Goal: Information Seeking & Learning: Learn about a topic

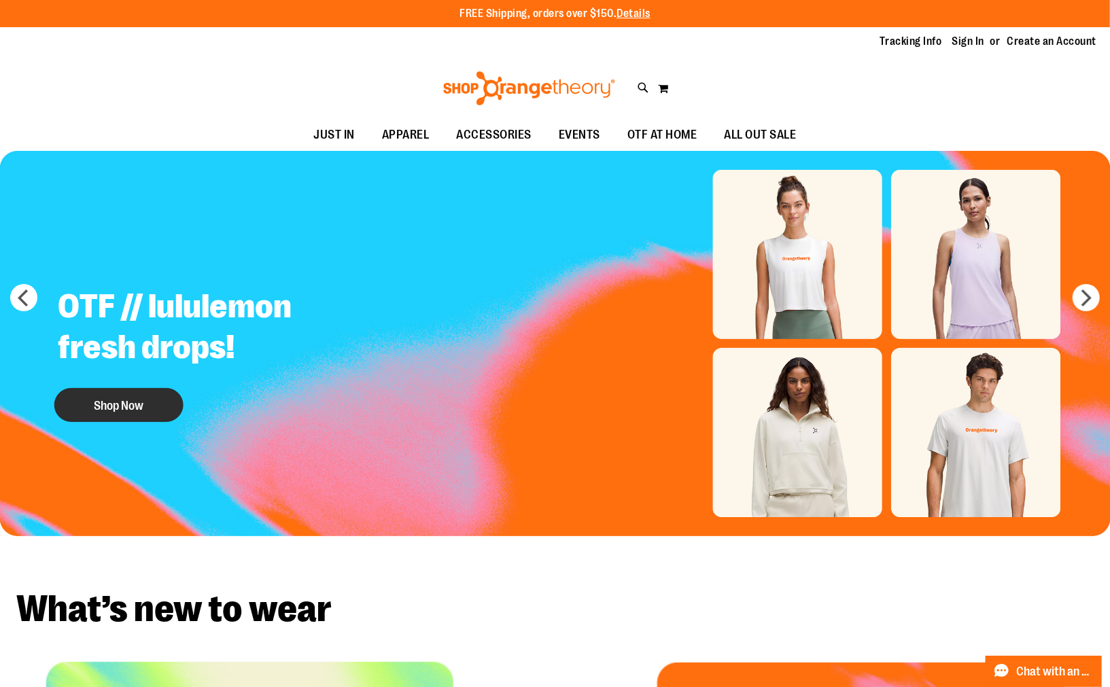
type input "**********"
click at [123, 400] on button "Shop Now" at bounding box center [118, 405] width 129 height 34
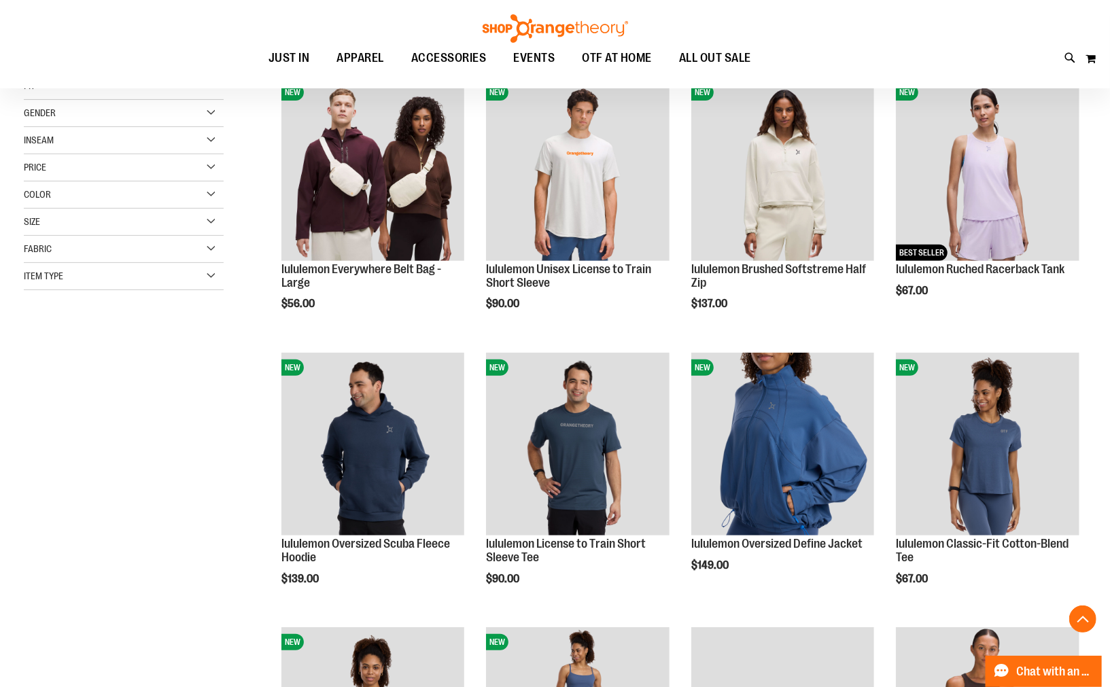
scroll to position [226, 0]
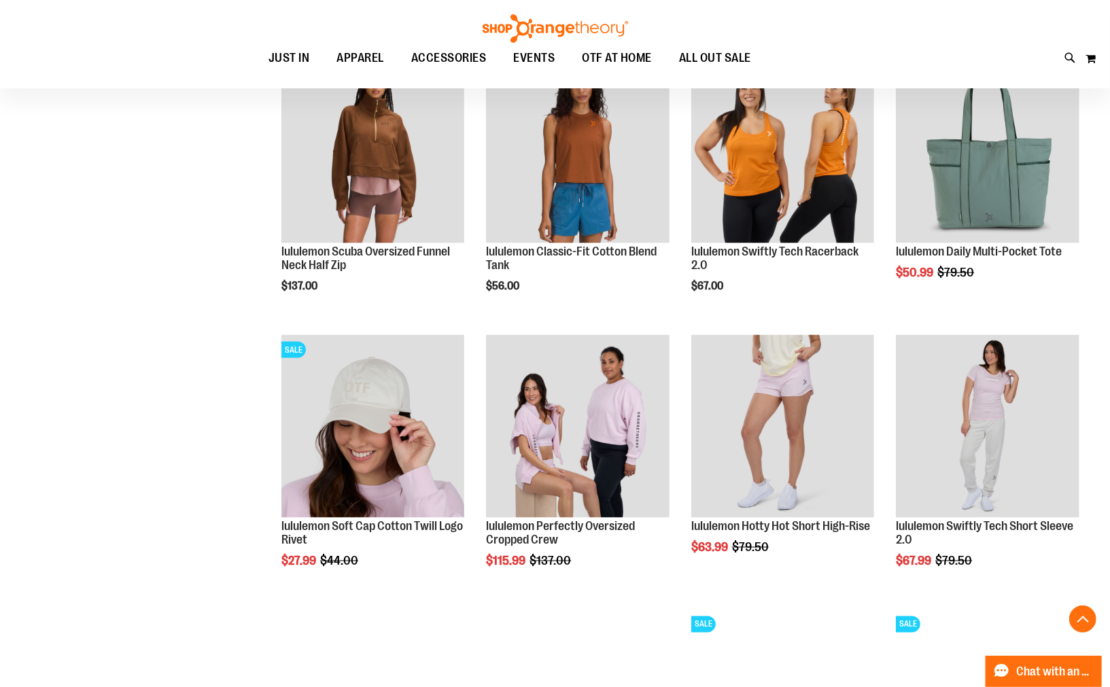
scroll to position [1057, 0]
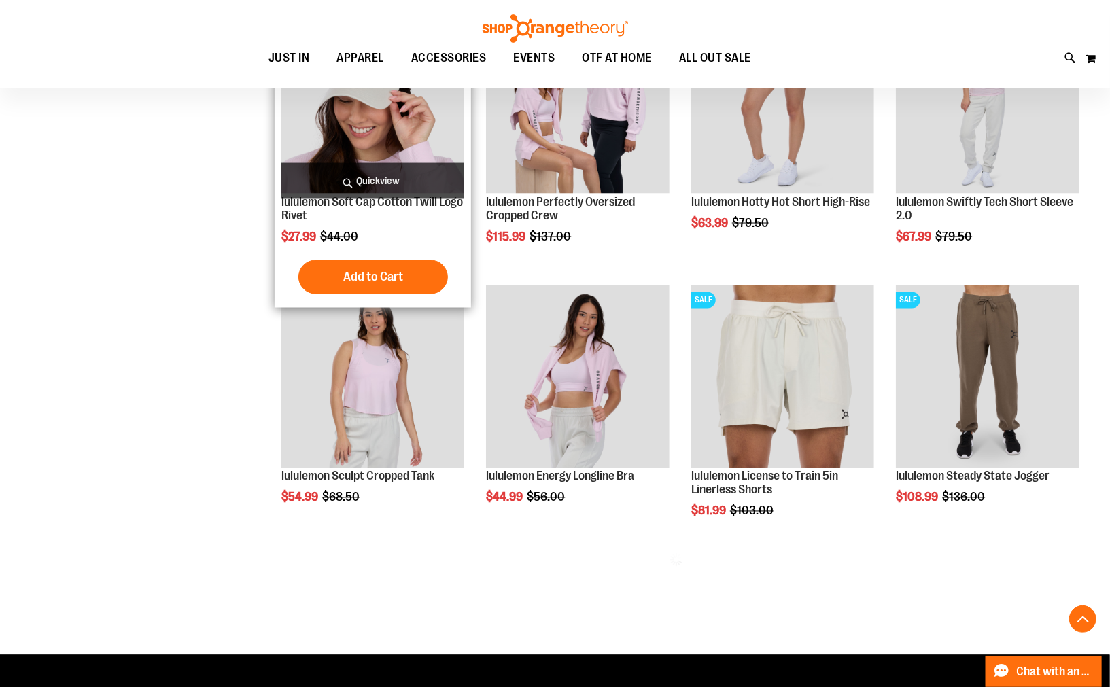
scroll to position [1587, 0]
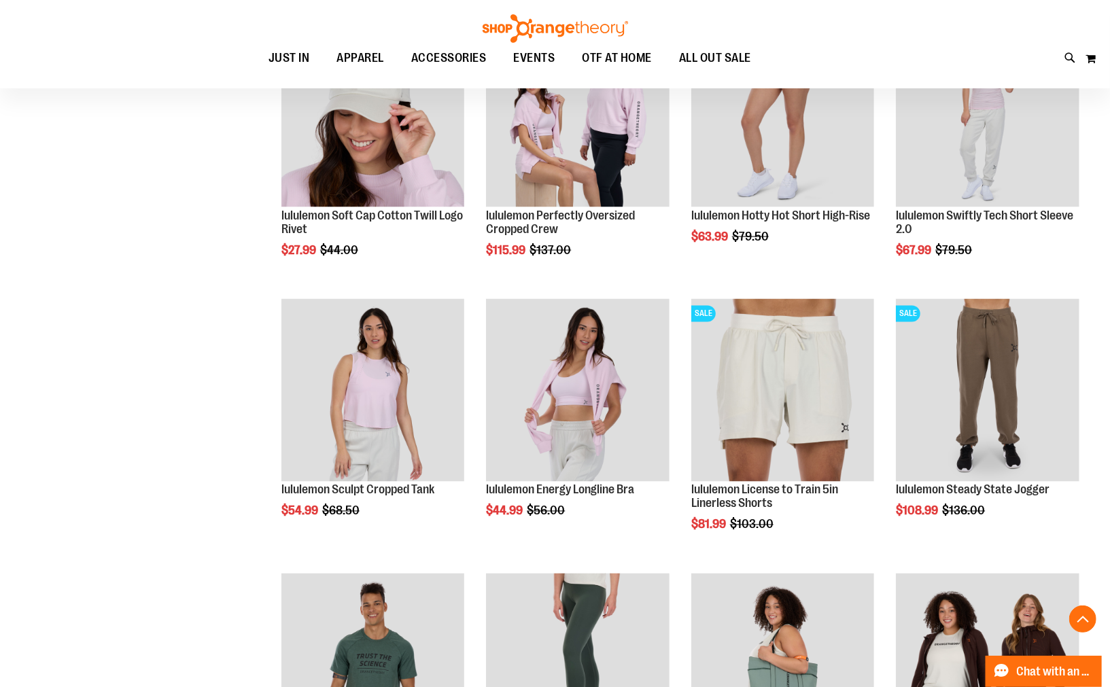
scroll to position [1133, 0]
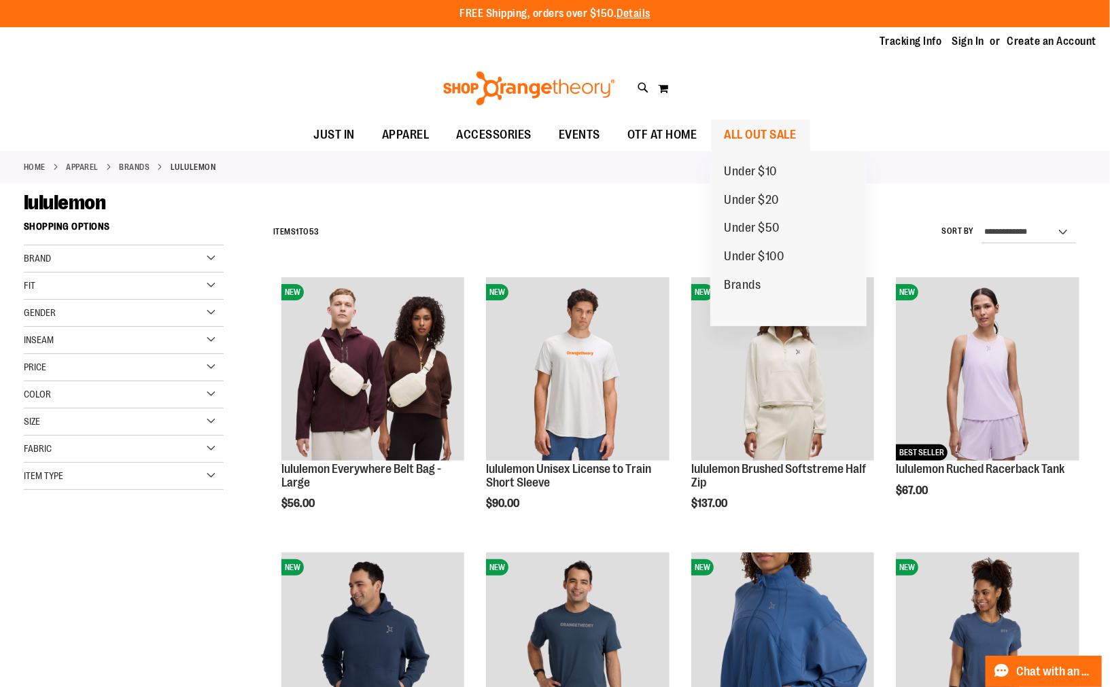
type input "**********"
click at [778, 133] on span "ALL OUT SALE" at bounding box center [760, 135] width 72 height 31
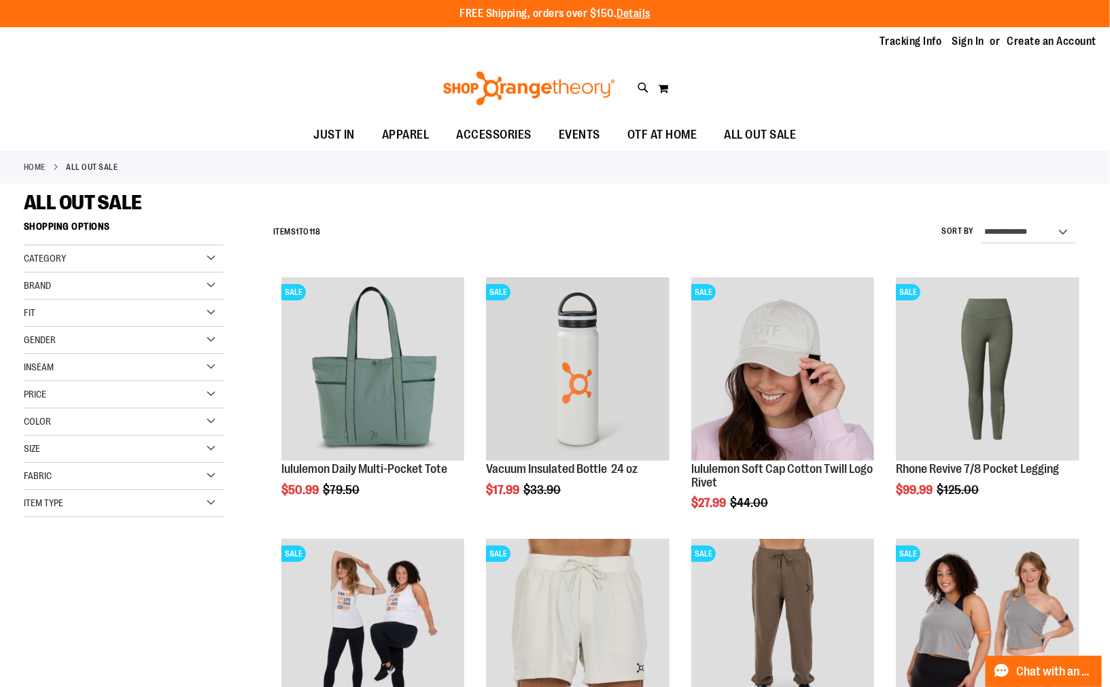
type input "**********"
click at [1059, 228] on select "**********" at bounding box center [1028, 233] width 94 height 22
select select "*********"
click at [981, 222] on select "**********" at bounding box center [1028, 233] width 94 height 22
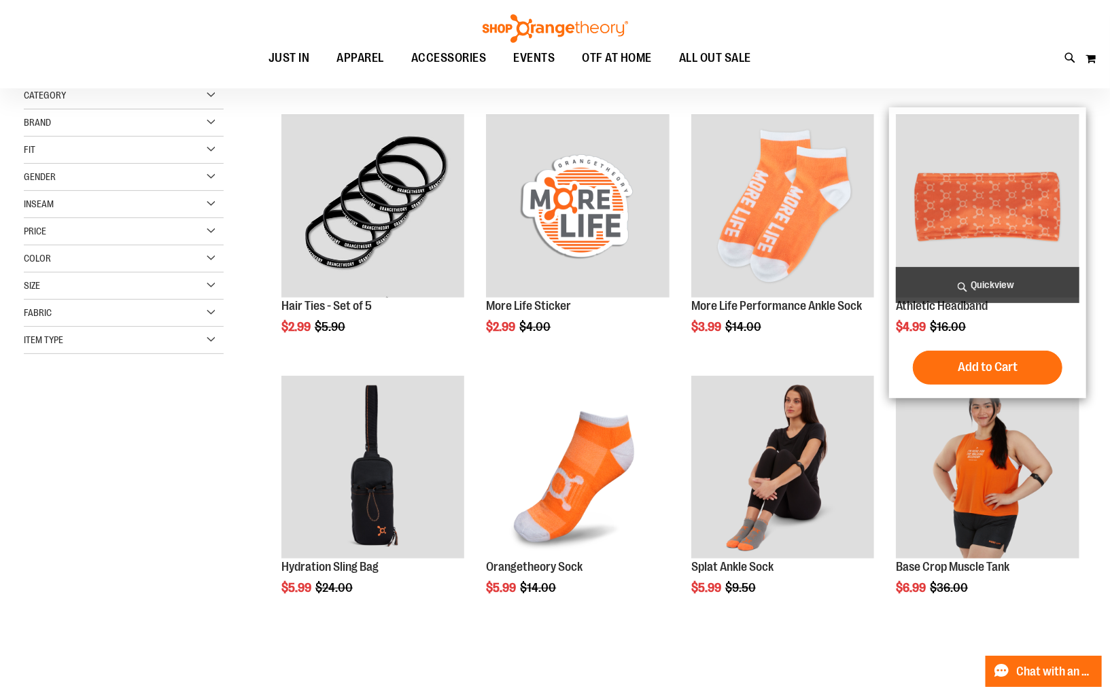
scroll to position [214, 0]
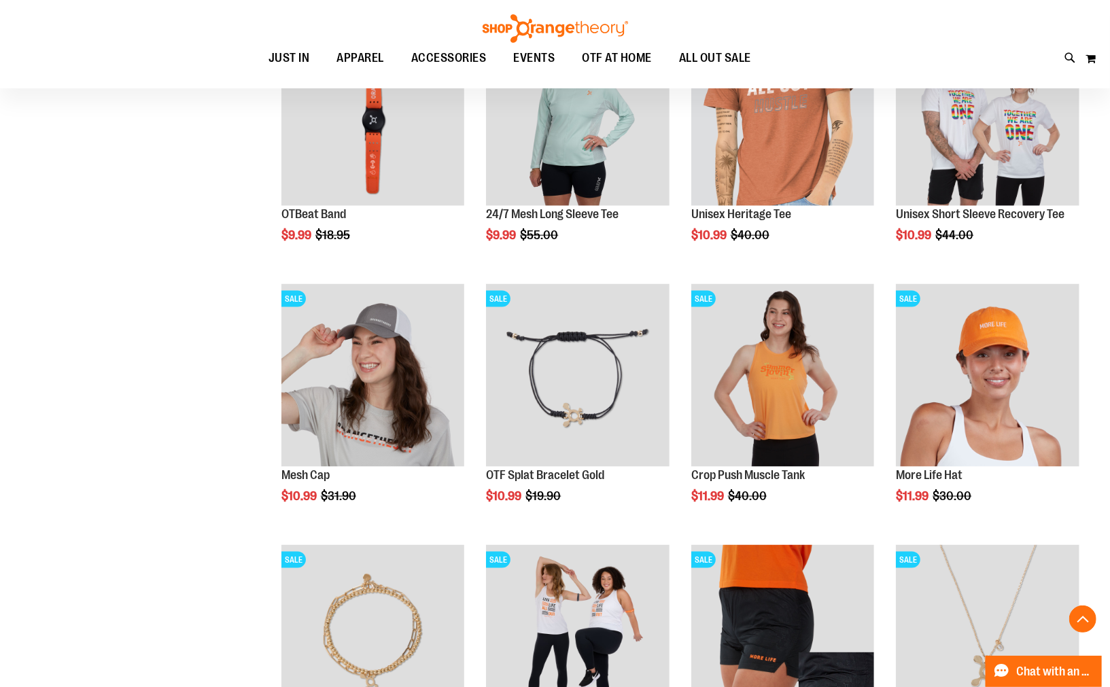
scroll to position [1044, 0]
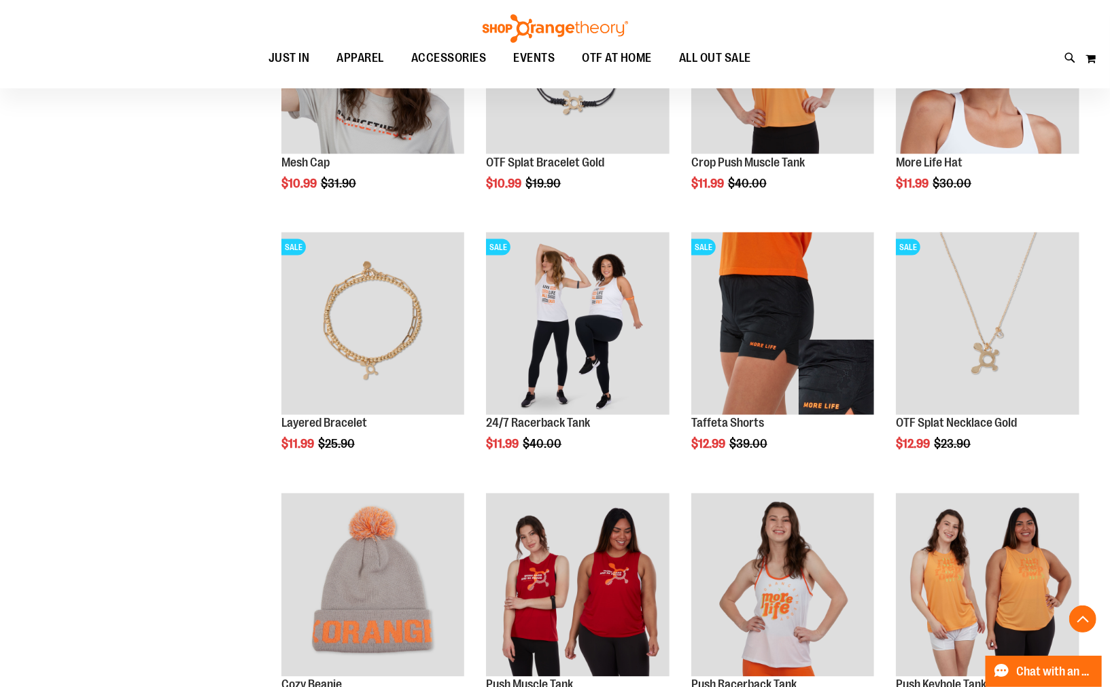
scroll to position [1649, 0]
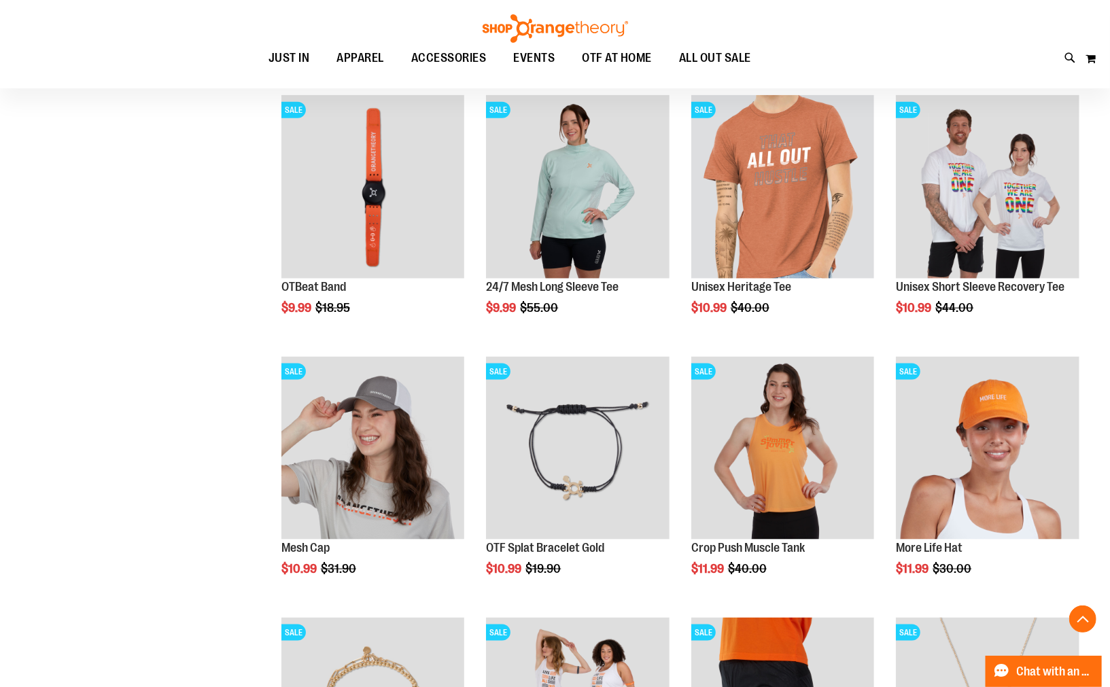
scroll to position [1271, 0]
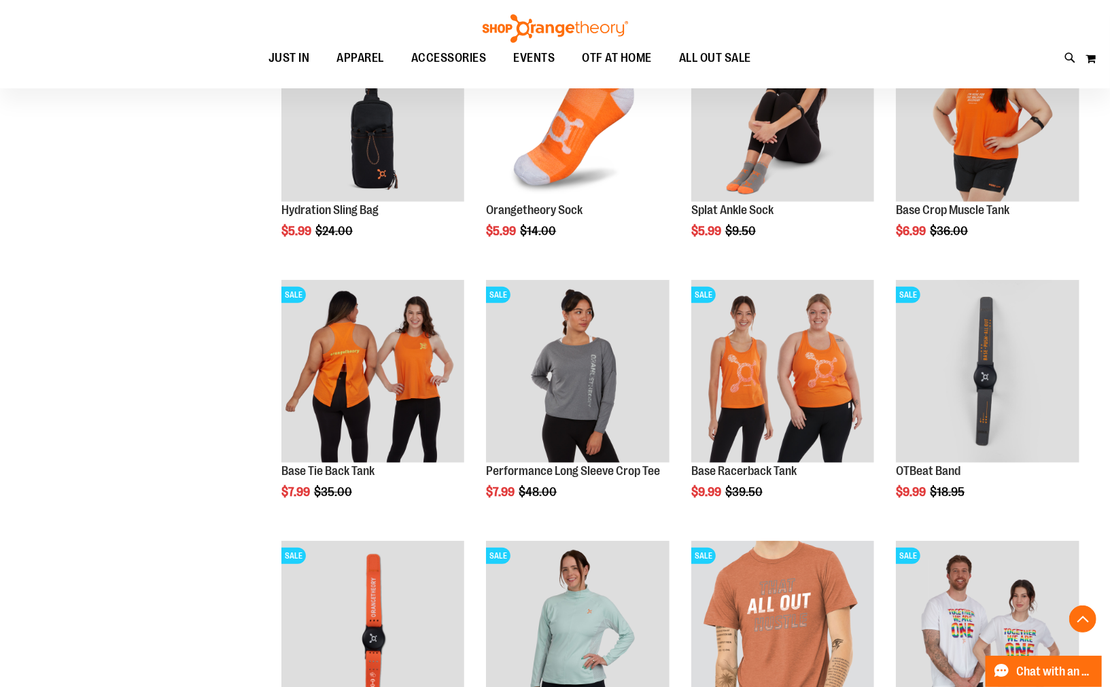
scroll to position [357, 0]
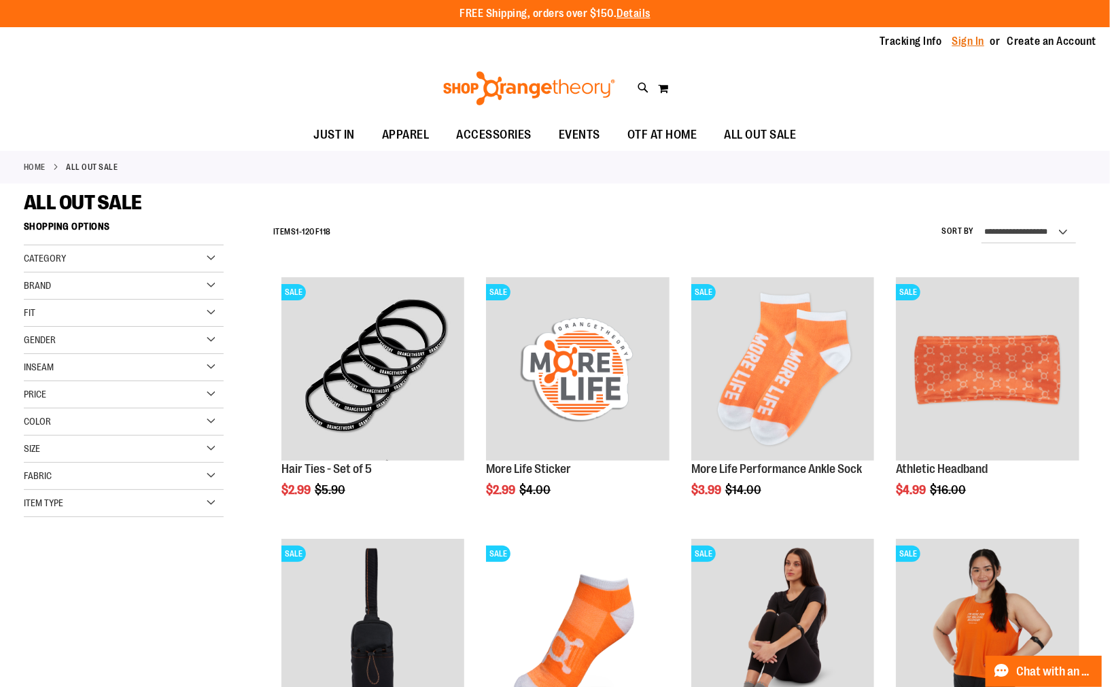
click at [977, 38] on link "Sign In" at bounding box center [968, 41] width 33 height 15
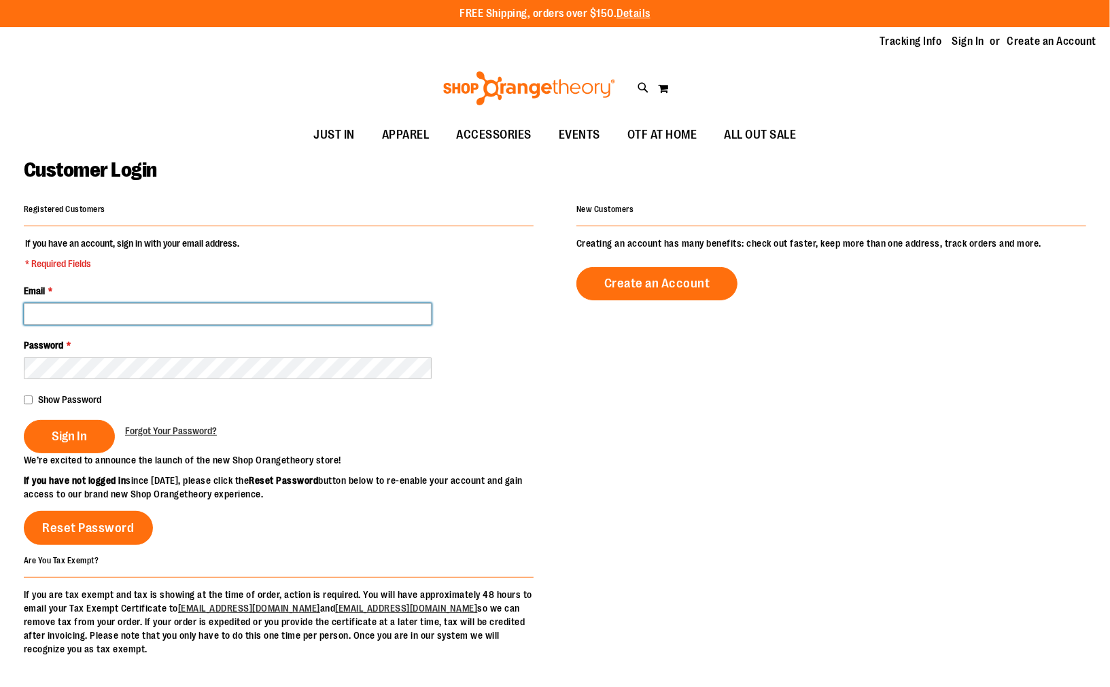
type input "**********"
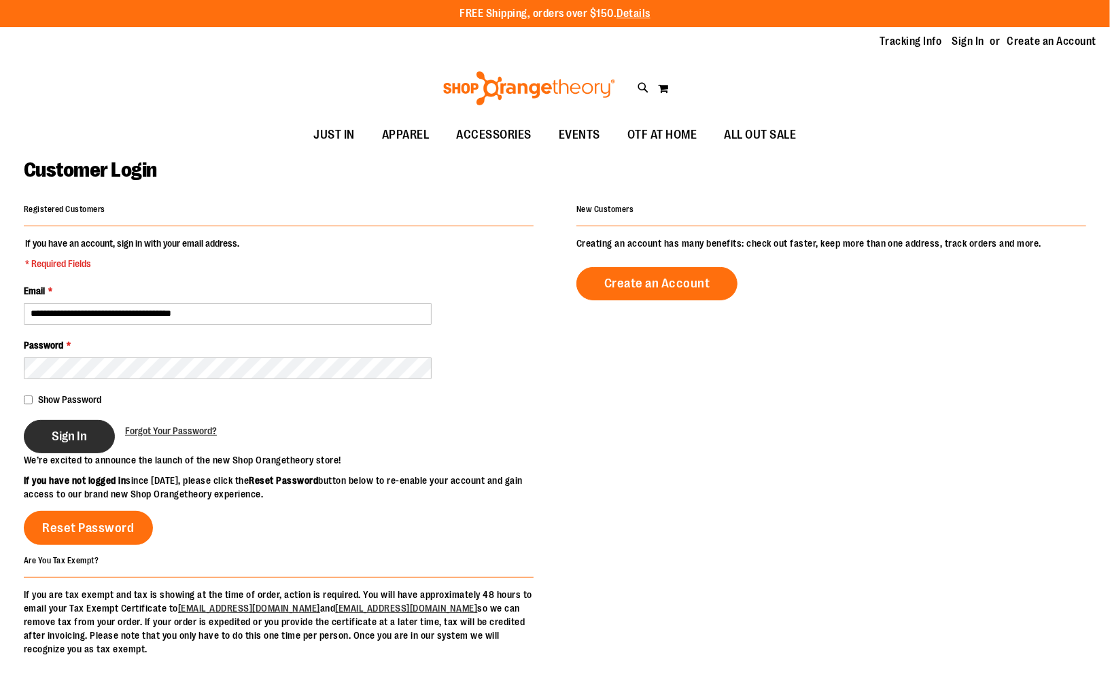
click at [90, 444] on button "Sign In" at bounding box center [69, 436] width 91 height 33
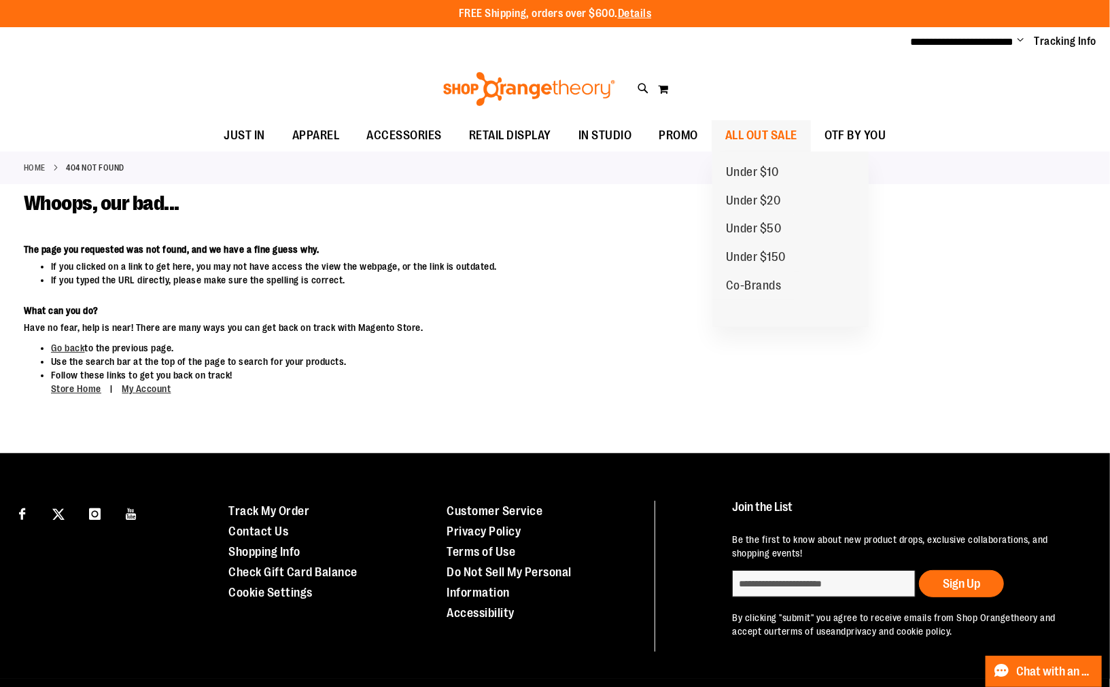
type input "**********"
click at [764, 137] on span "ALL OUT SALE" at bounding box center [761, 135] width 72 height 31
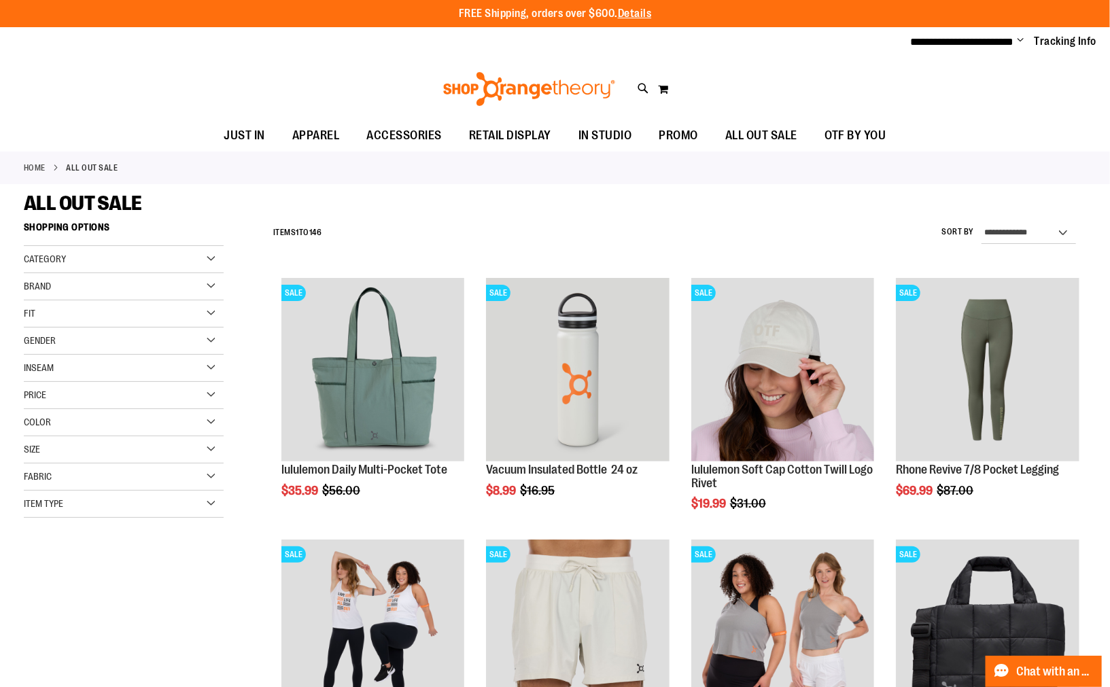
type input "**********"
click at [1058, 226] on select "**********" at bounding box center [1028, 233] width 94 height 22
select select "*********"
click at [981, 222] on select "**********" at bounding box center [1028, 233] width 94 height 22
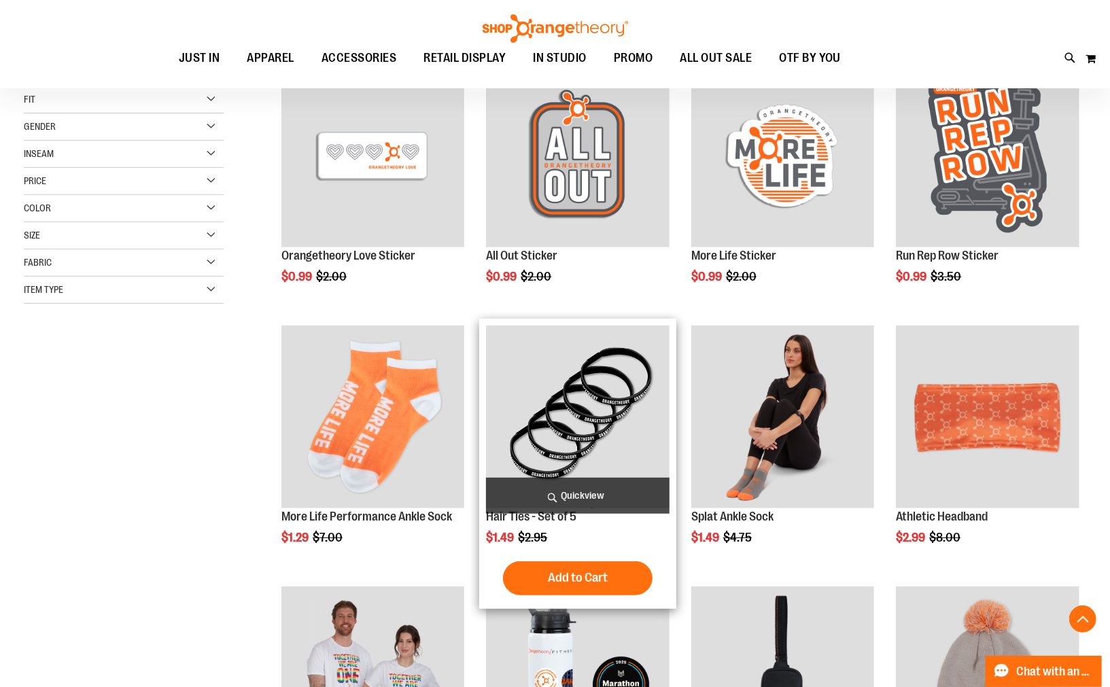
scroll to position [214, 0]
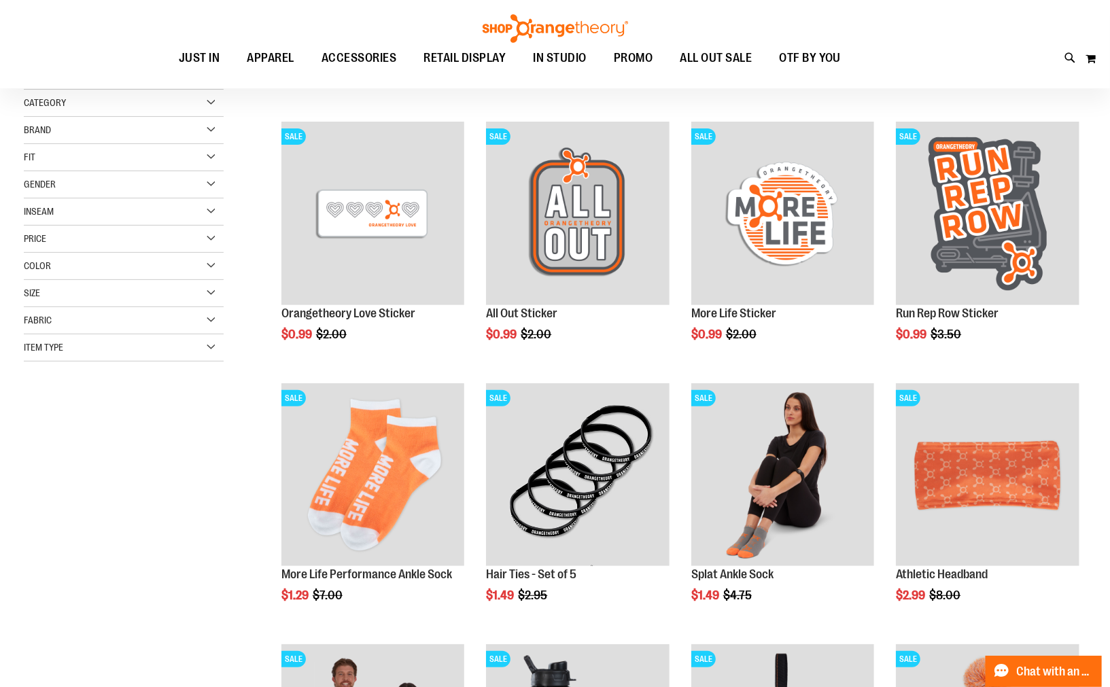
scroll to position [63, 0]
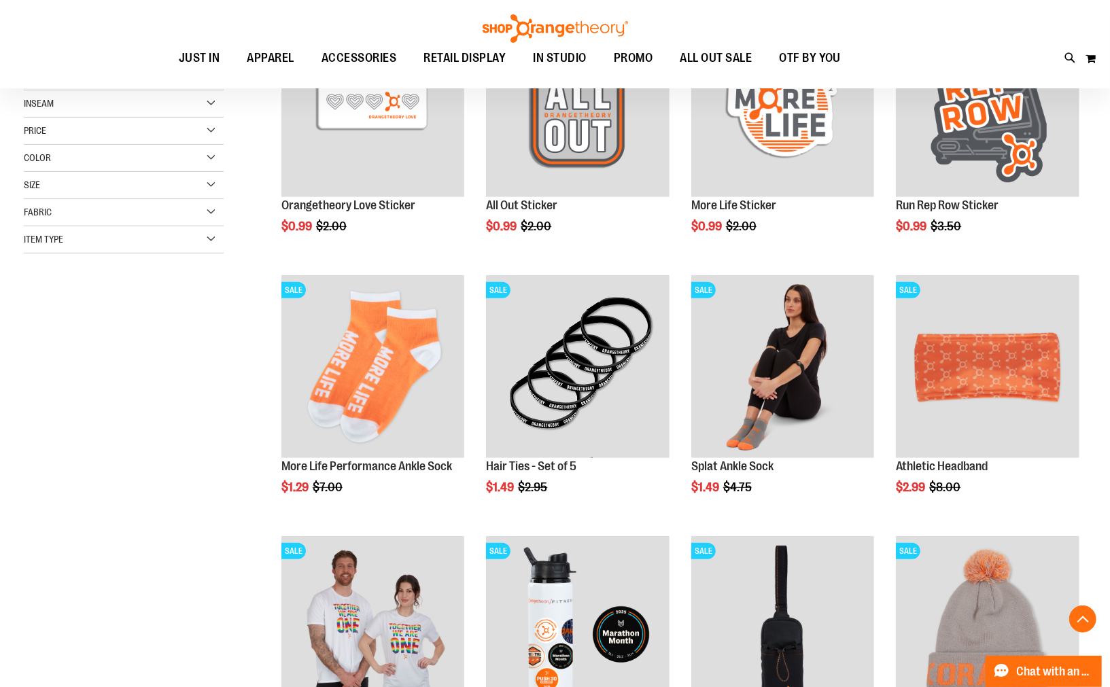
scroll to position [289, 0]
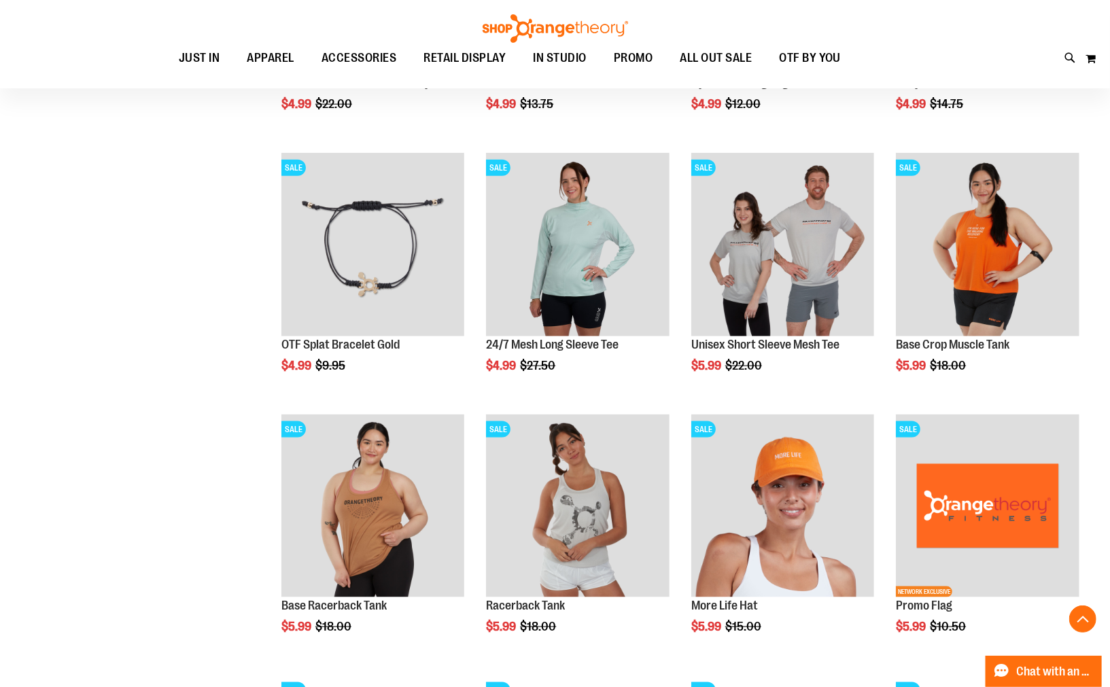
scroll to position [894, 0]
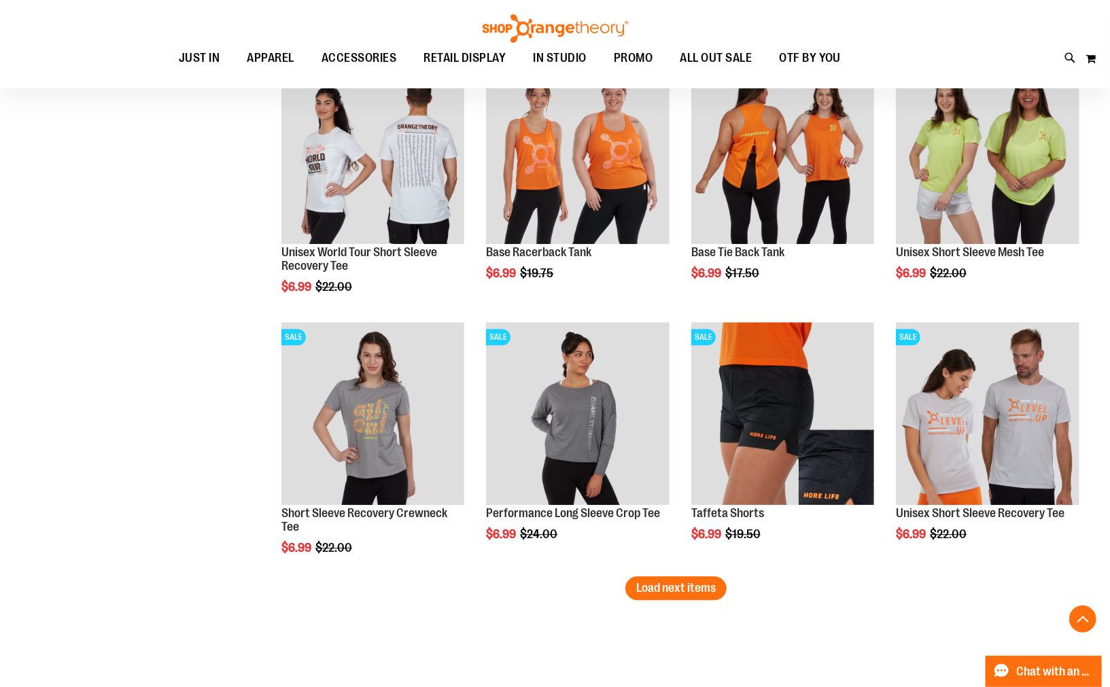
scroll to position [2177, 0]
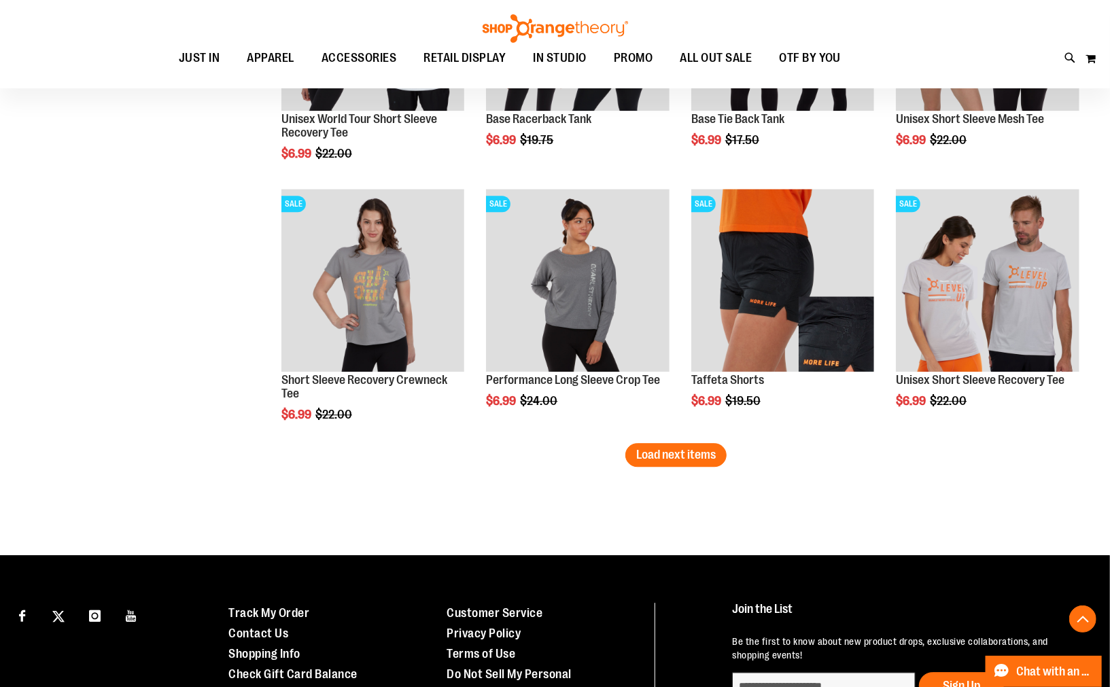
click at [663, 456] on span "Load next items" at bounding box center [676, 455] width 80 height 14
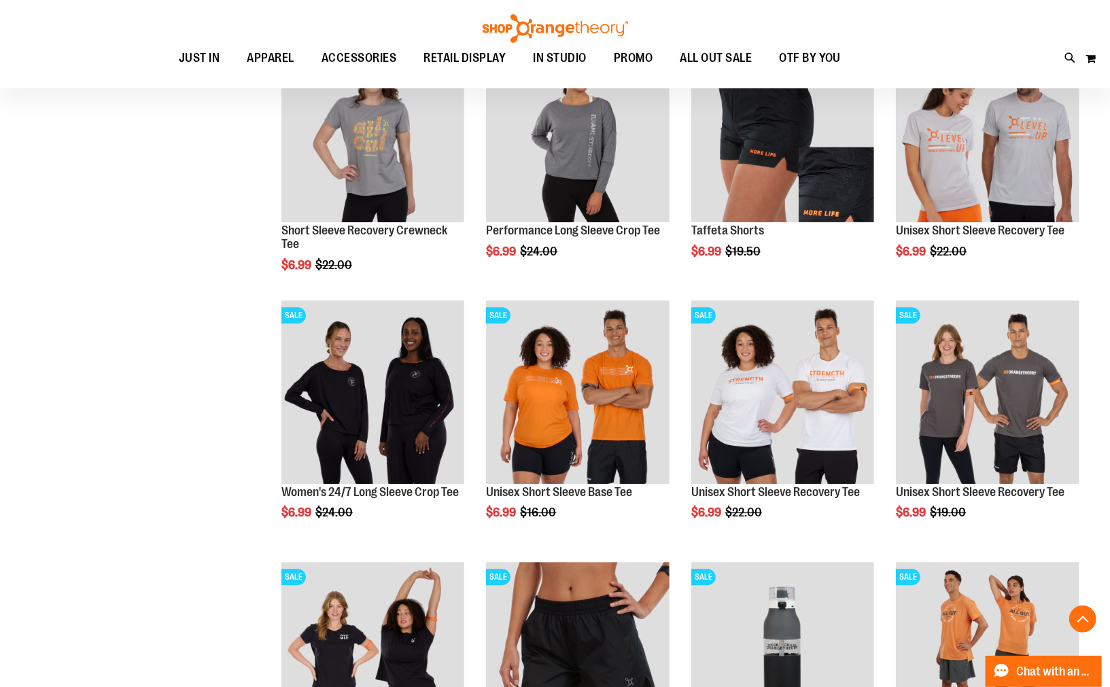
scroll to position [2328, 0]
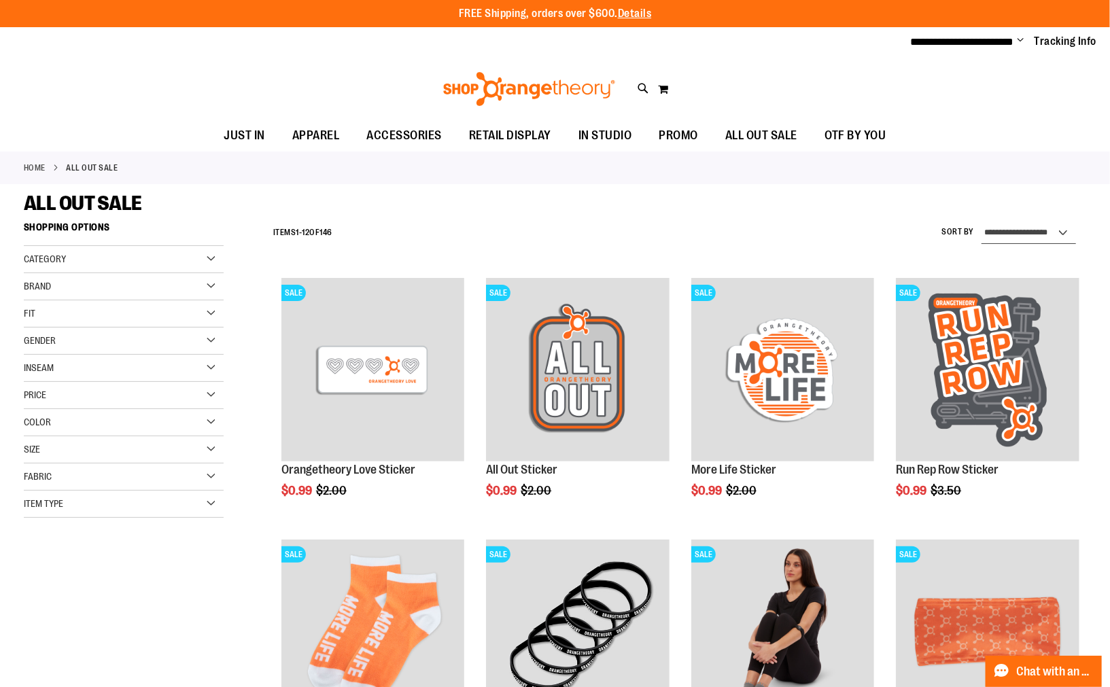
click at [1063, 231] on select "**********" at bounding box center [1028, 233] width 94 height 22
click at [1061, 235] on select "**********" at bounding box center [1028, 233] width 94 height 22
select select "**********"
click at [981, 222] on select "**********" at bounding box center [1028, 233] width 94 height 22
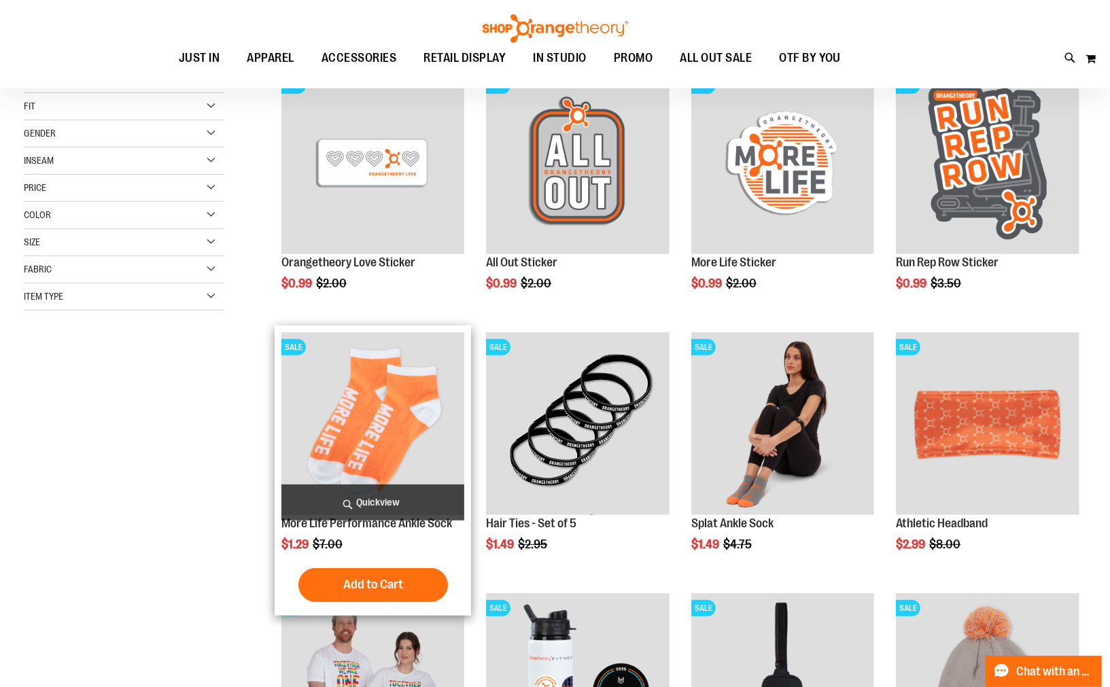
scroll to position [214, 0]
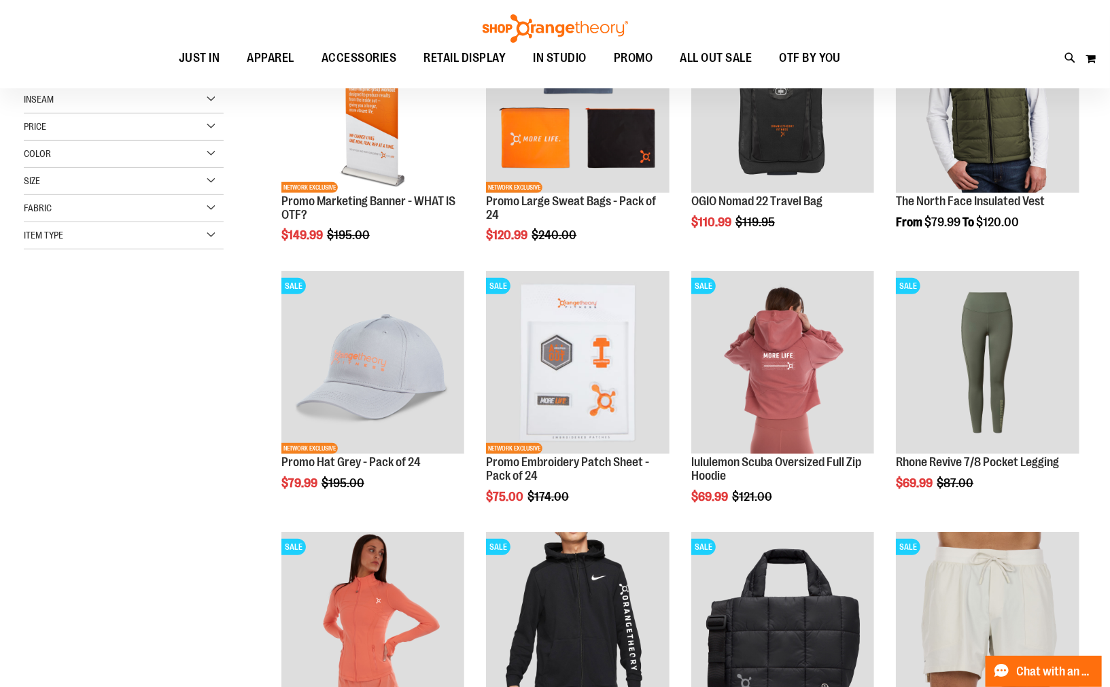
scroll to position [301, 0]
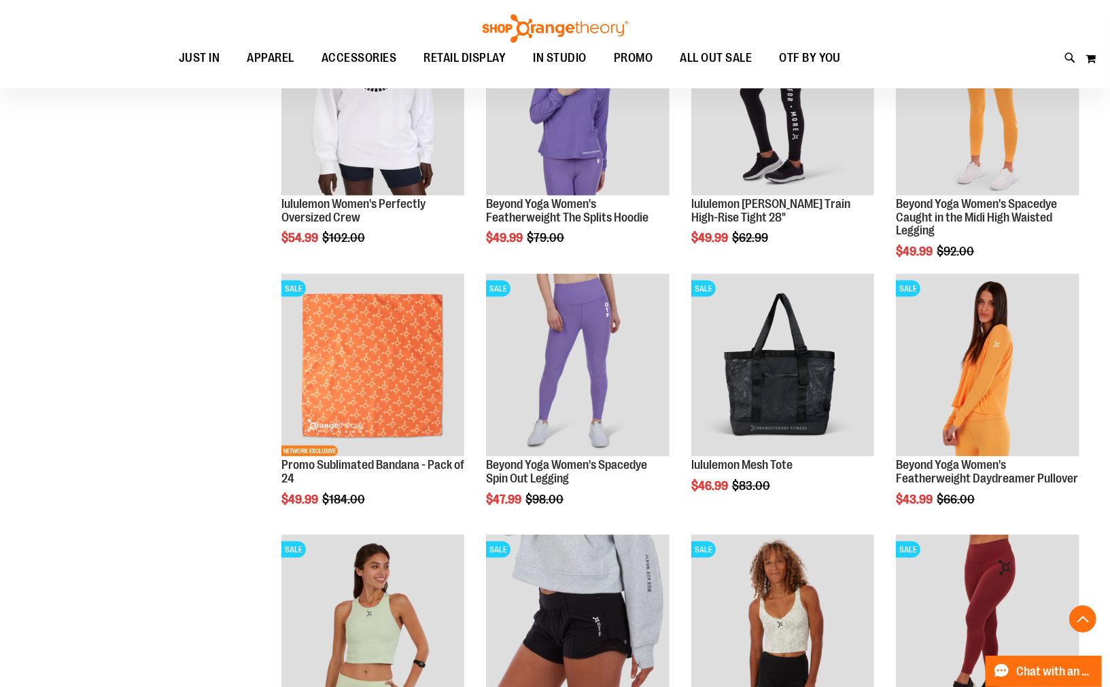
scroll to position [1056, 0]
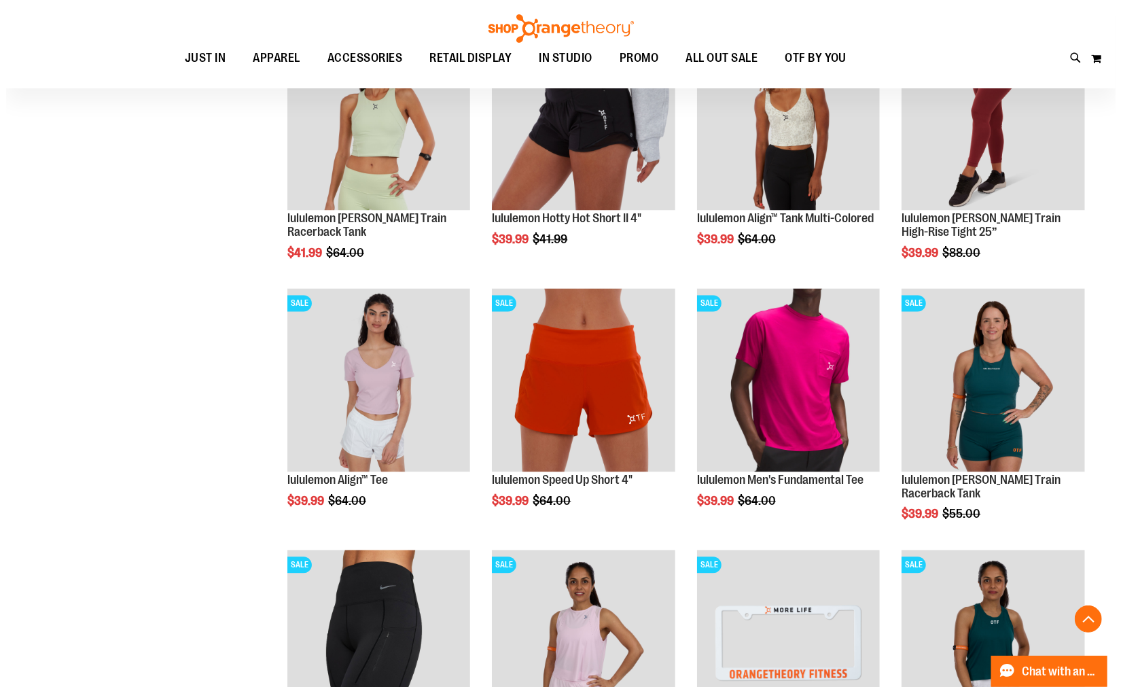
scroll to position [1585, 0]
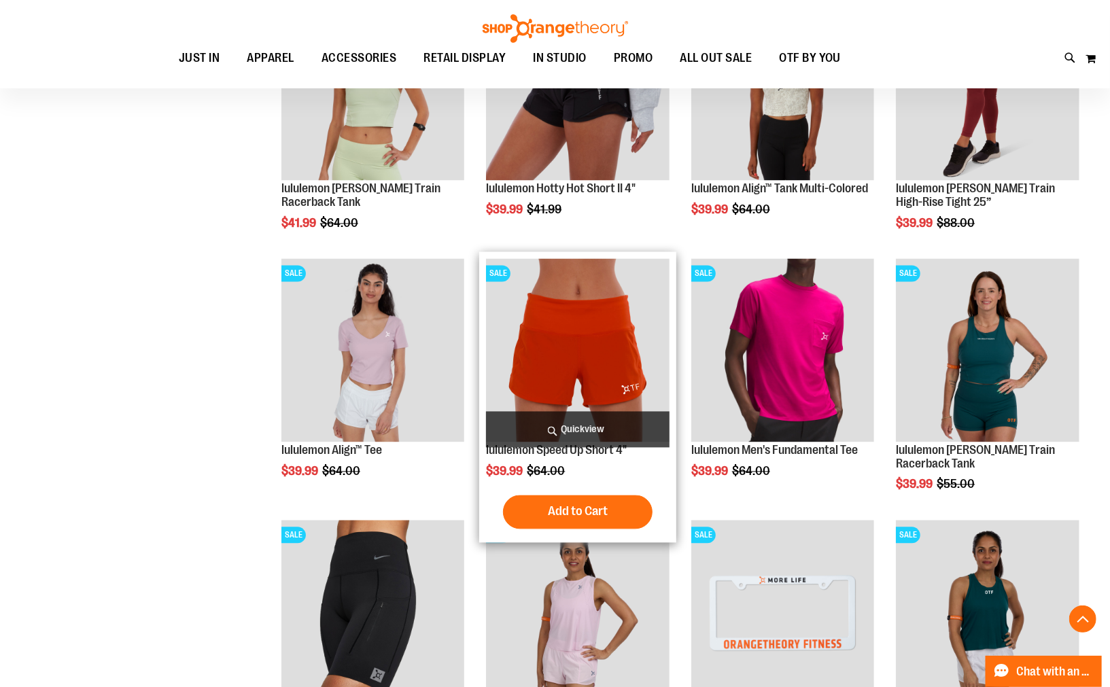
click at [574, 429] on span "Quickview" at bounding box center [577, 430] width 183 height 36
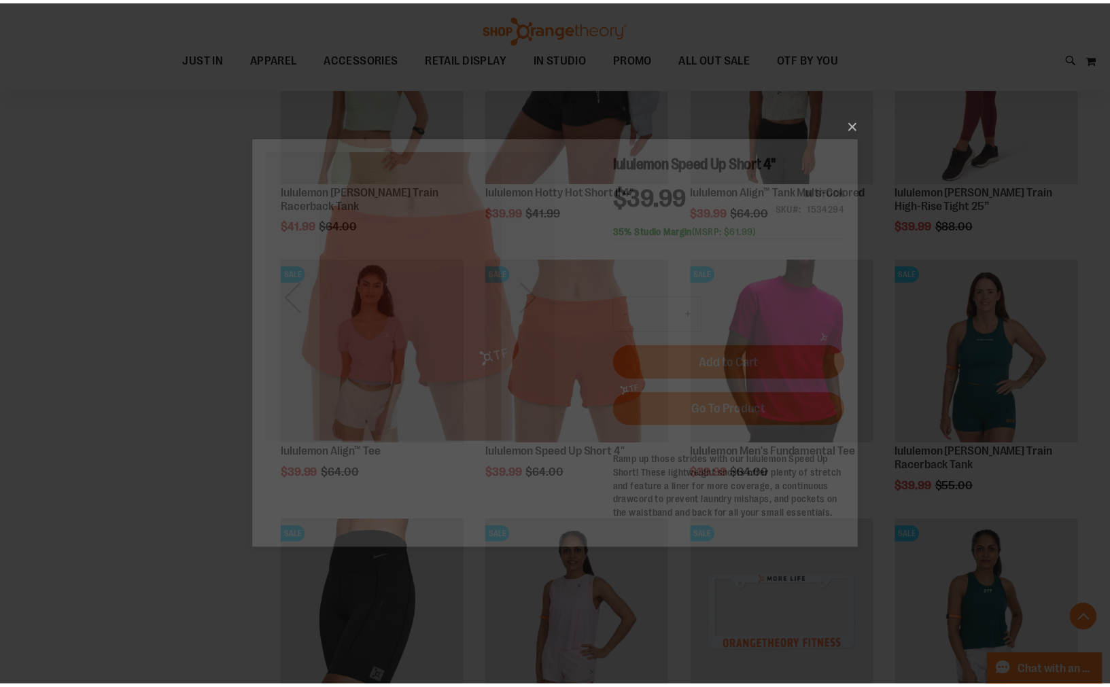
scroll to position [0, 0]
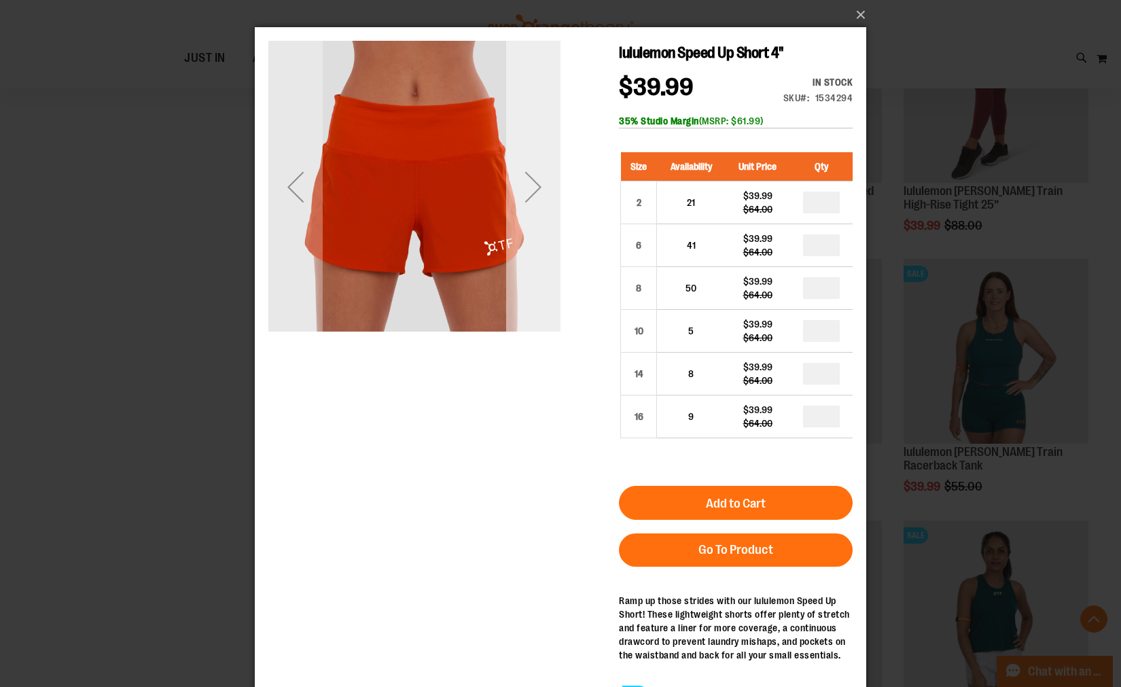
click at [538, 185] on div "Next" at bounding box center [533, 187] width 54 height 54
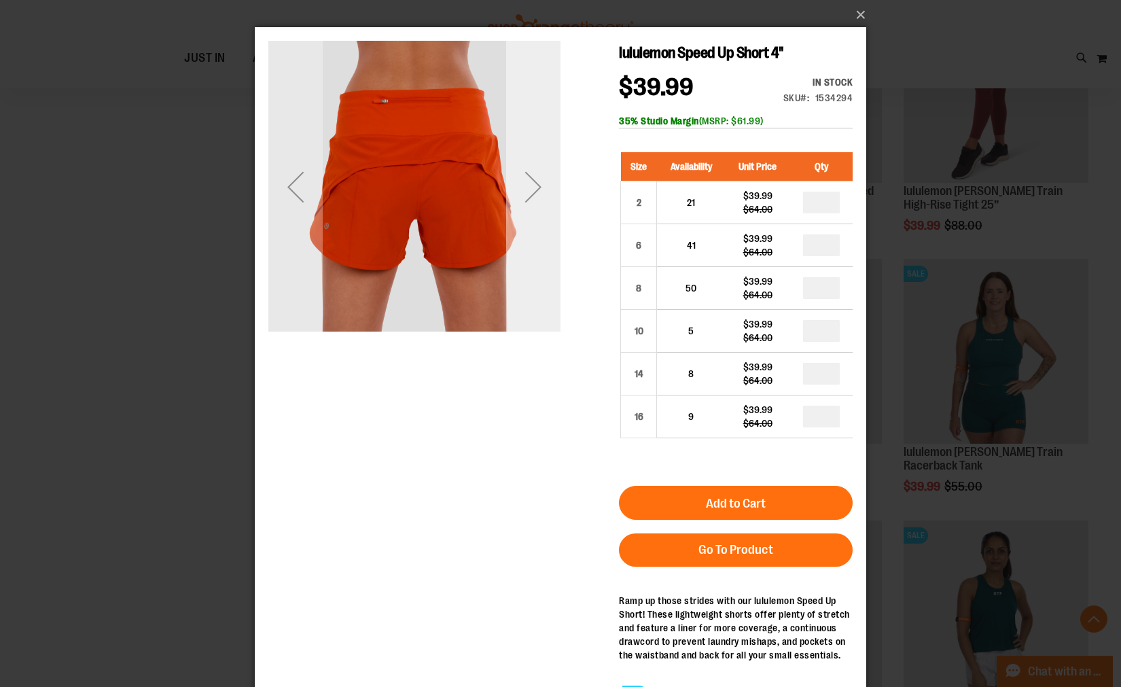
click at [539, 186] on div "Next" at bounding box center [533, 187] width 54 height 54
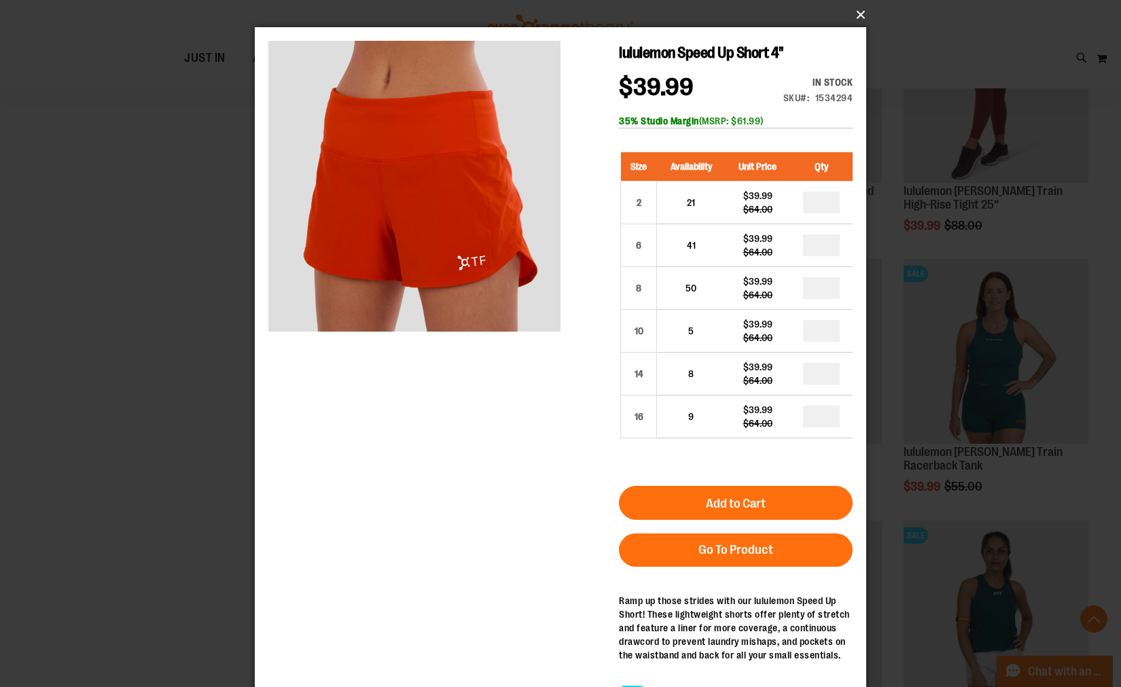
click at [858, 20] on button "×" at bounding box center [565, 15] width 612 height 30
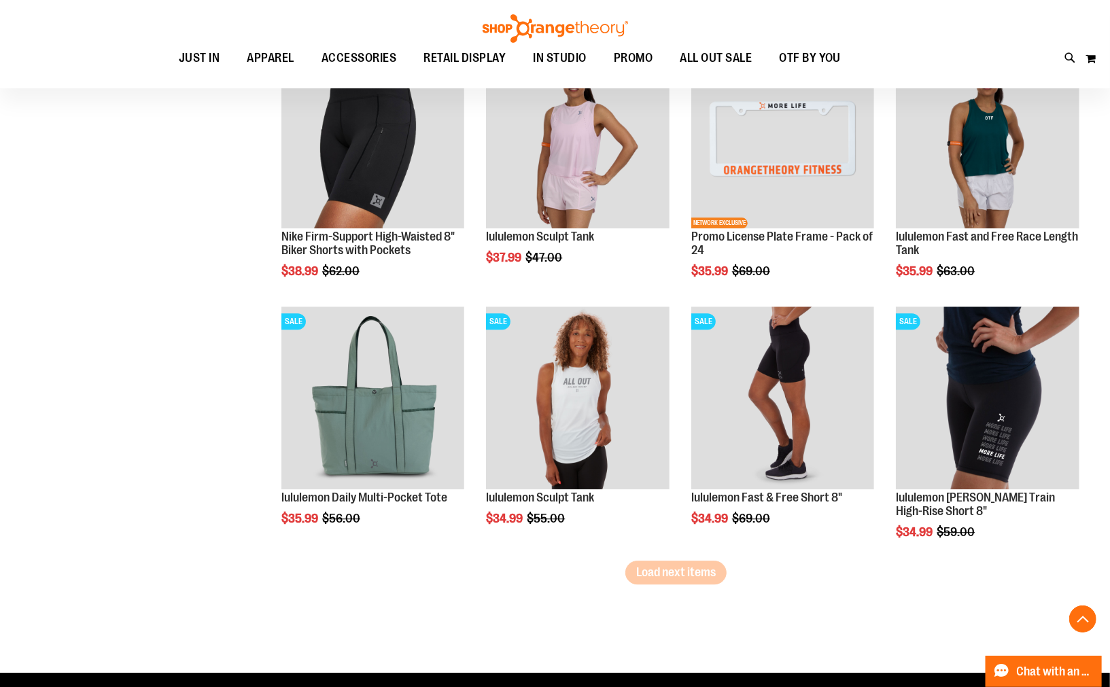
scroll to position [2113, 0]
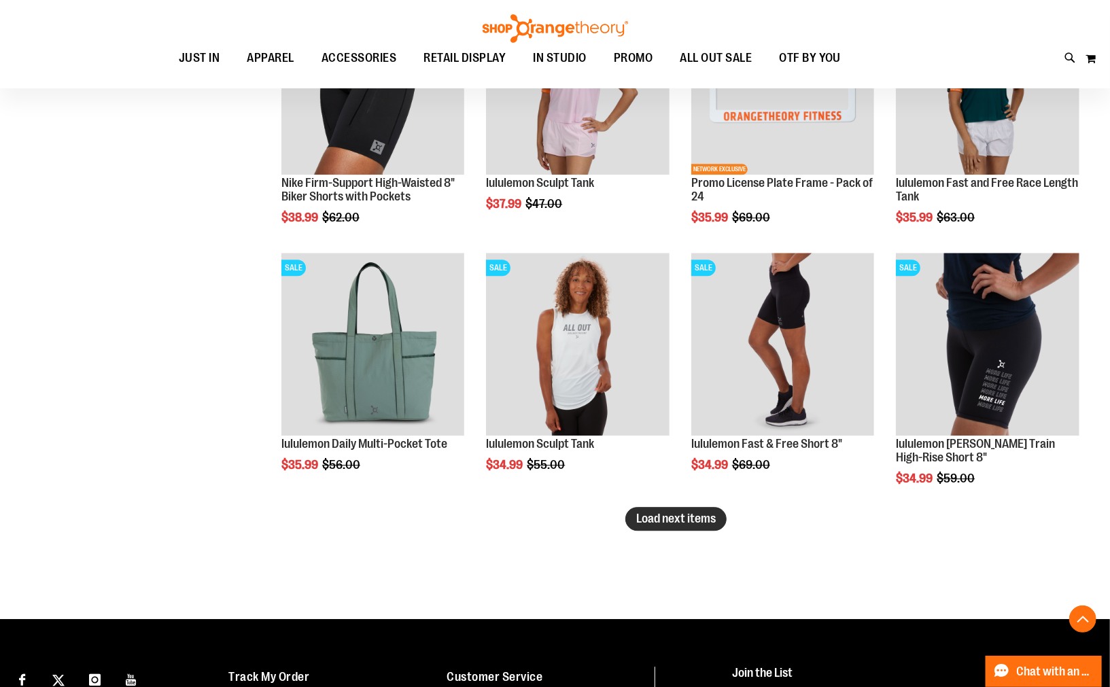
click at [682, 522] on span "Load next items" at bounding box center [676, 519] width 80 height 14
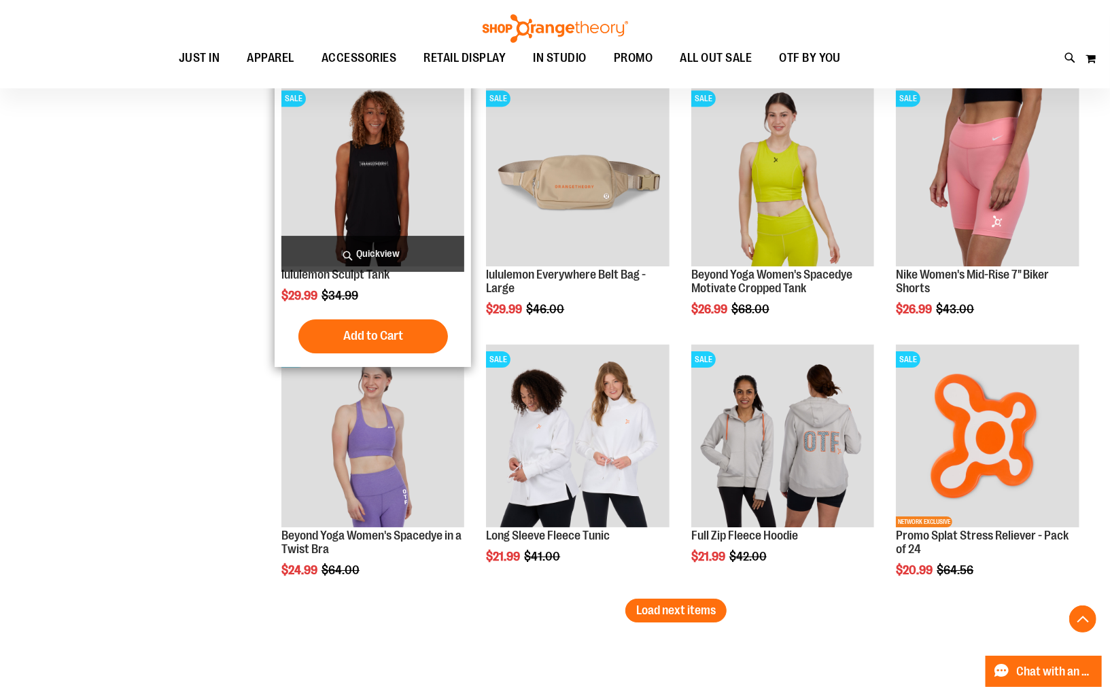
scroll to position [2868, 0]
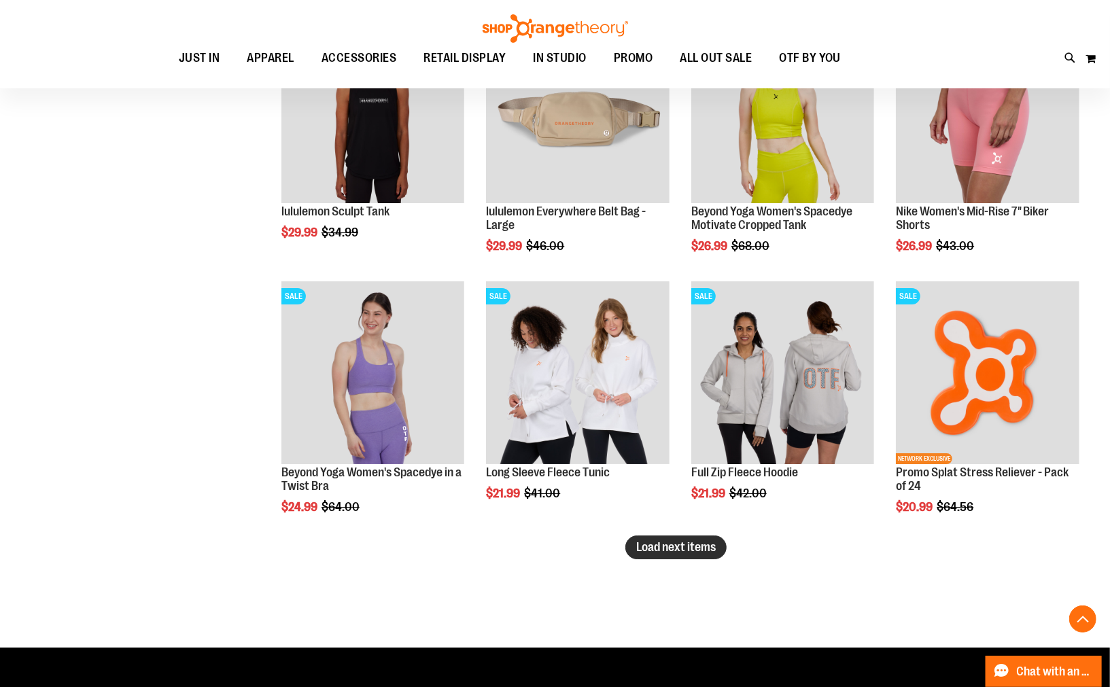
click at [658, 549] on span "Load next items" at bounding box center [676, 547] width 80 height 14
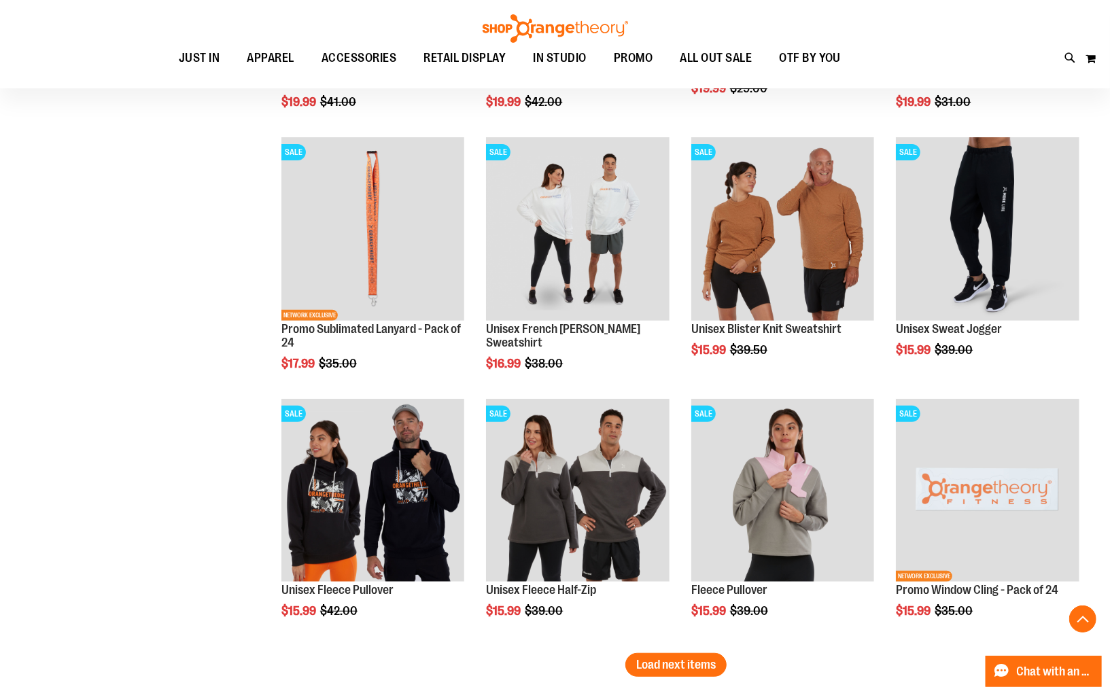
scroll to position [3614, 0]
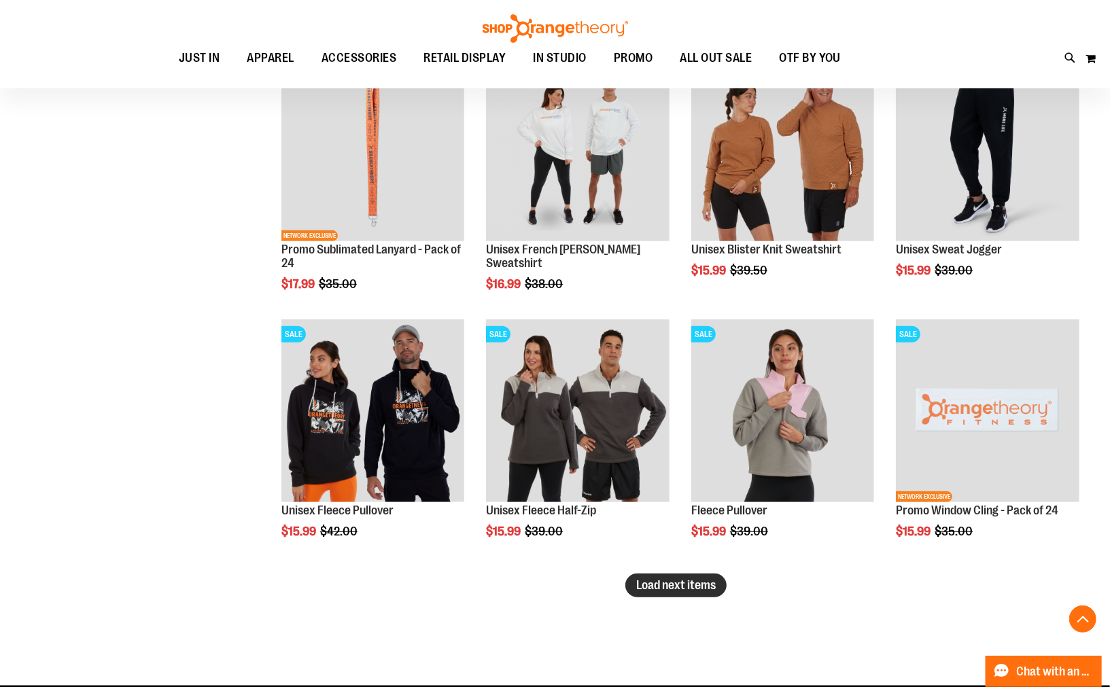
click at [684, 585] on span "Load next items" at bounding box center [676, 585] width 80 height 14
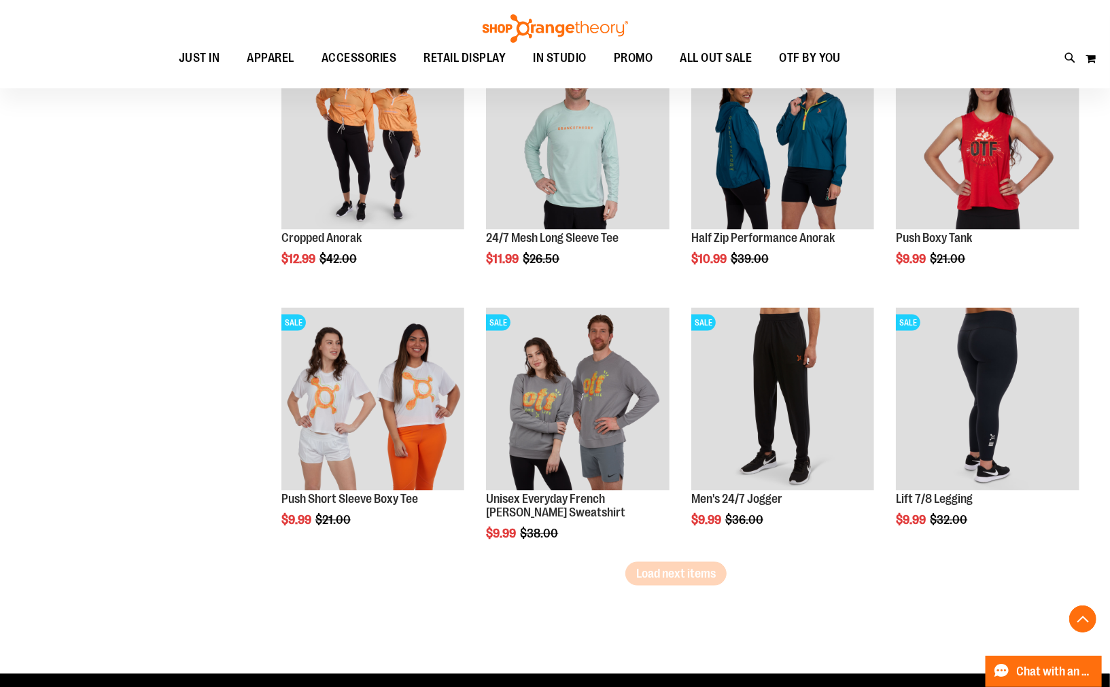
scroll to position [4445, 0]
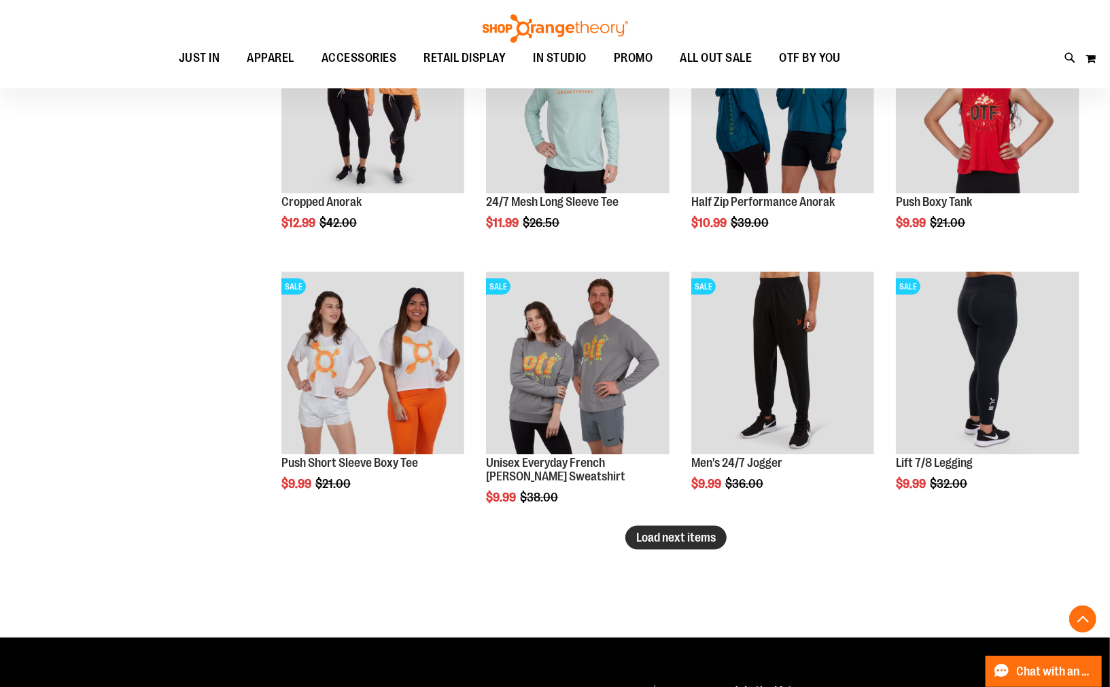
click at [660, 542] on span "Load next items" at bounding box center [676, 538] width 80 height 14
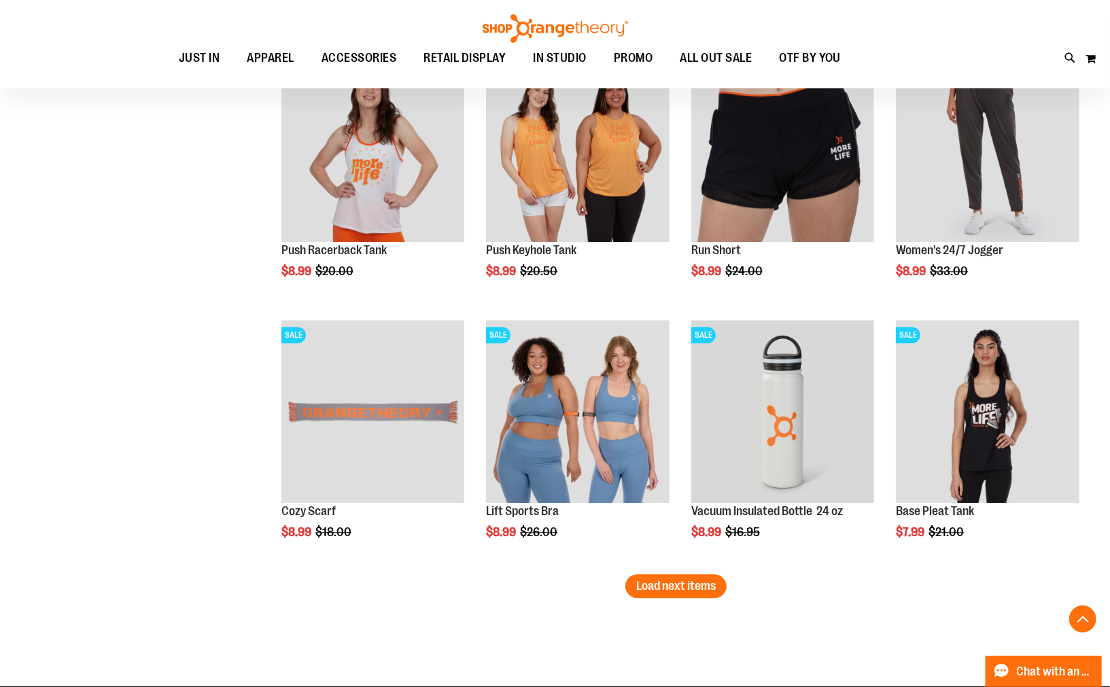
scroll to position [5200, 0]
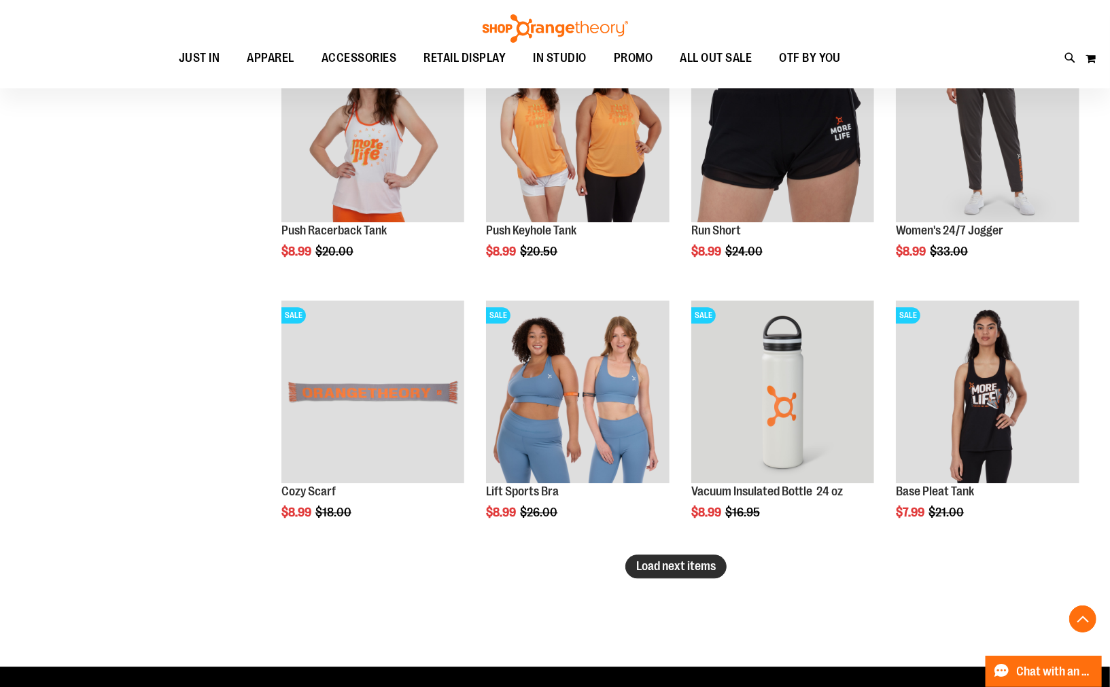
click at [667, 567] on span "Load next items" at bounding box center [676, 566] width 80 height 14
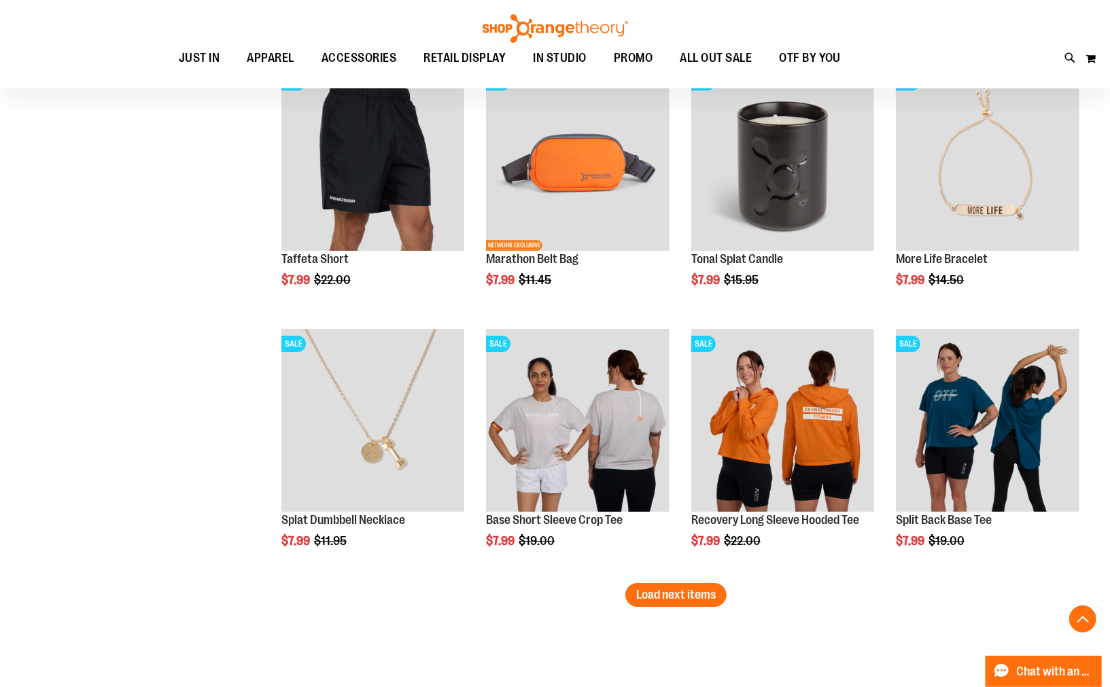
scroll to position [6030, 0]
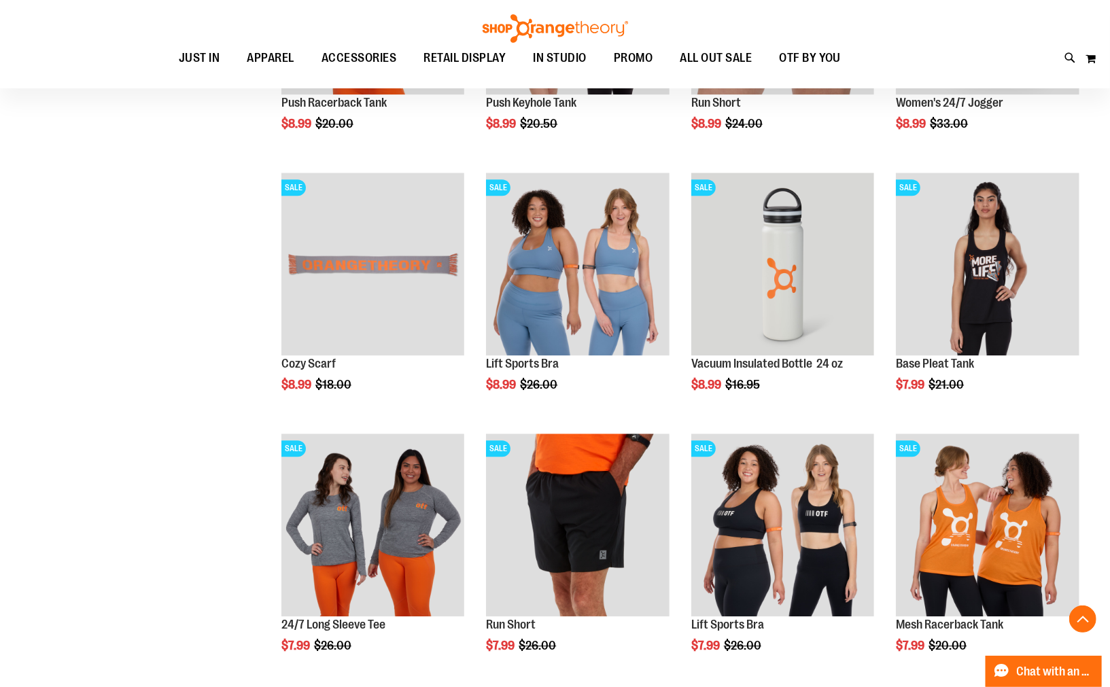
scroll to position [5124, 0]
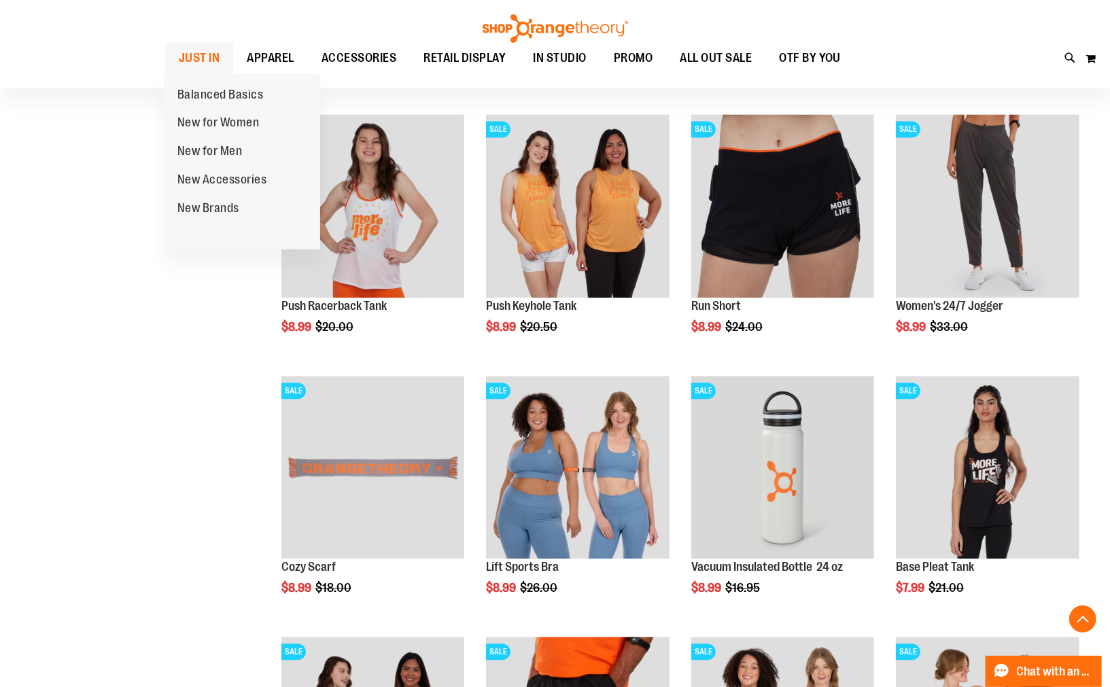
click at [194, 66] on span "JUST IN" at bounding box center [199, 58] width 41 height 31
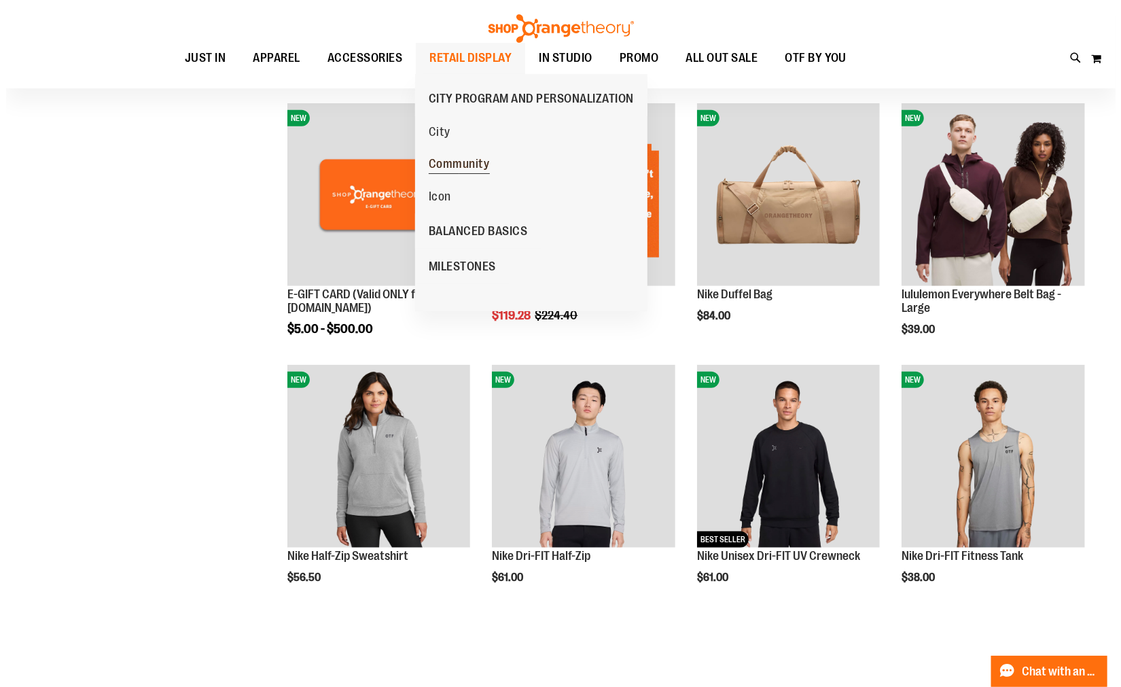
scroll to position [453, 0]
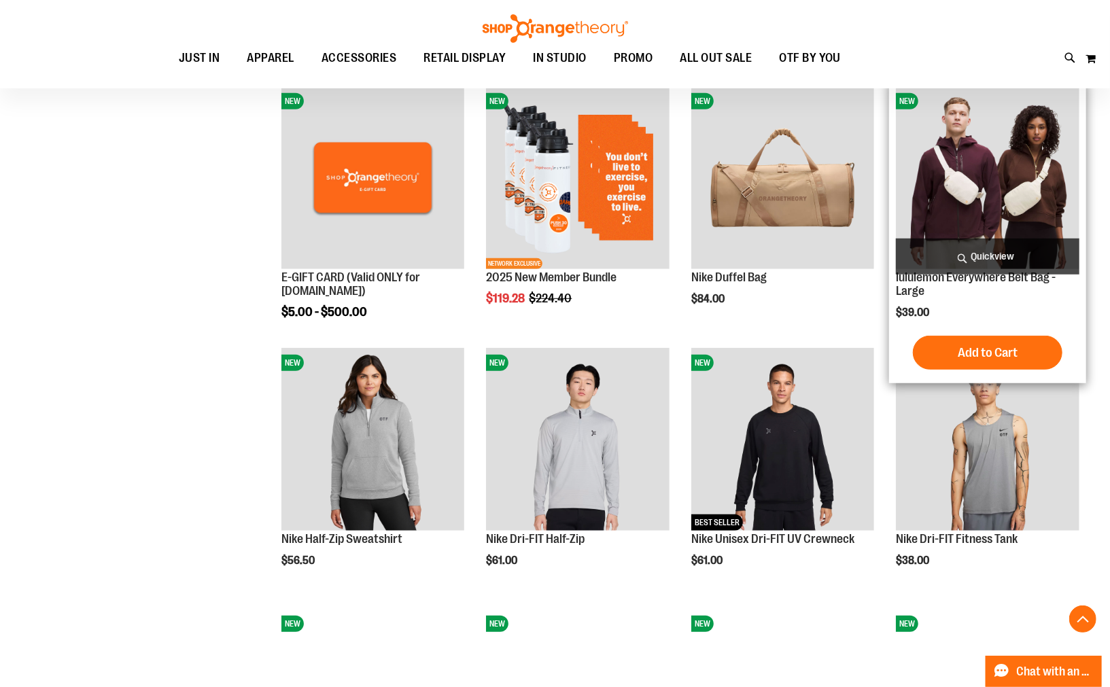
type input "**********"
click at [988, 255] on span "Quickview" at bounding box center [987, 257] width 183 height 36
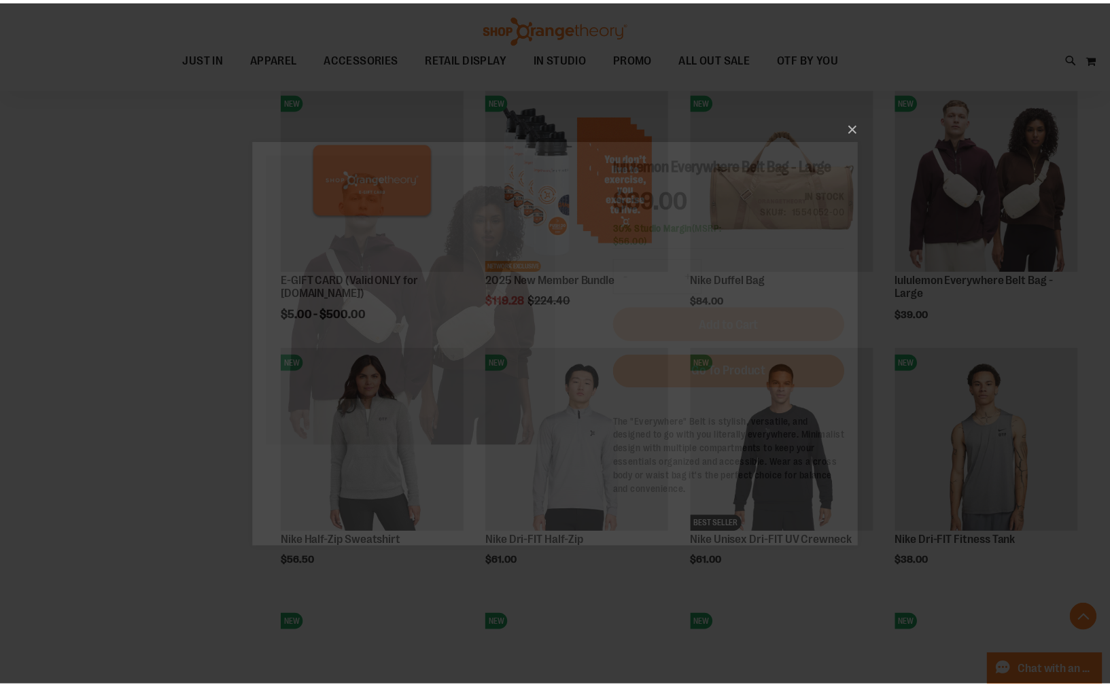
scroll to position [0, 0]
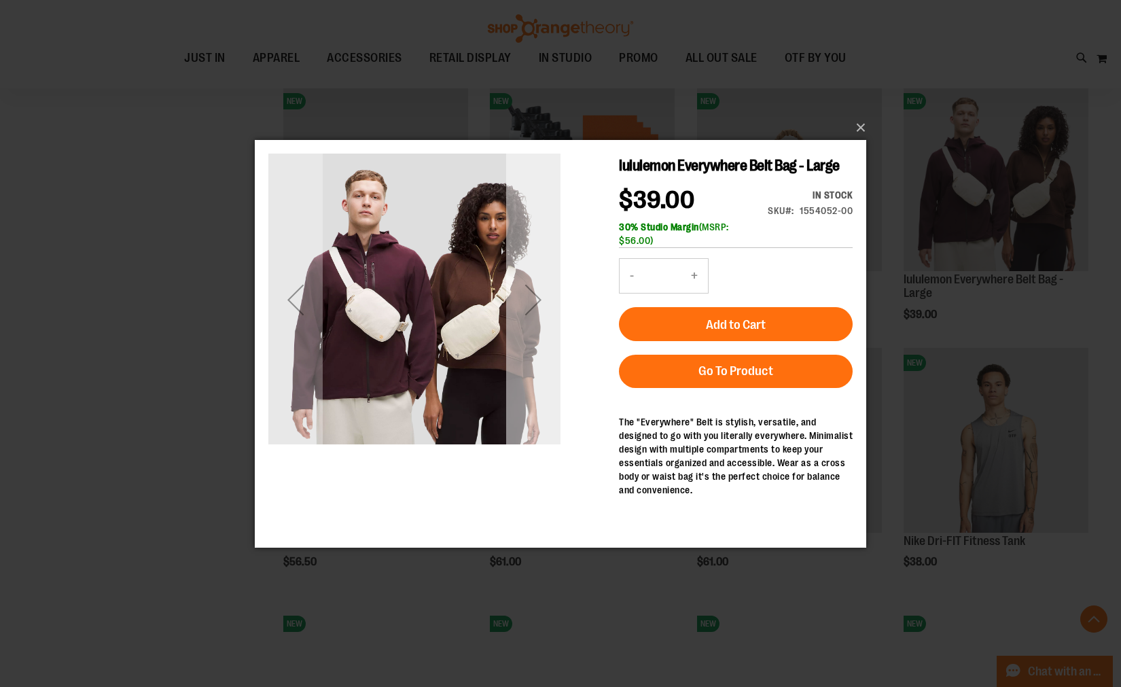
click at [541, 300] on div "Next" at bounding box center [533, 299] width 54 height 54
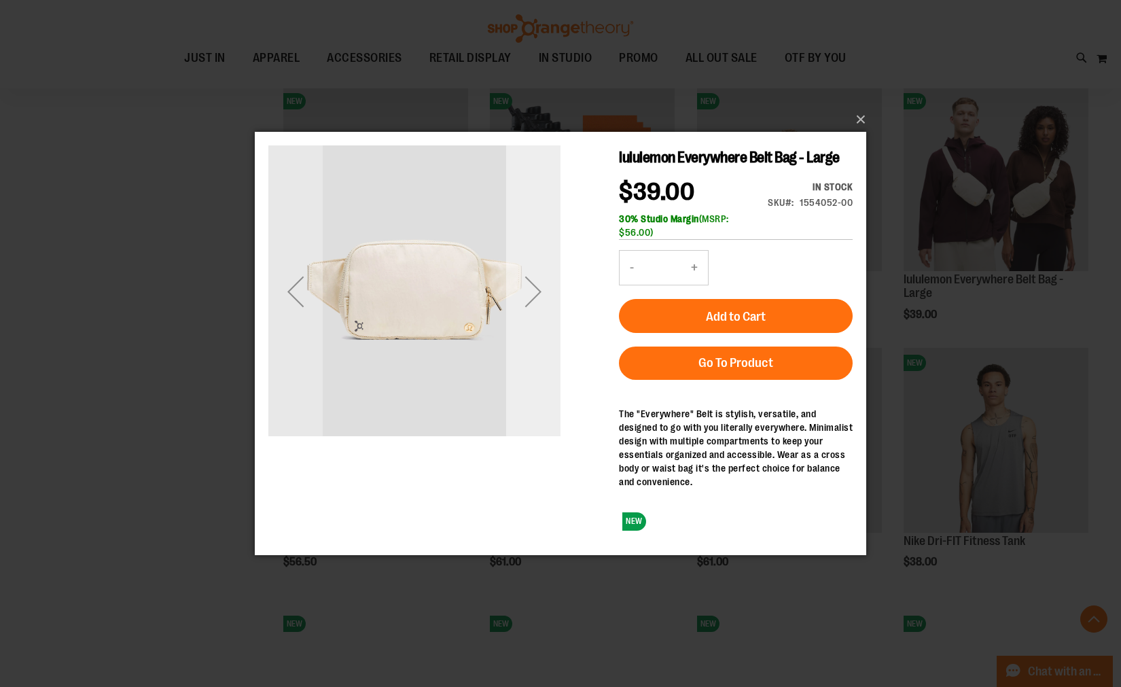
click at [535, 297] on div "Next" at bounding box center [533, 291] width 54 height 54
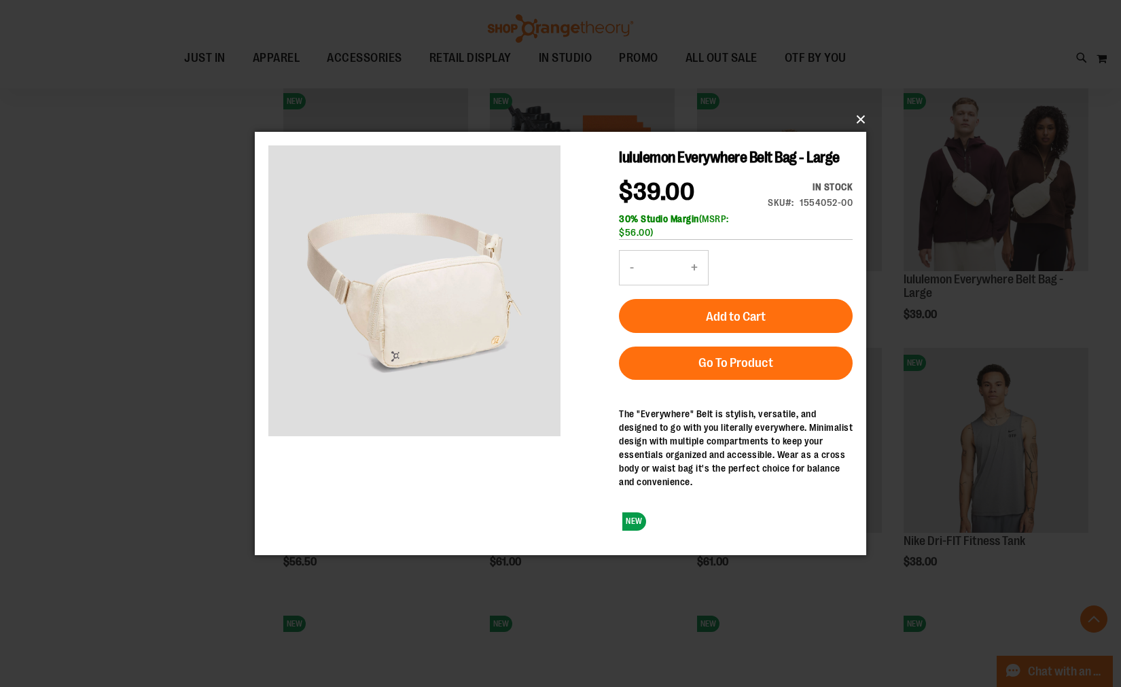
click at [866, 113] on button "×" at bounding box center [565, 120] width 612 height 30
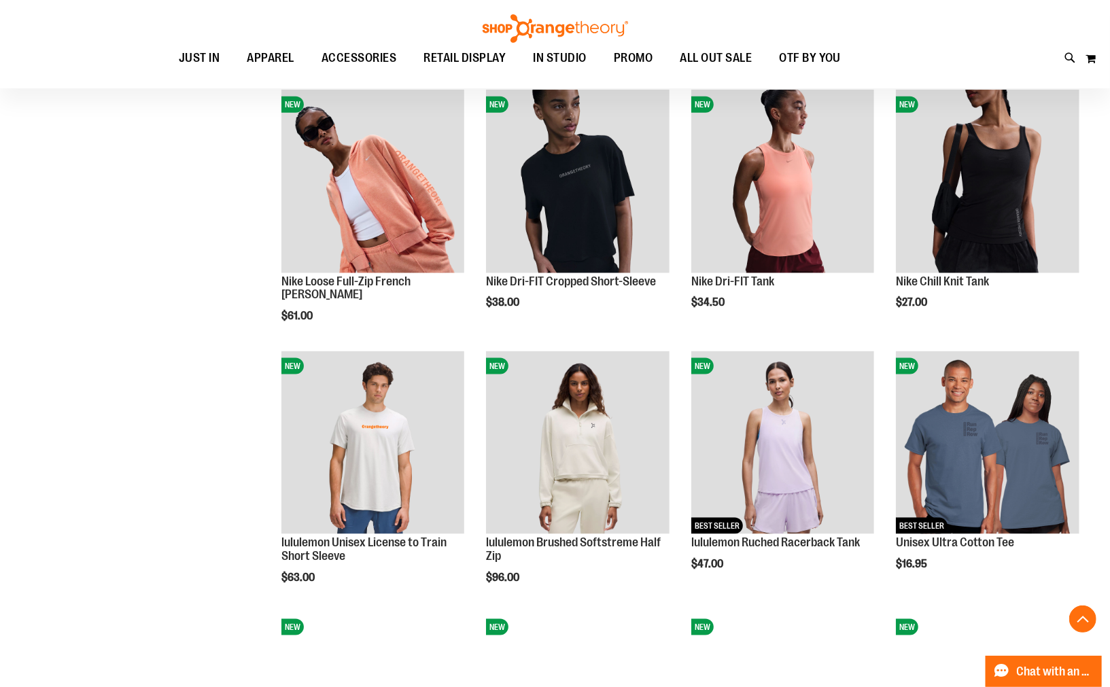
scroll to position [1057, 0]
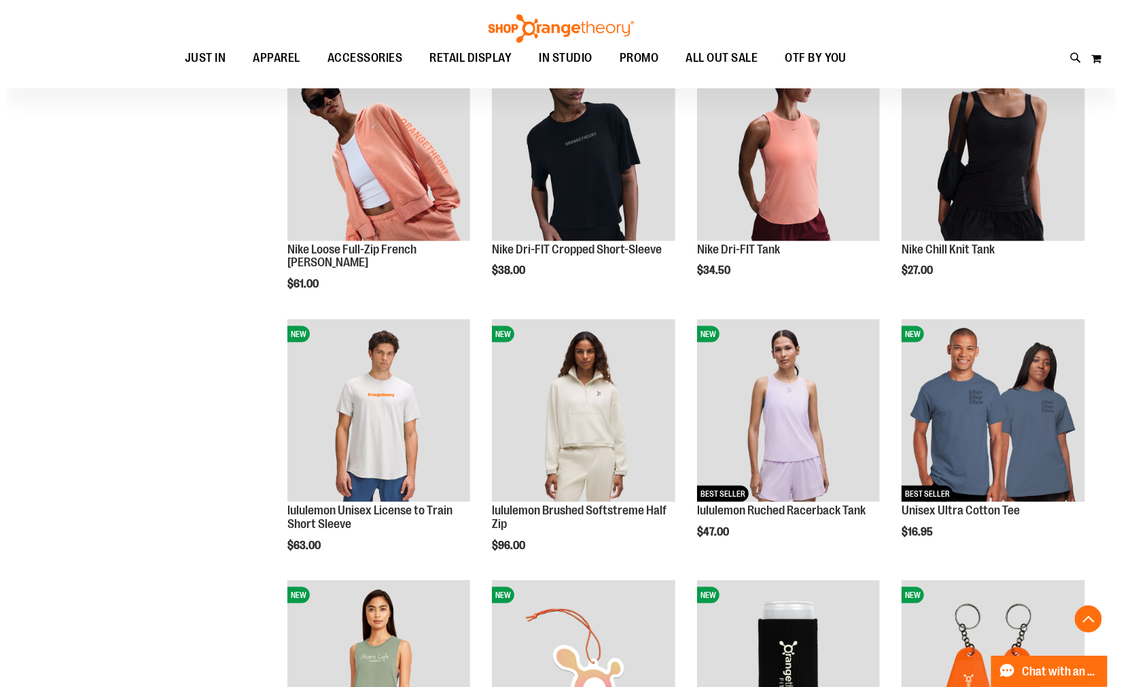
scroll to position [981, 0]
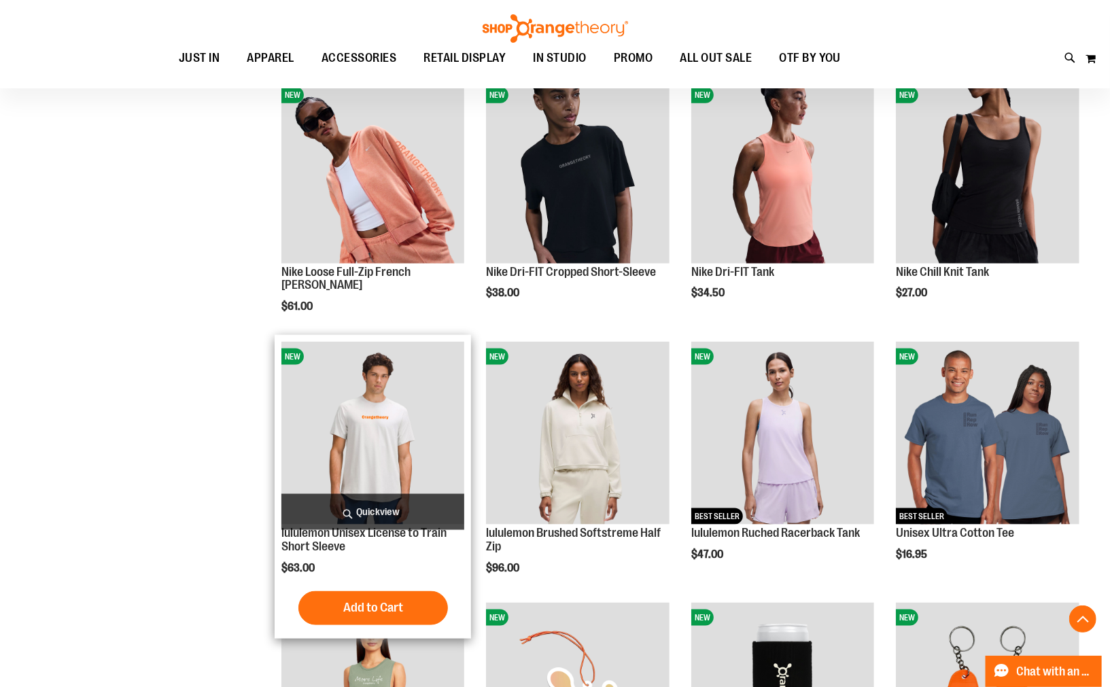
click at [379, 508] on span "Quickview" at bounding box center [372, 512] width 183 height 36
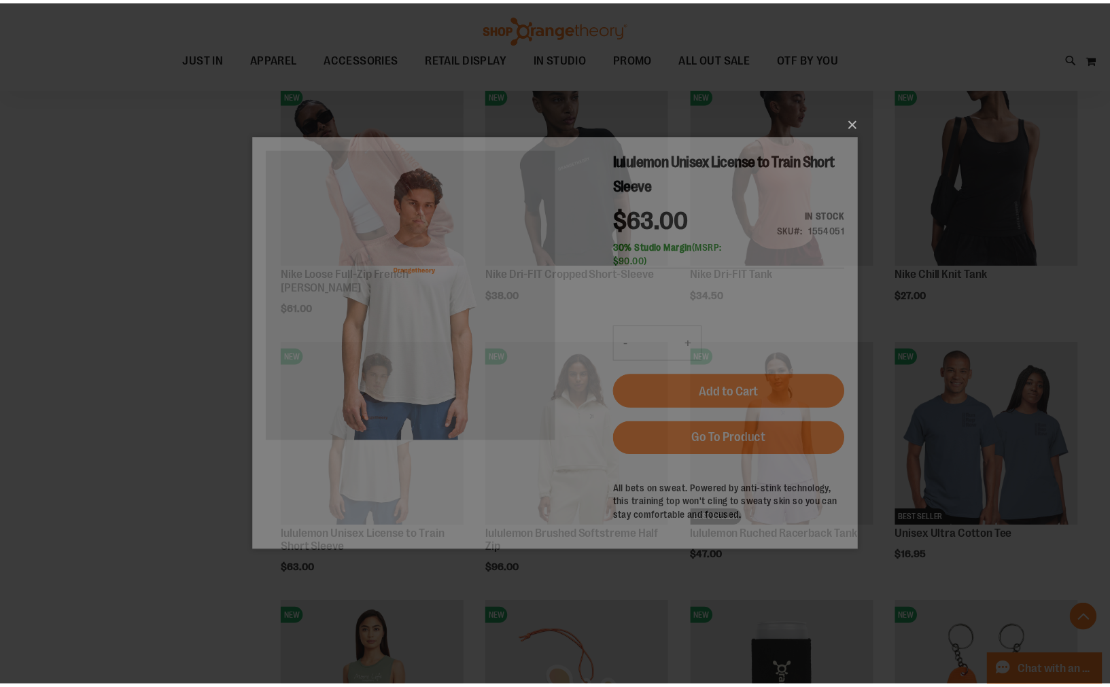
scroll to position [0, 0]
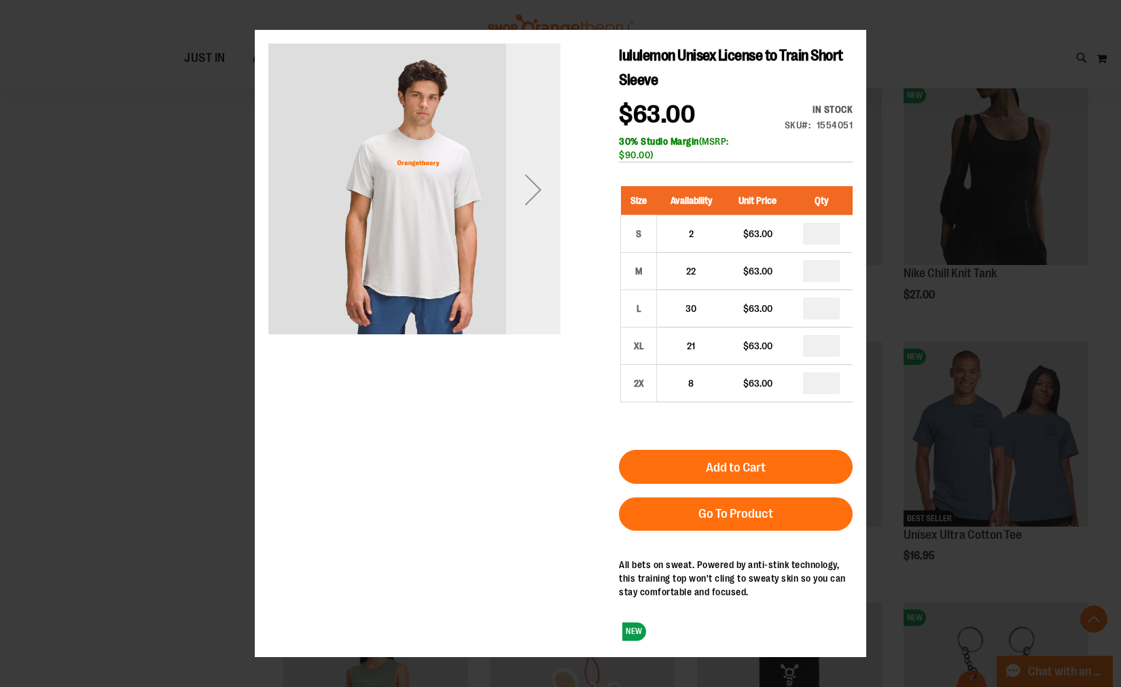
click at [533, 260] on div "Next" at bounding box center [533, 189] width 54 height 292
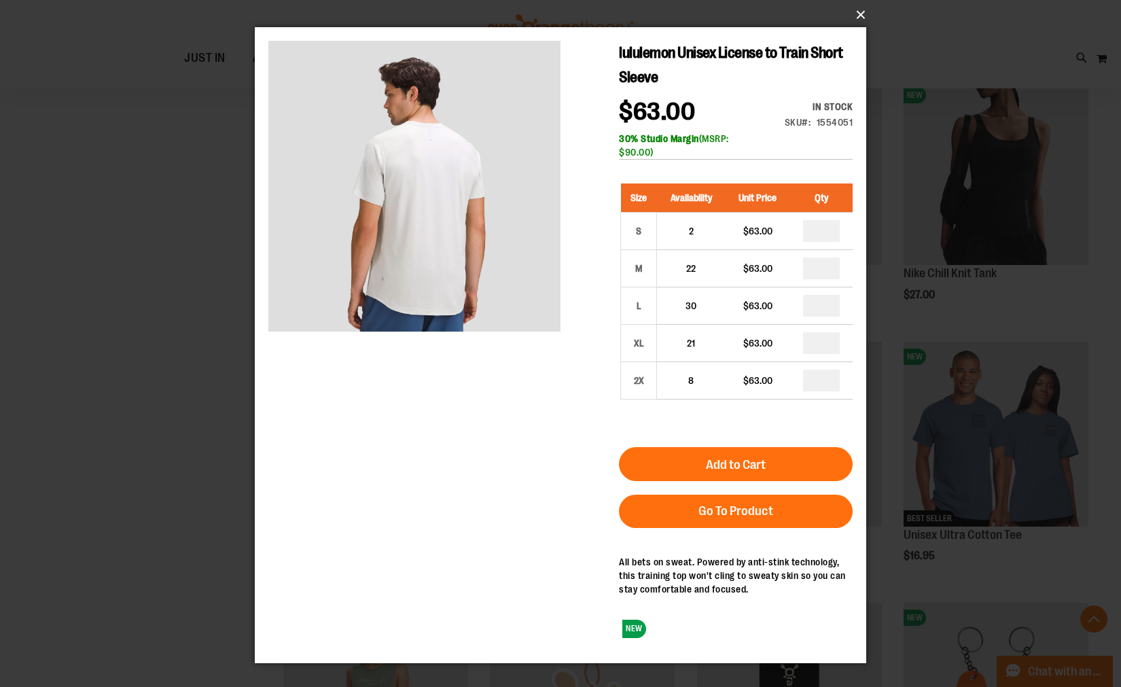
click at [856, 16] on button "×" at bounding box center [565, 15] width 612 height 30
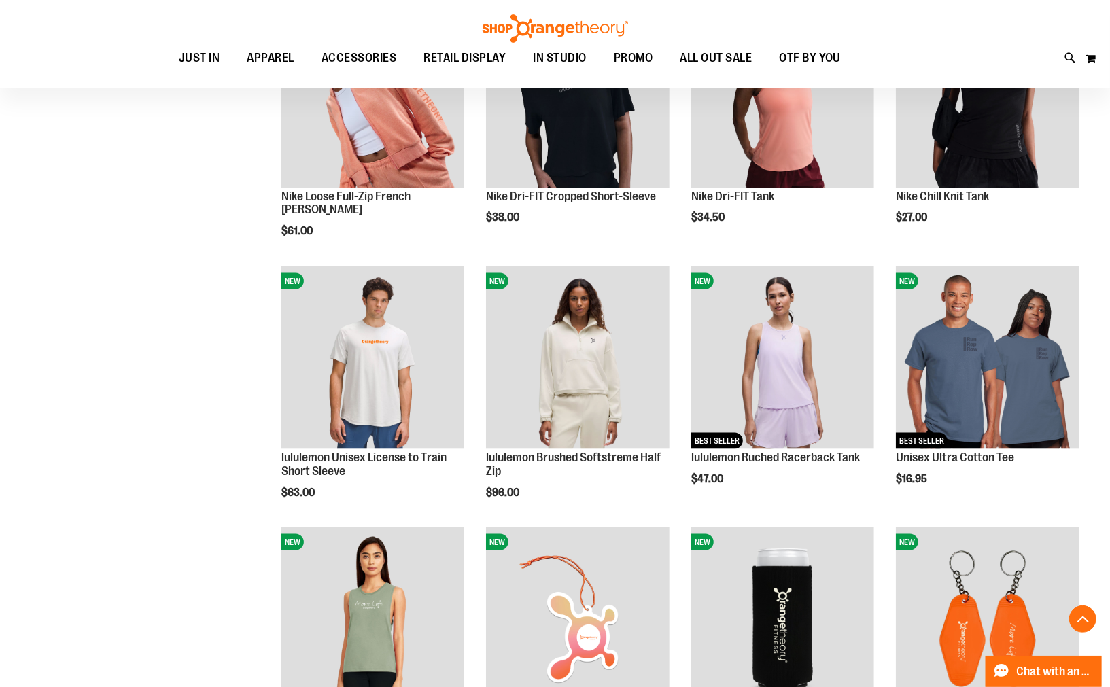
scroll to position [981, 0]
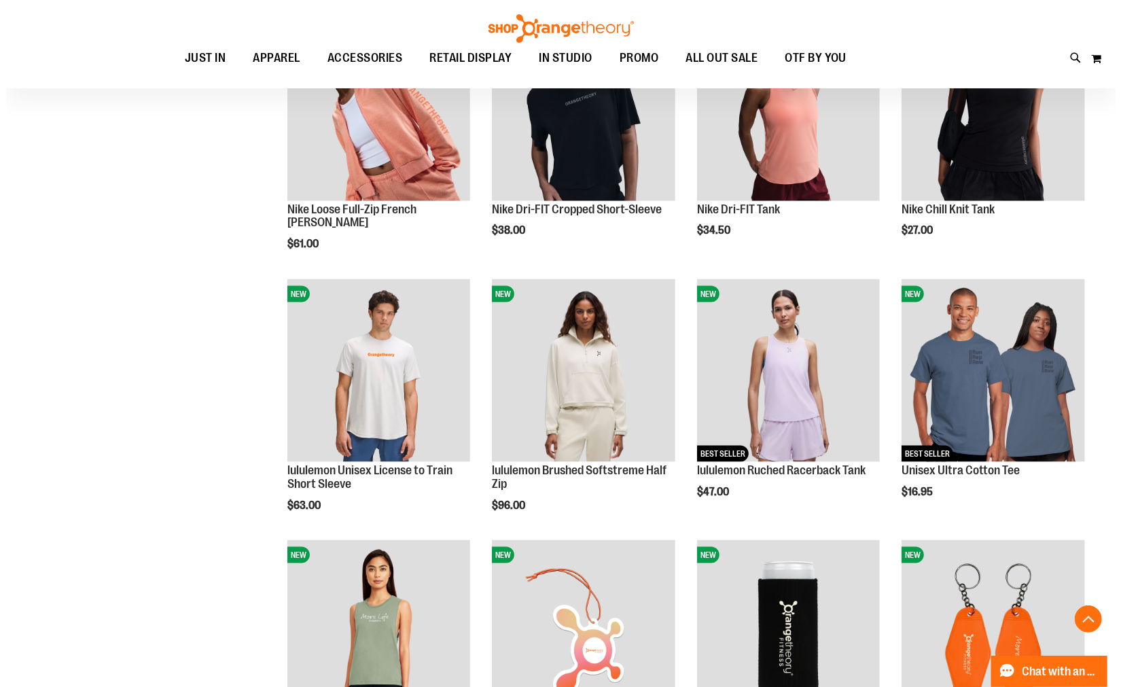
scroll to position [1132, 0]
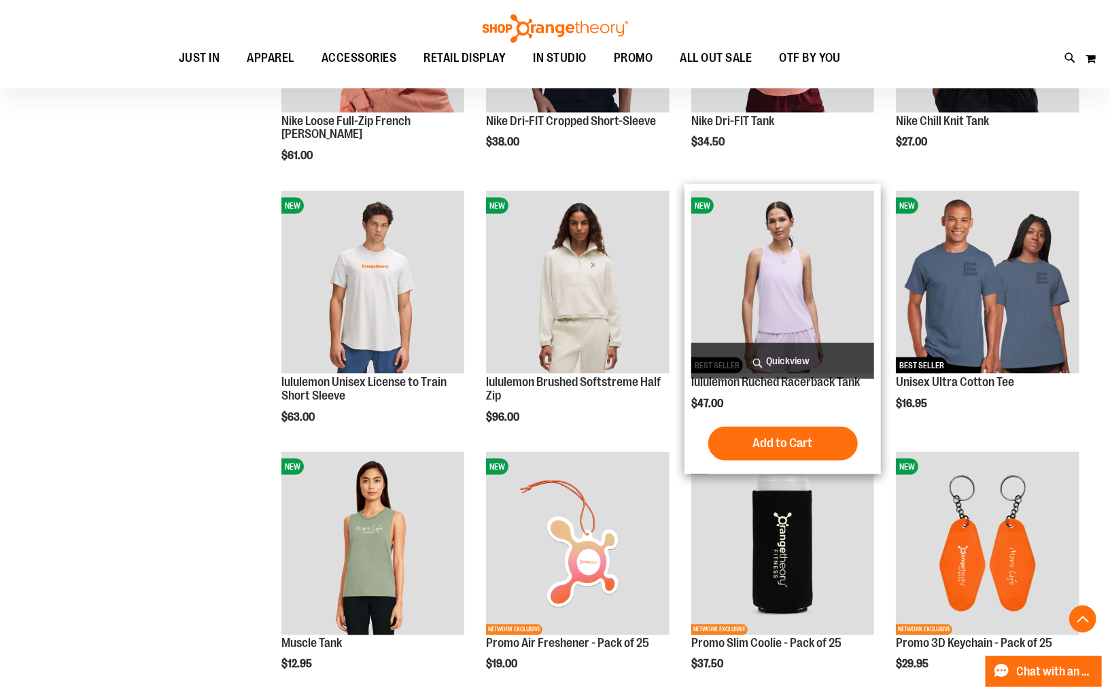
click at [788, 351] on span "Quickview" at bounding box center [782, 361] width 183 height 36
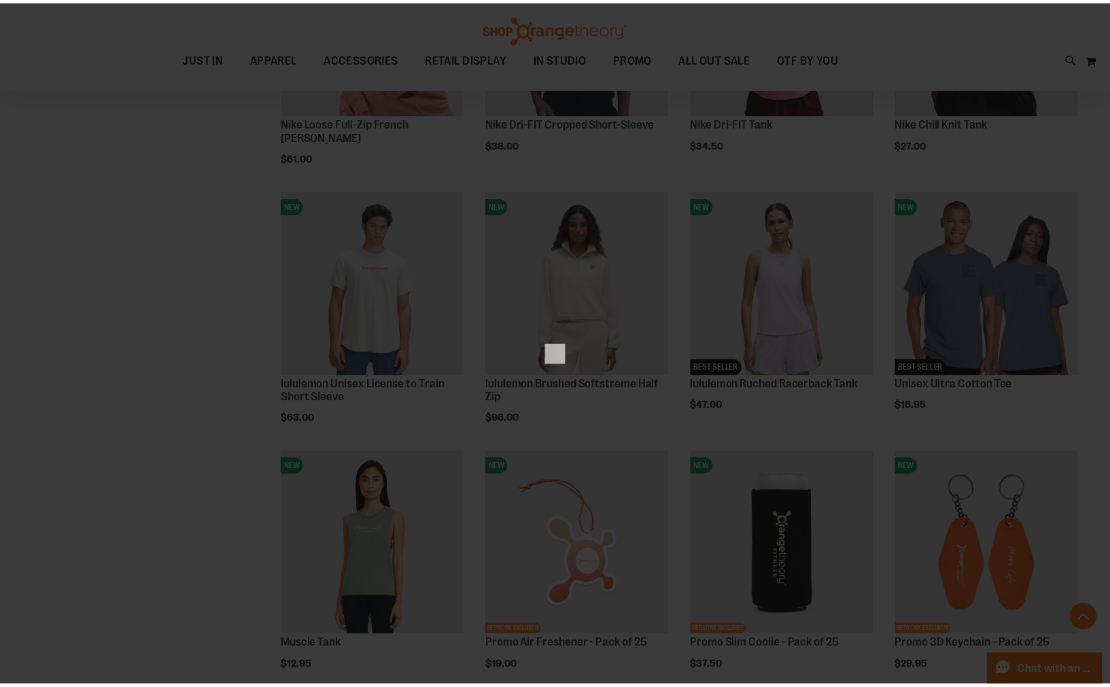
scroll to position [0, 0]
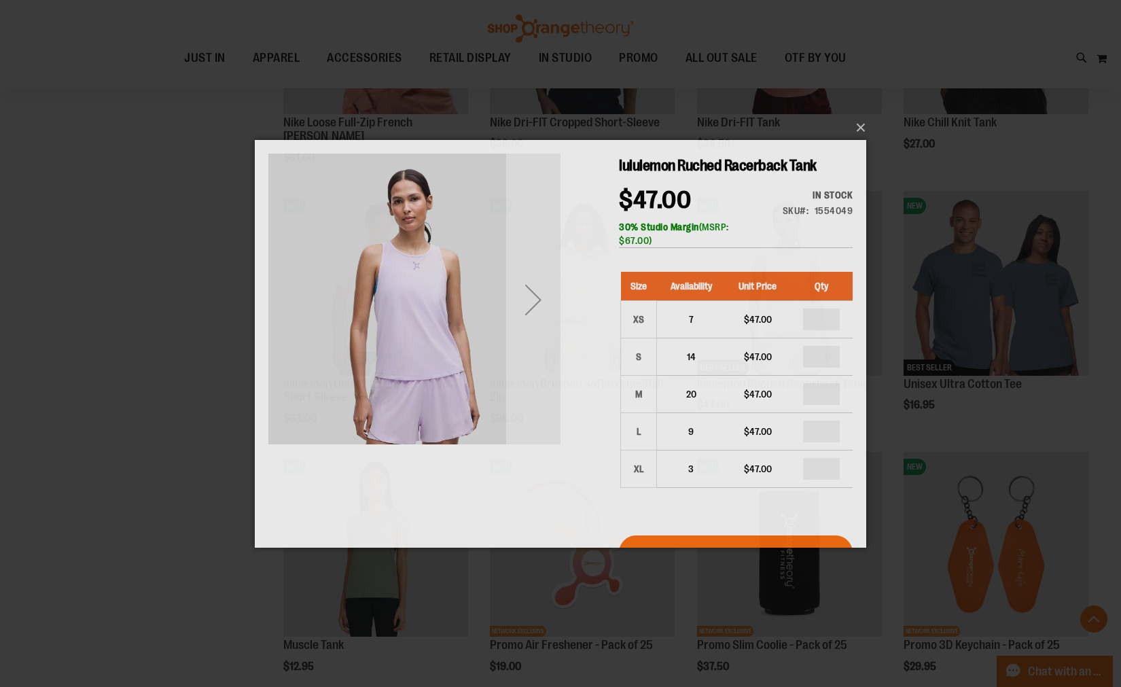
click at [535, 303] on div "Next" at bounding box center [533, 299] width 54 height 54
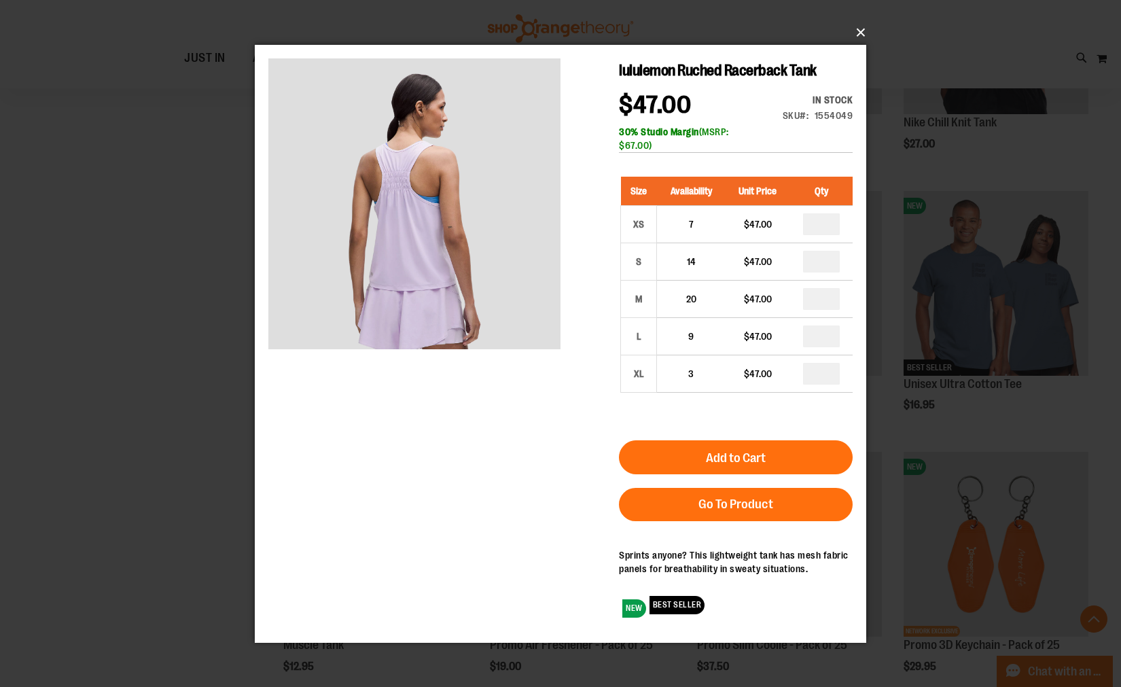
click at [863, 34] on button "×" at bounding box center [565, 33] width 612 height 30
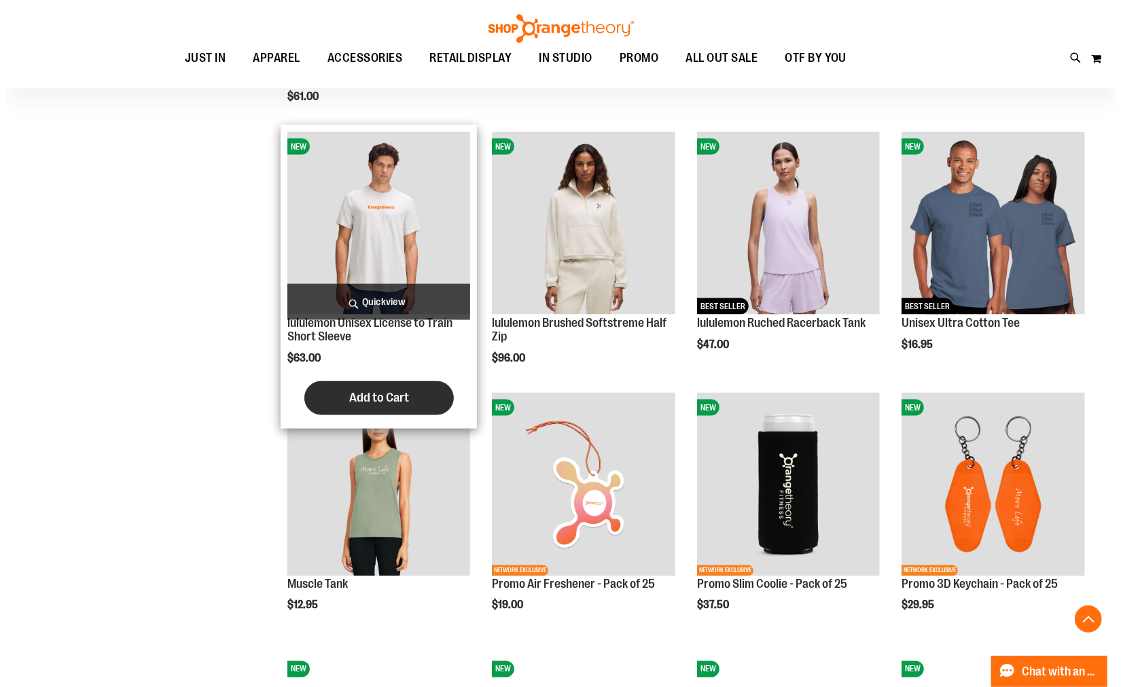
scroll to position [1283, 0]
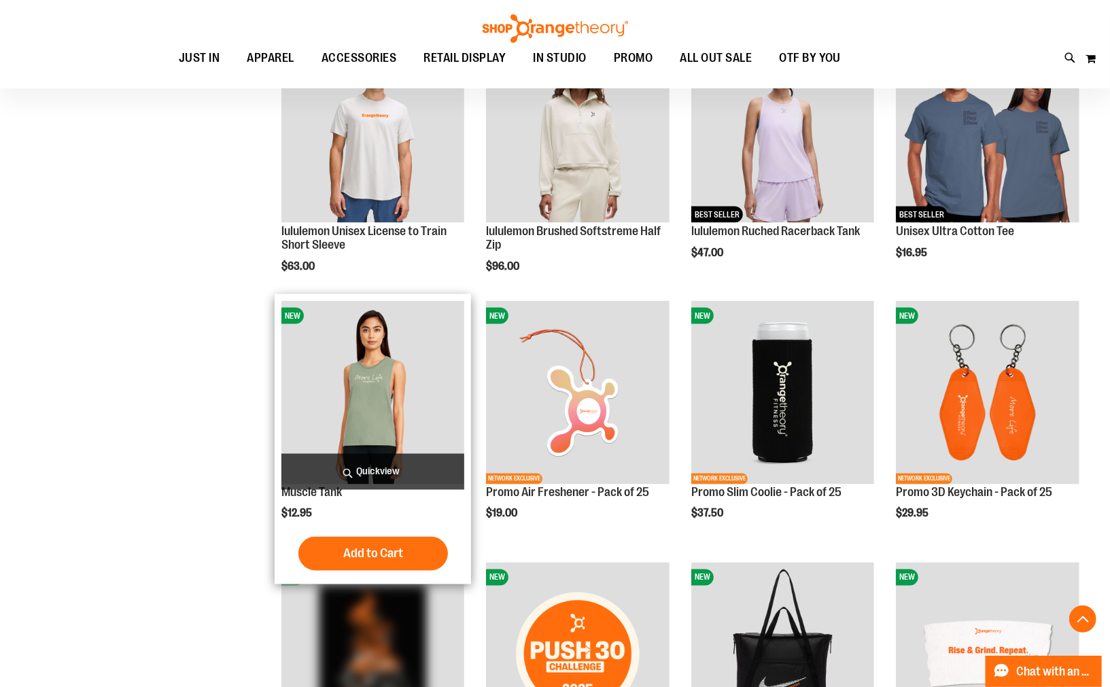
click at [377, 470] on span "Quickview" at bounding box center [372, 472] width 183 height 36
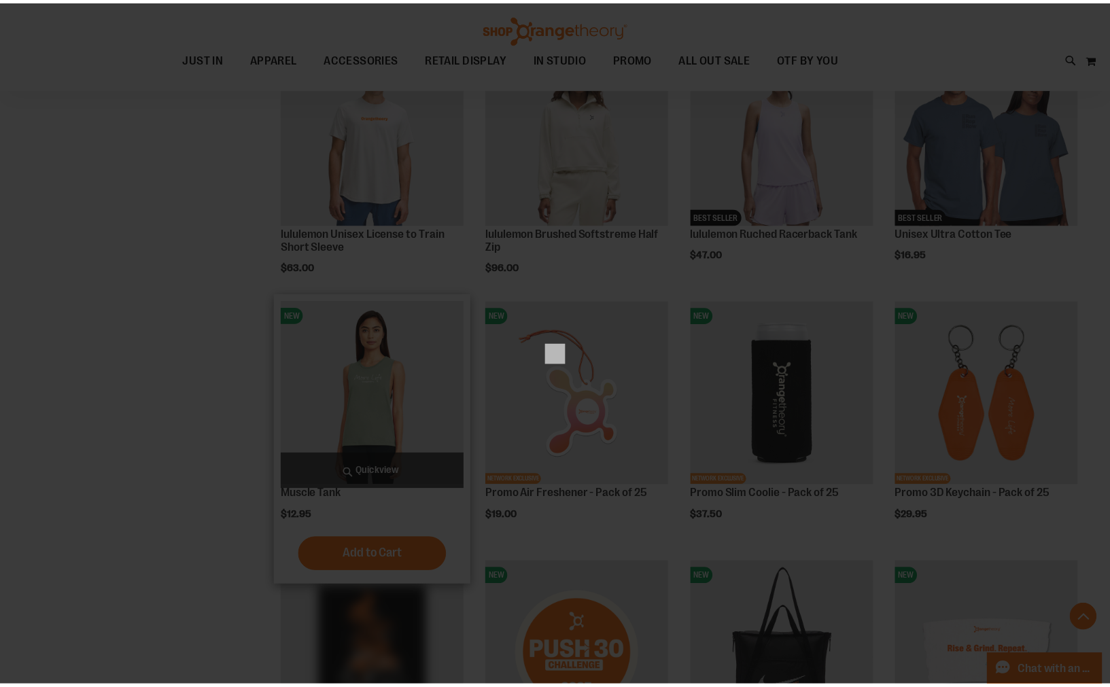
scroll to position [0, 0]
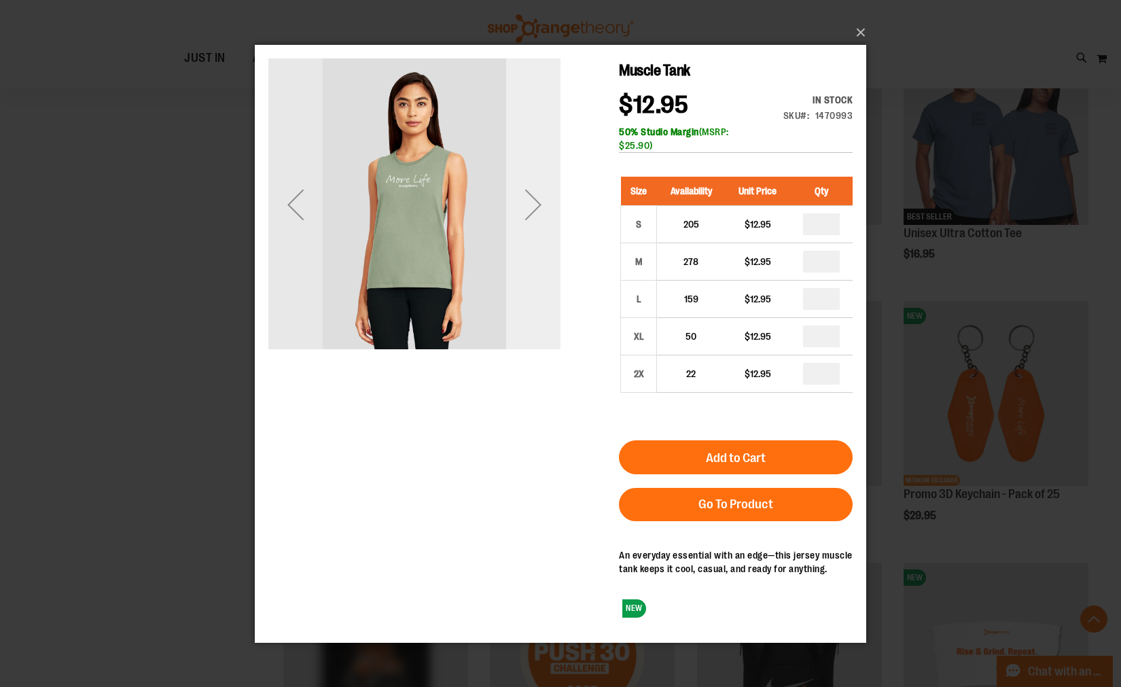
click at [535, 217] on div "Next" at bounding box center [533, 204] width 54 height 54
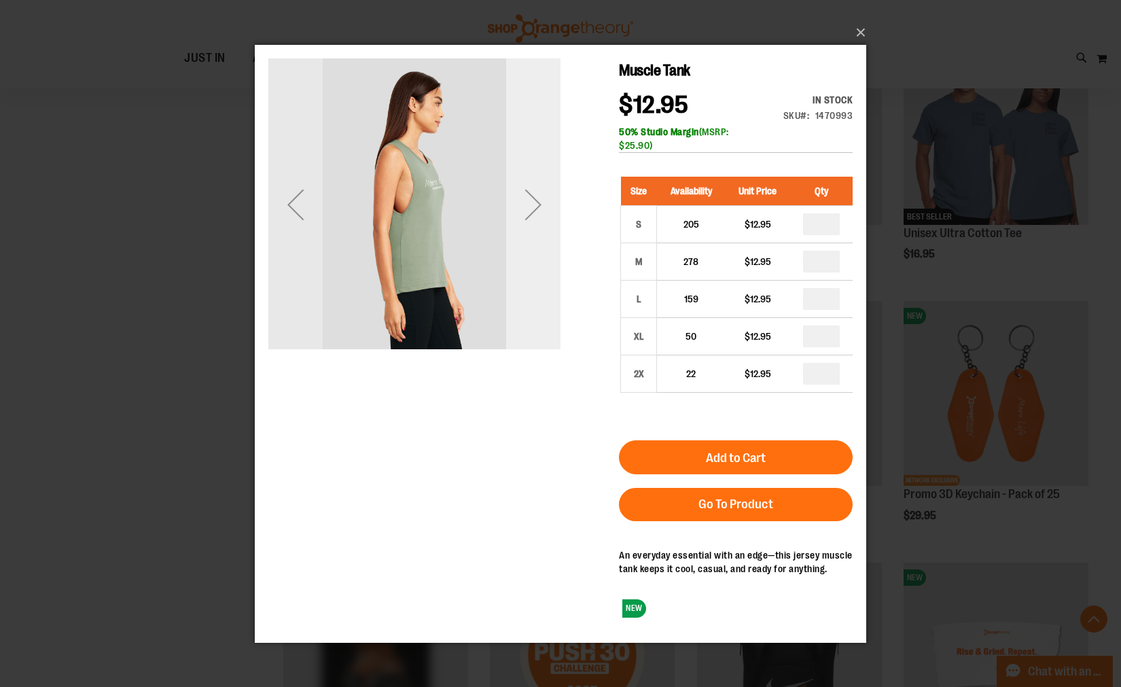
click at [532, 211] on div "Next" at bounding box center [533, 204] width 54 height 54
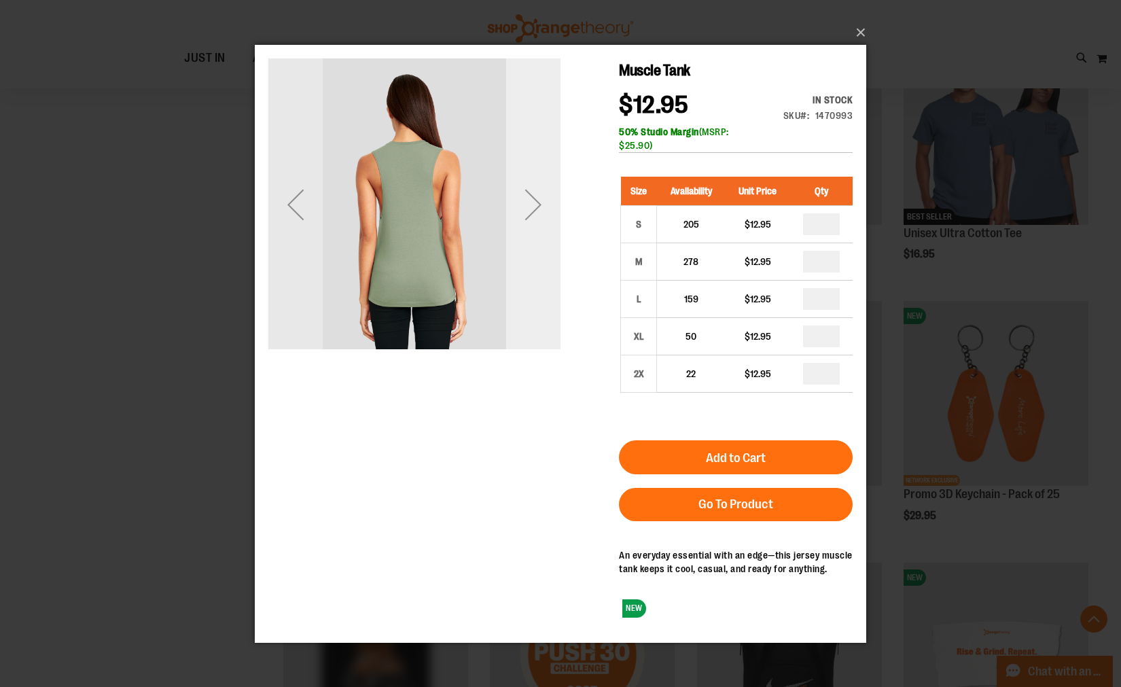
click at [531, 209] on div "Next" at bounding box center [533, 204] width 54 height 54
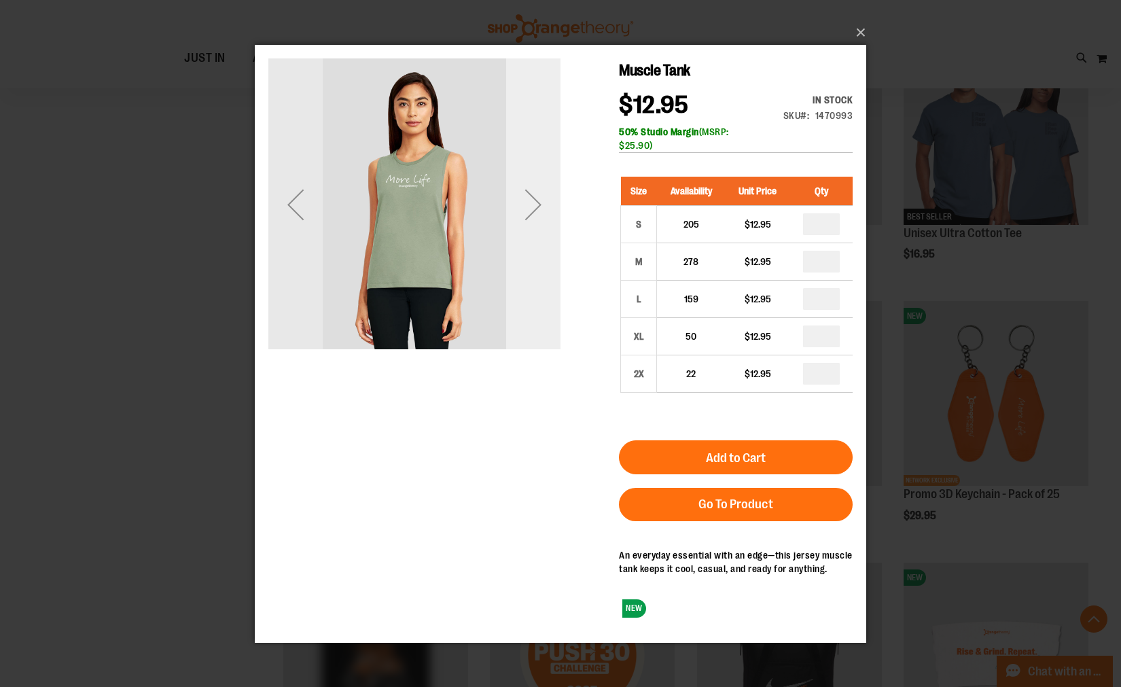
click at [531, 209] on div "Next" at bounding box center [533, 204] width 54 height 54
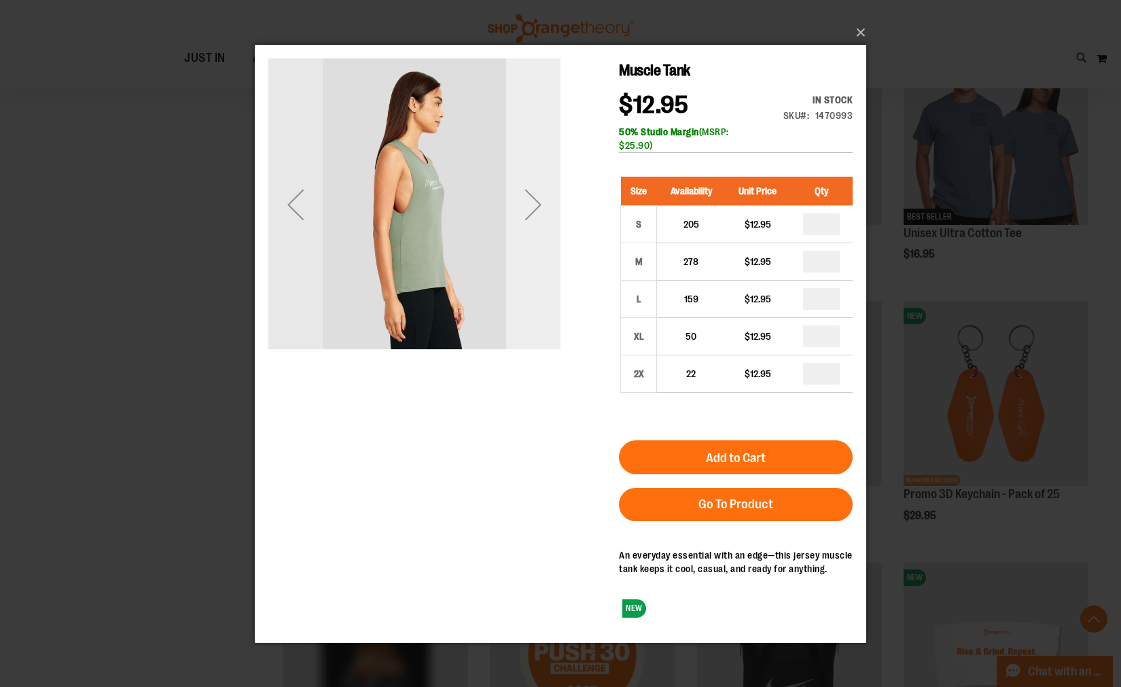
click at [531, 209] on div "Next" at bounding box center [533, 204] width 54 height 54
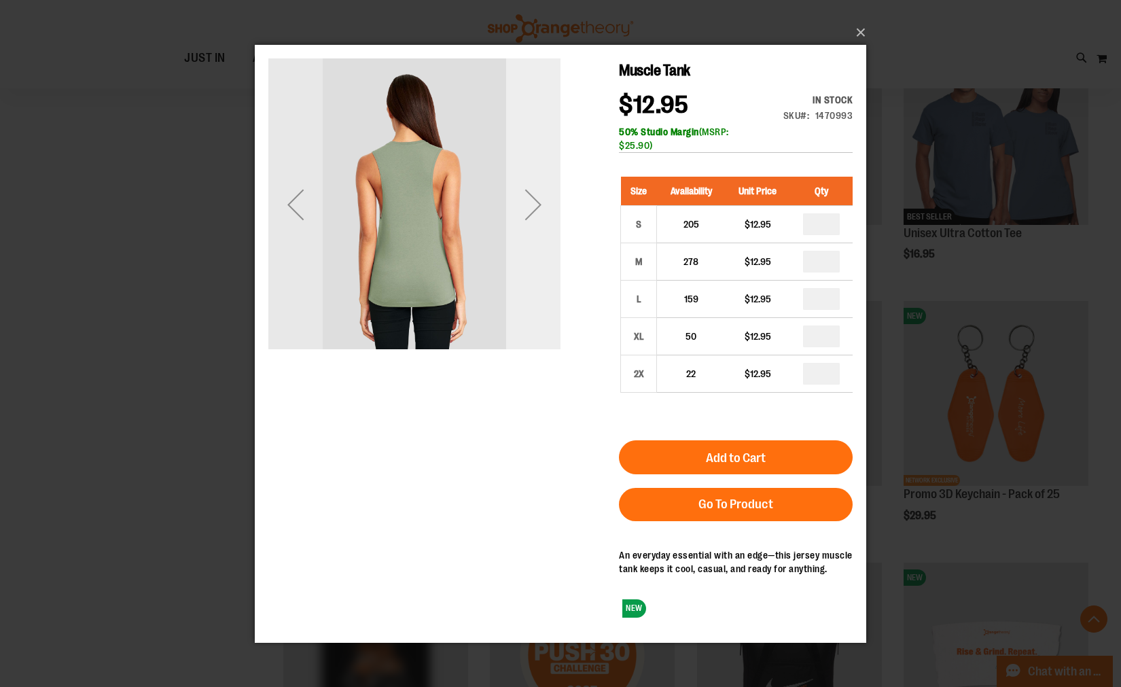
click at [544, 208] on div "Next" at bounding box center [533, 204] width 54 height 54
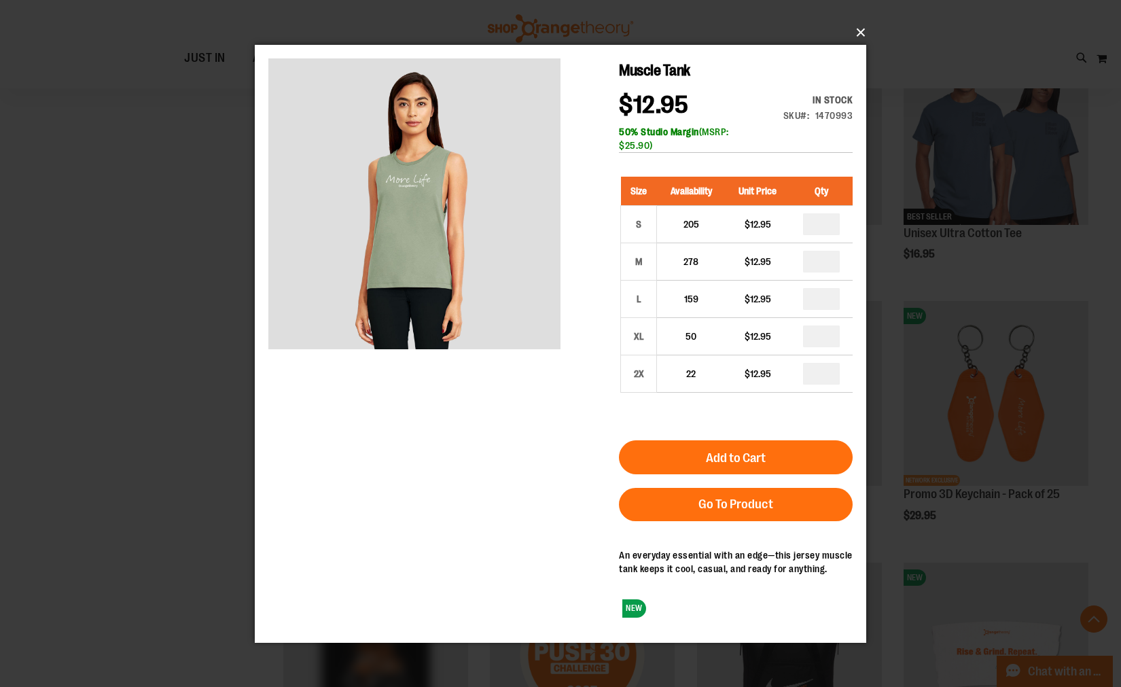
click at [864, 33] on button "×" at bounding box center [565, 33] width 612 height 30
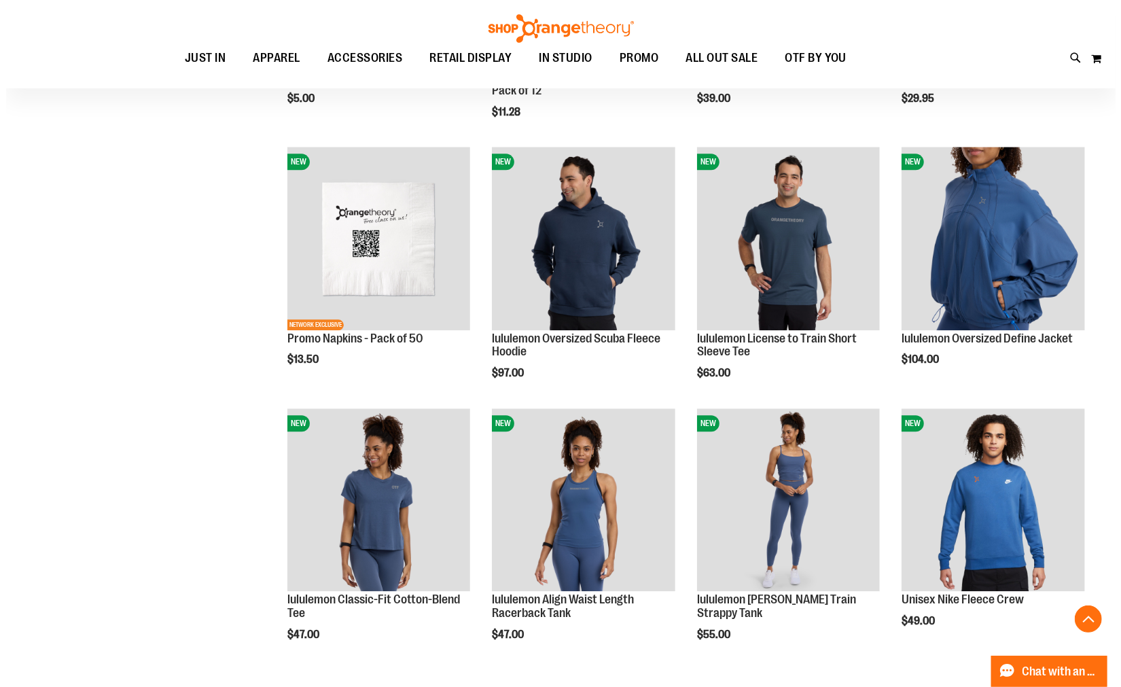
scroll to position [1962, 0]
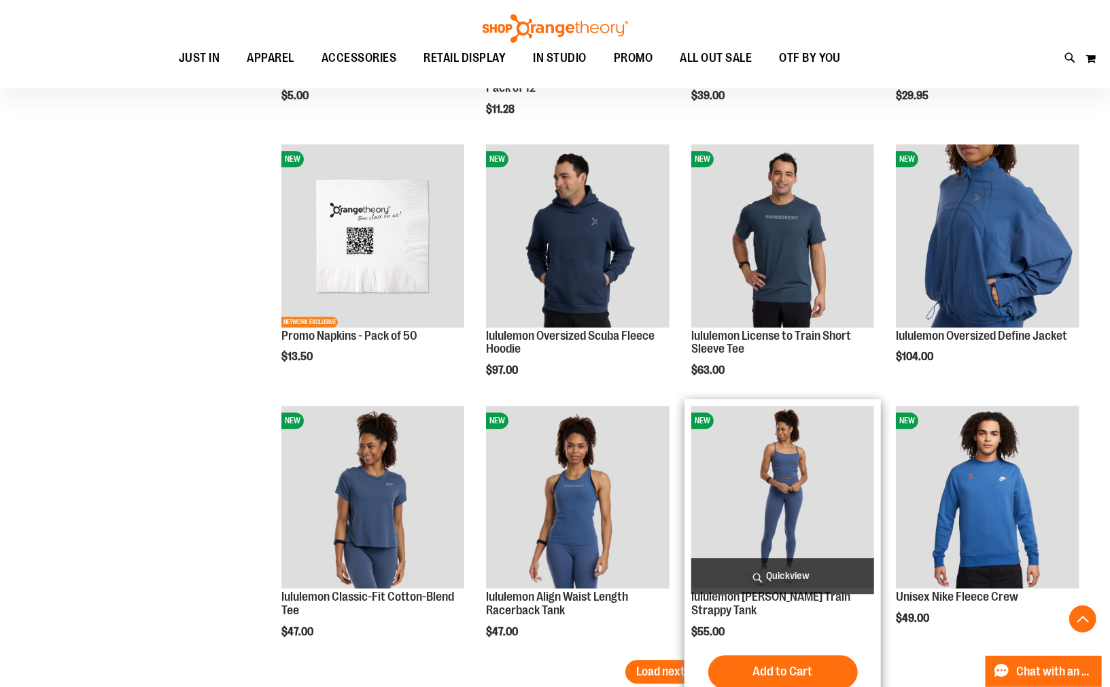
click at [777, 568] on span "Quickview" at bounding box center [782, 576] width 183 height 36
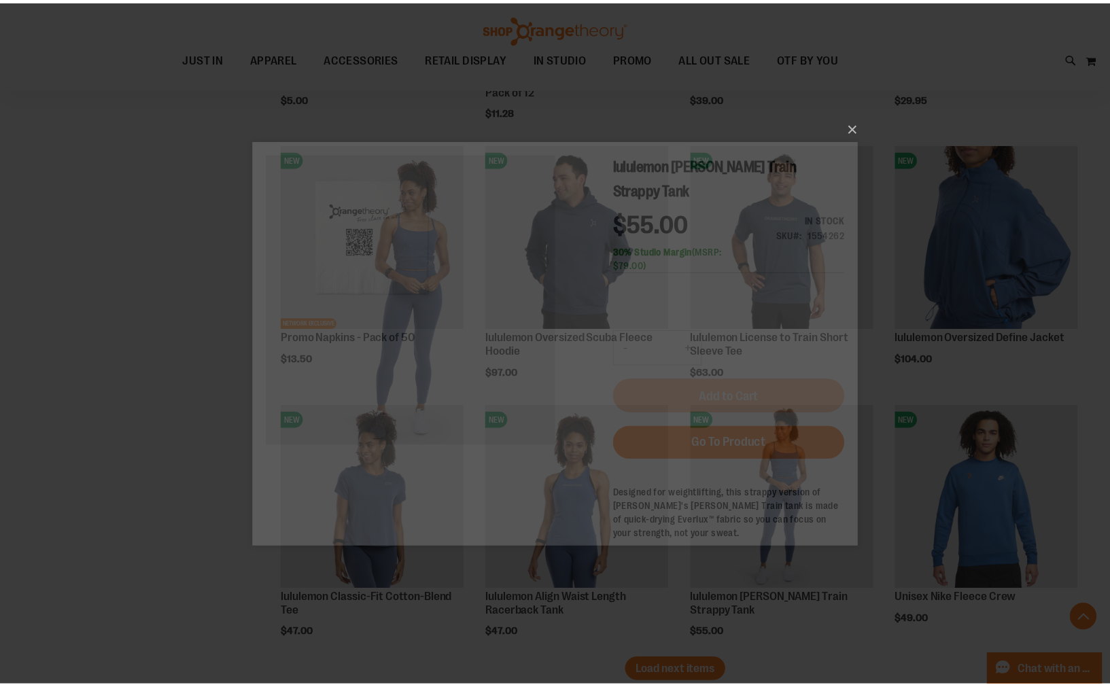
scroll to position [0, 0]
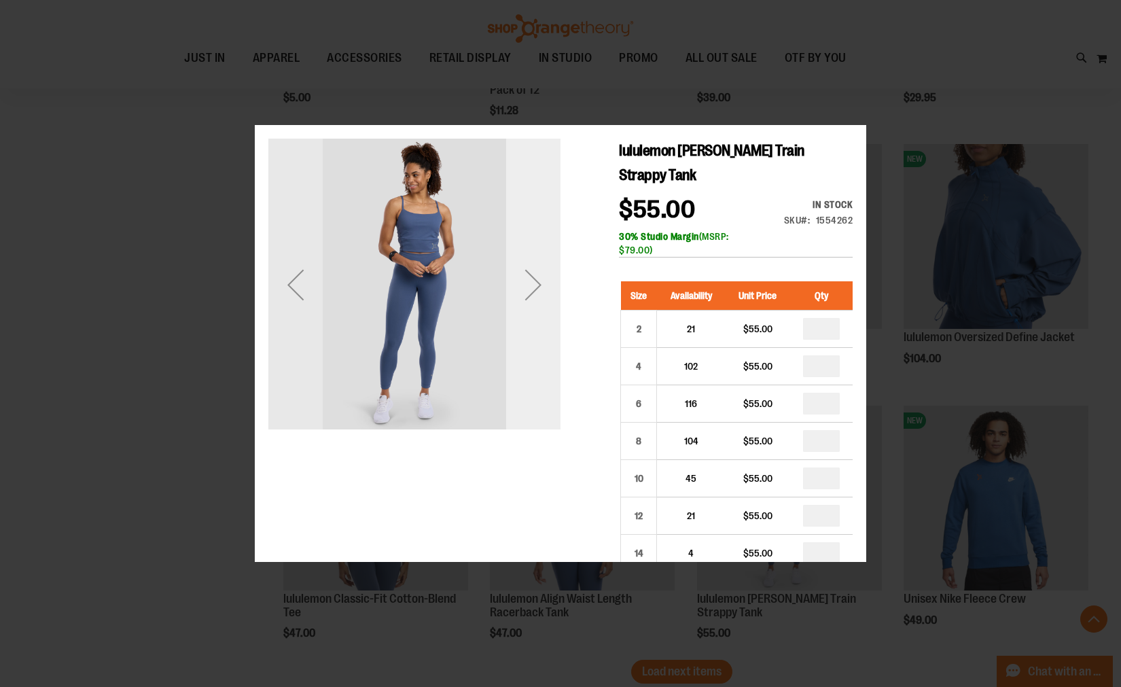
click at [540, 359] on div "Next" at bounding box center [533, 284] width 54 height 292
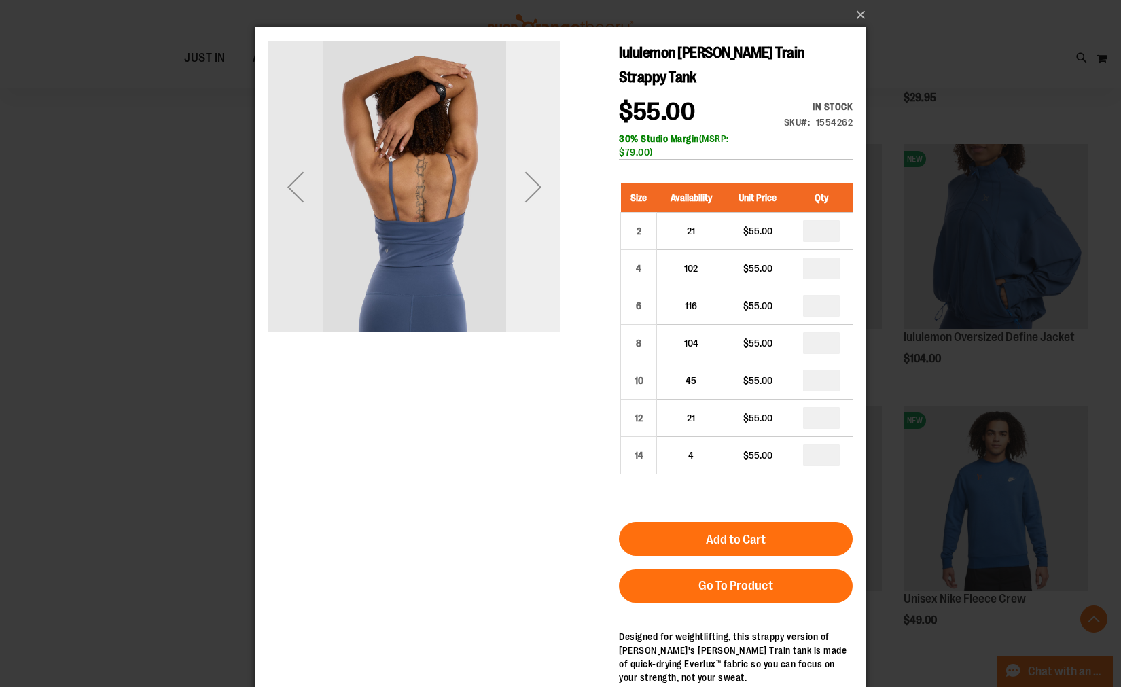
click at [535, 177] on div "Next" at bounding box center [533, 187] width 54 height 54
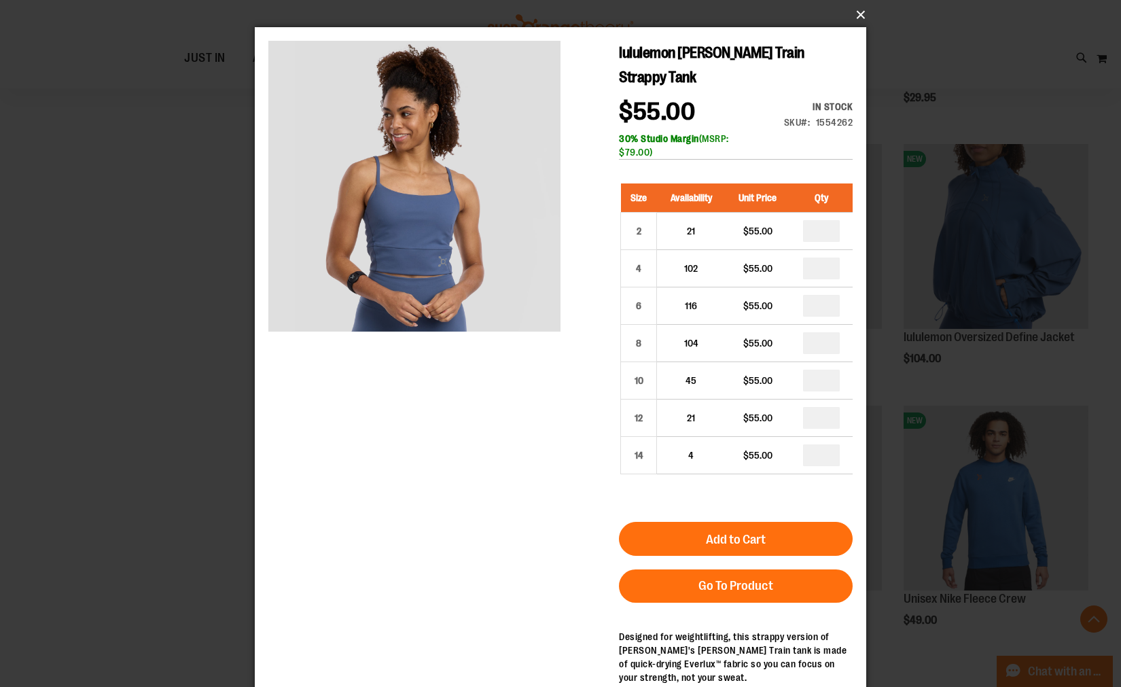
click at [856, 16] on button "×" at bounding box center [565, 15] width 612 height 30
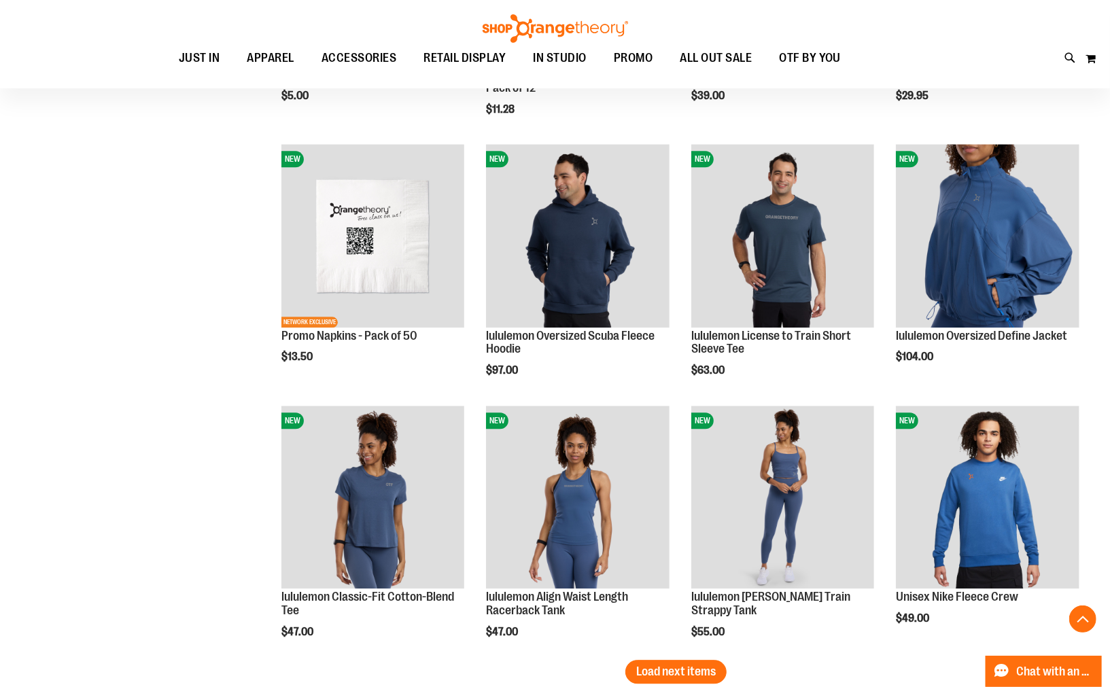
scroll to position [2039, 0]
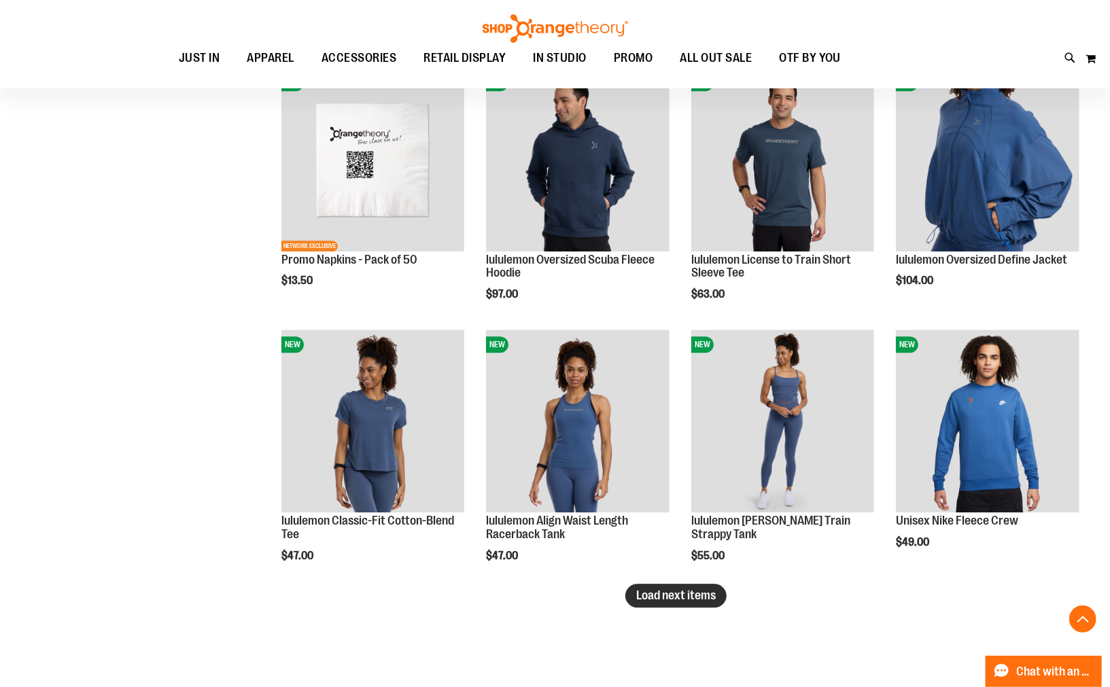
click at [699, 600] on span "Load next items" at bounding box center [676, 595] width 80 height 14
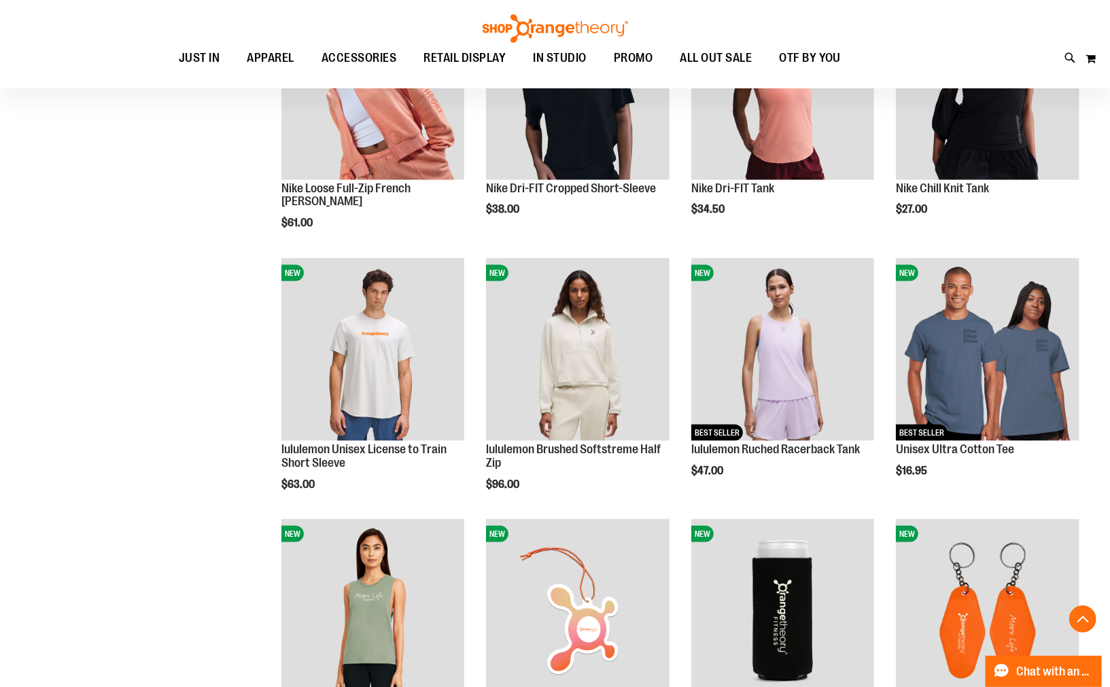
scroll to position [1057, 0]
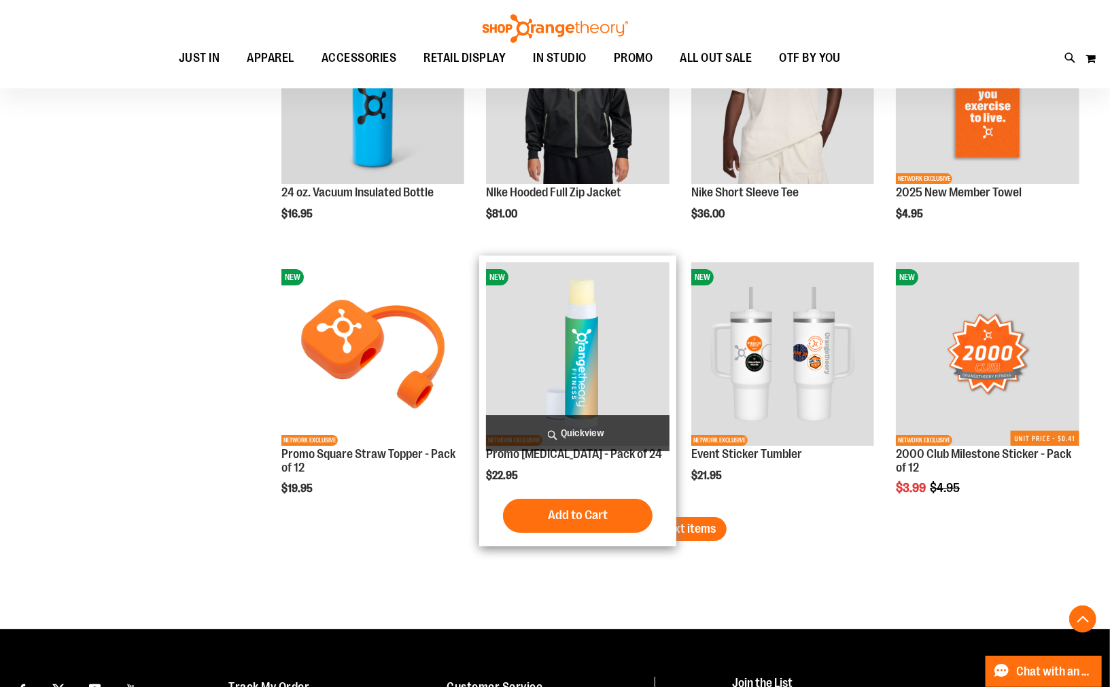
scroll to position [2944, 0]
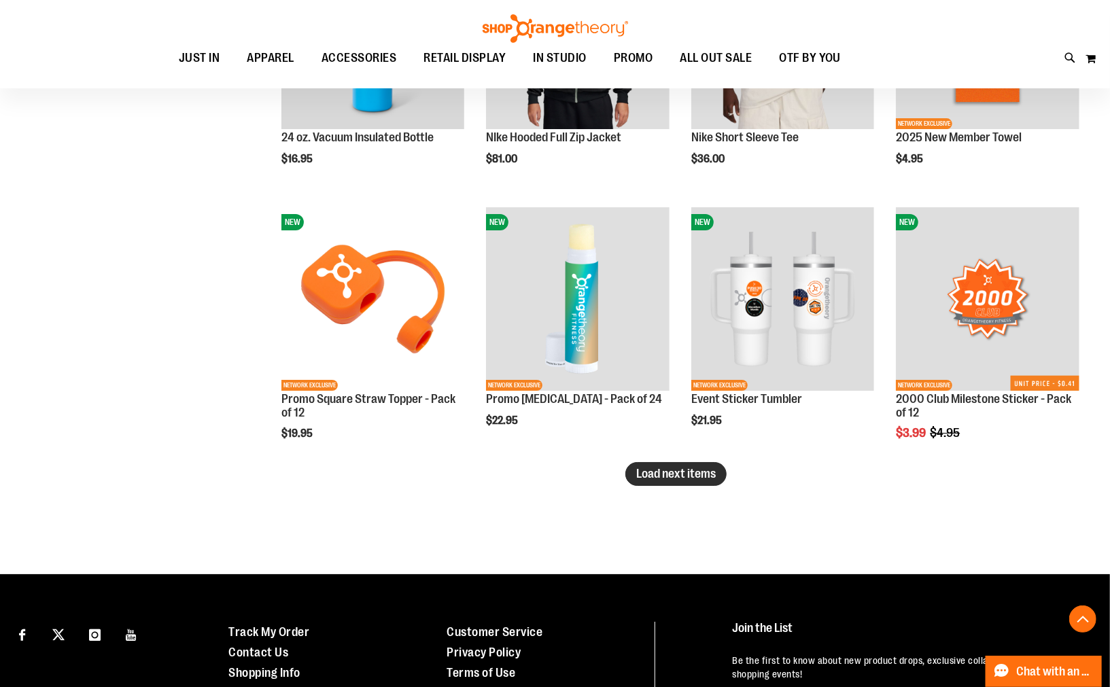
click at [658, 471] on span "Load next items" at bounding box center [676, 474] width 80 height 14
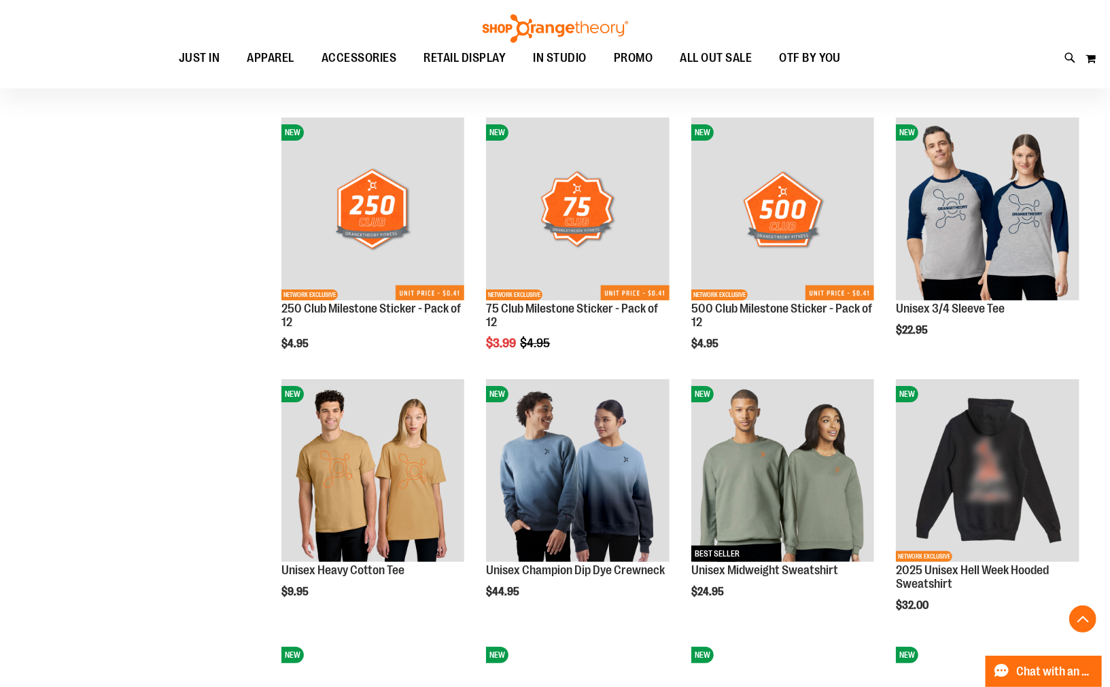
scroll to position [3321, 0]
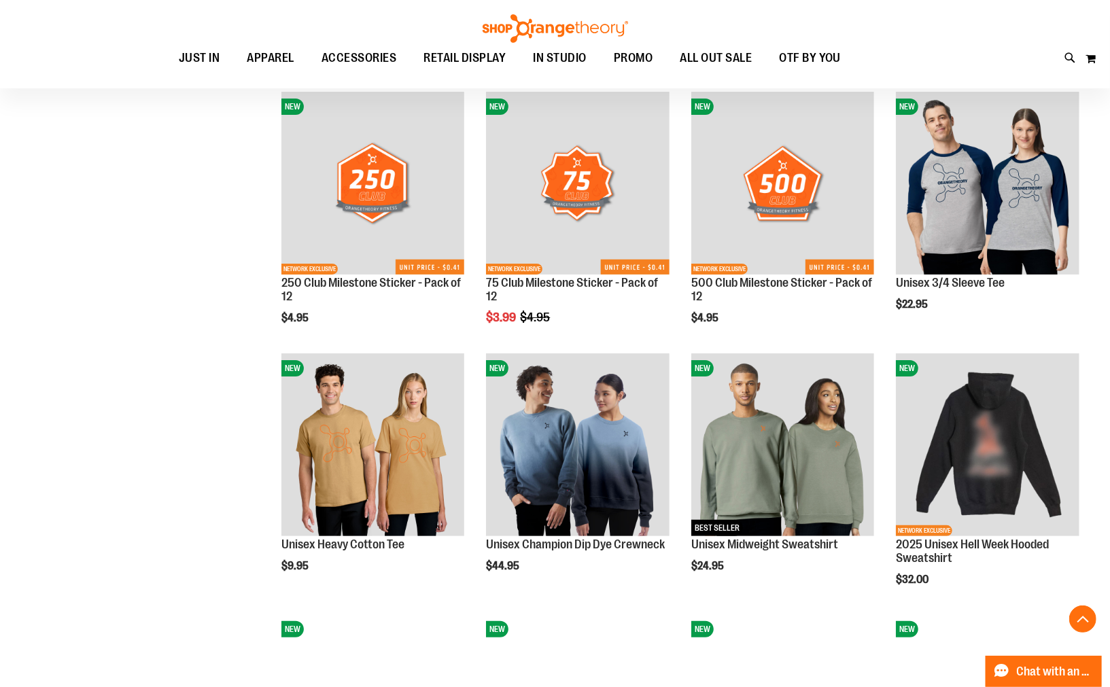
drag, startPoint x: 245, startPoint y: 342, endPoint x: 213, endPoint y: 342, distance: 31.9
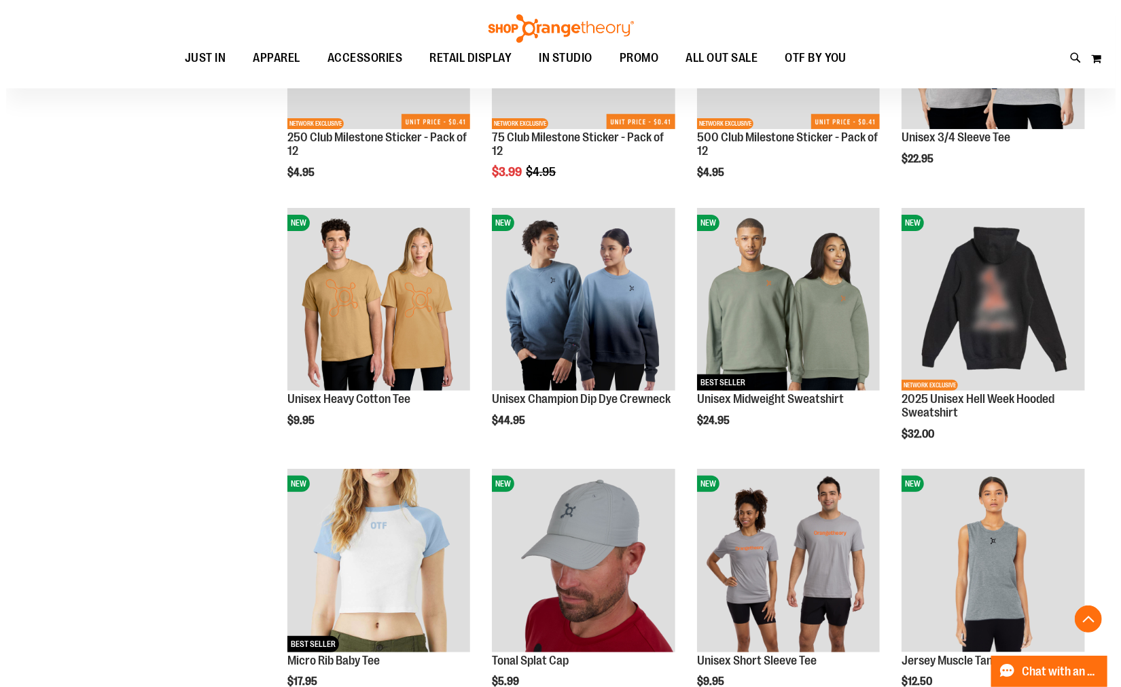
scroll to position [3473, 0]
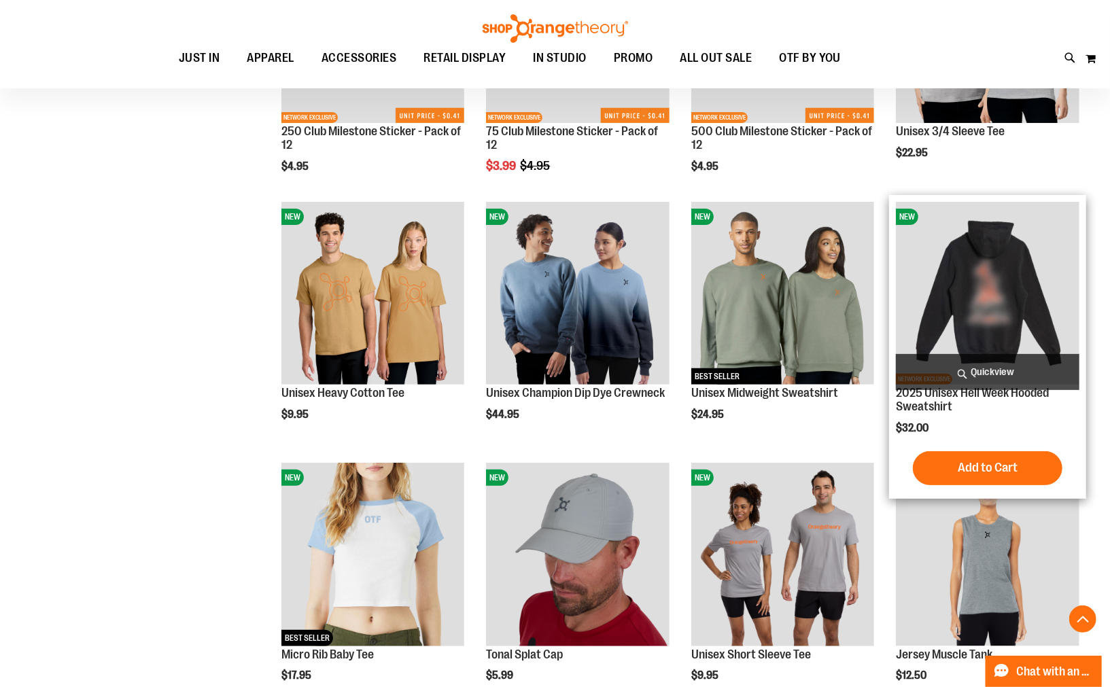
click at [991, 368] on span "Quickview" at bounding box center [987, 372] width 183 height 36
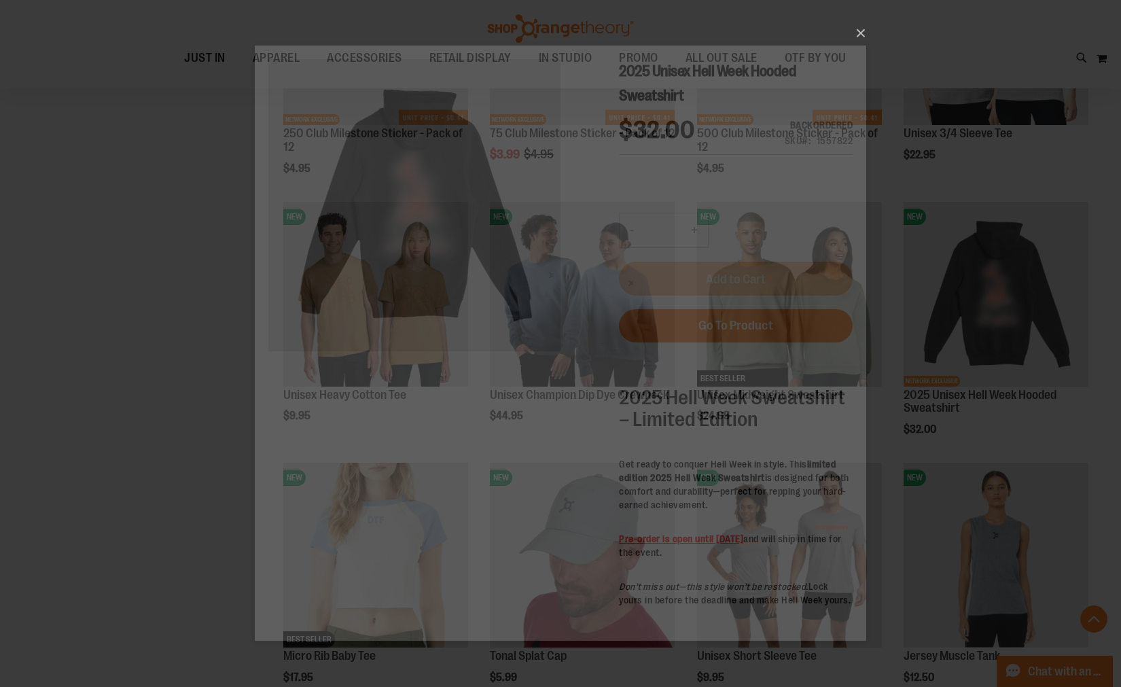
scroll to position [0, 0]
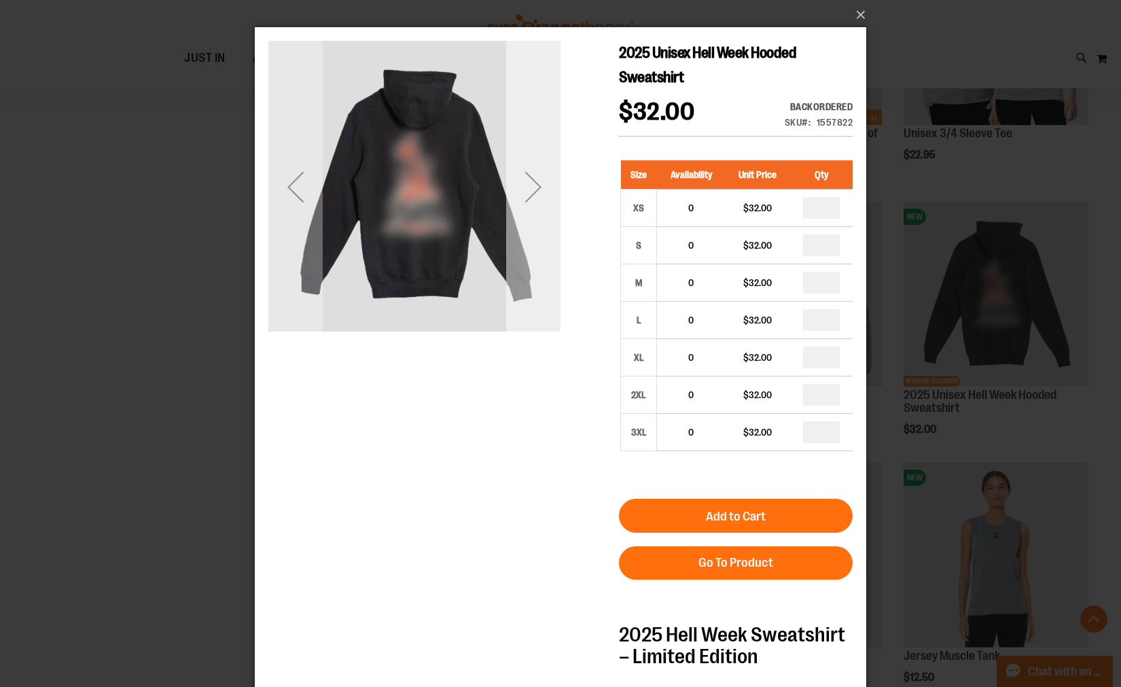
click at [540, 195] on div "Next" at bounding box center [533, 187] width 54 height 54
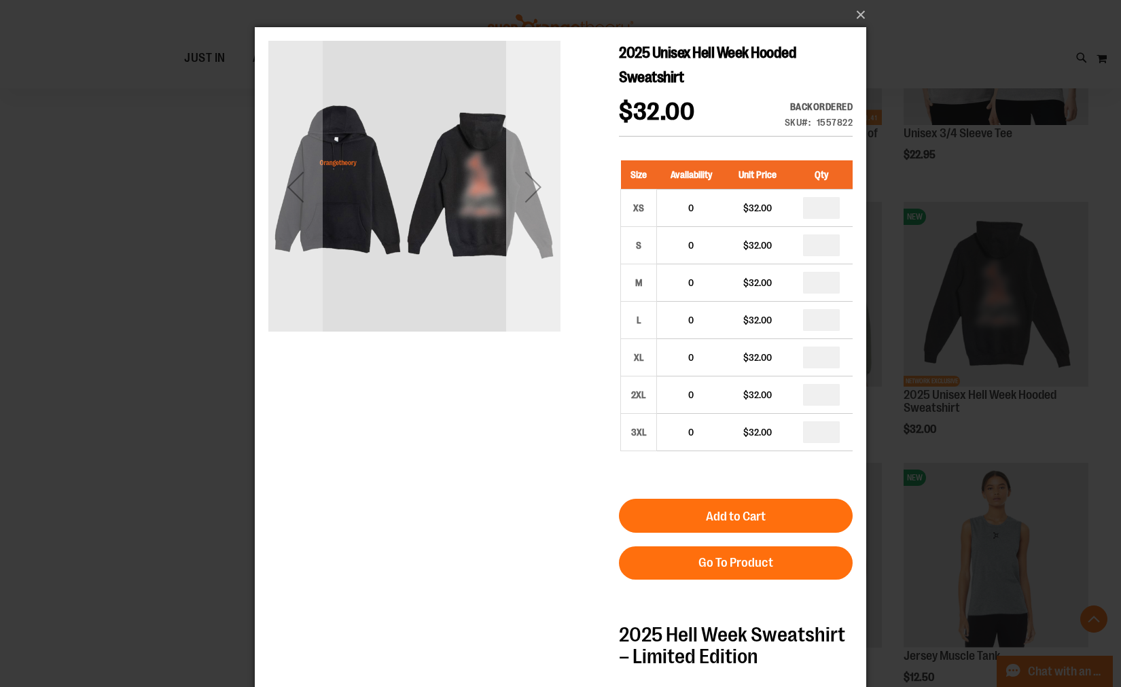
click at [518, 195] on div "Next" at bounding box center [533, 187] width 54 height 54
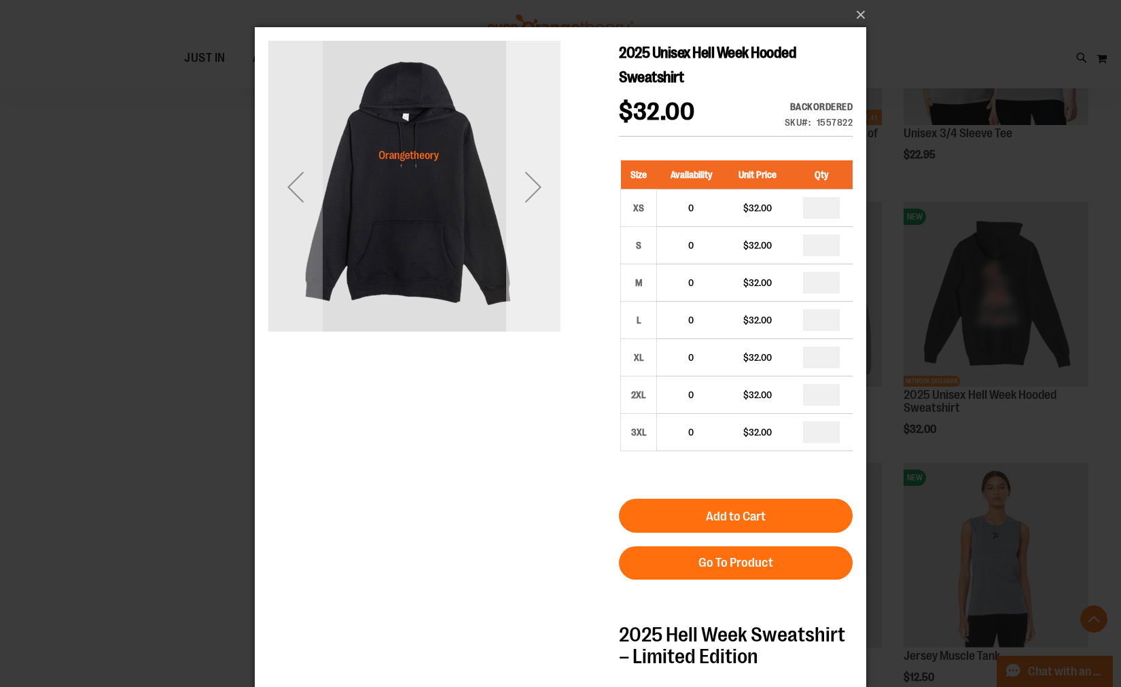
click at [522, 194] on div "Next" at bounding box center [533, 187] width 54 height 54
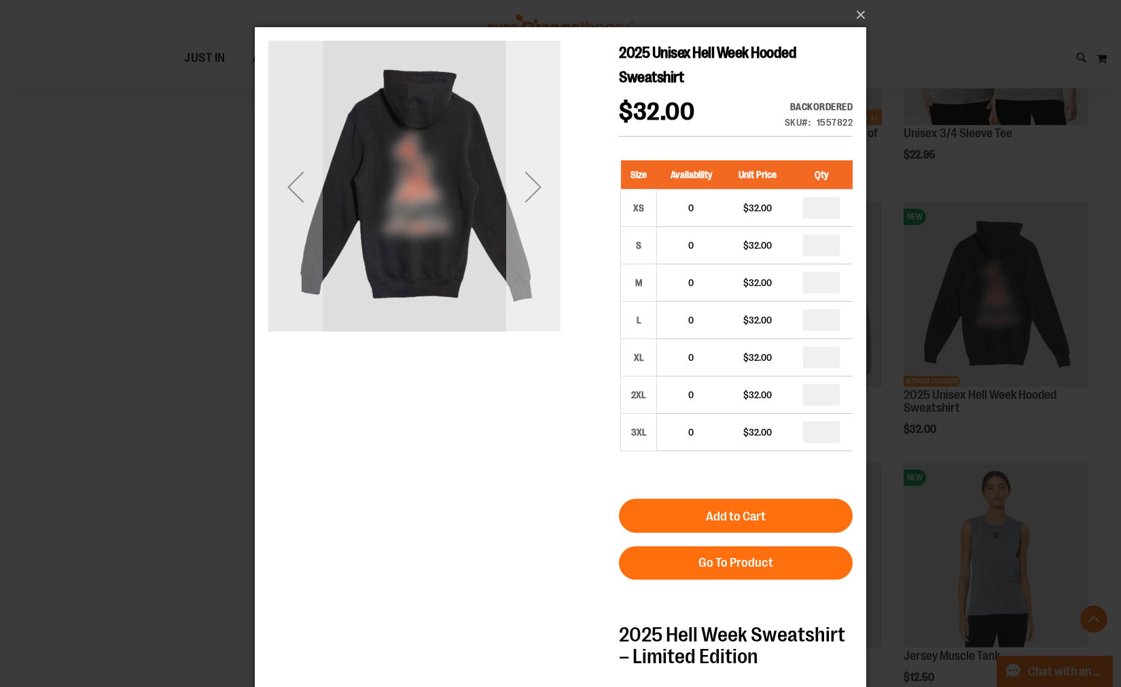
click at [522, 194] on div "Next" at bounding box center [533, 187] width 54 height 54
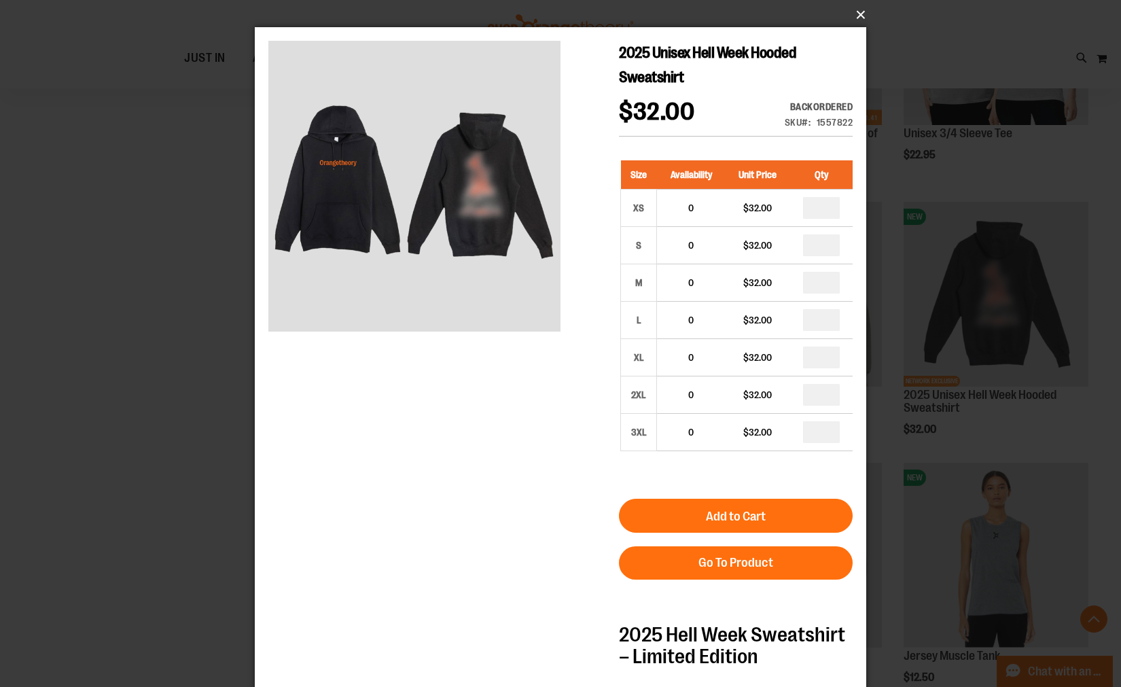
click at [864, 16] on button "×" at bounding box center [565, 15] width 612 height 30
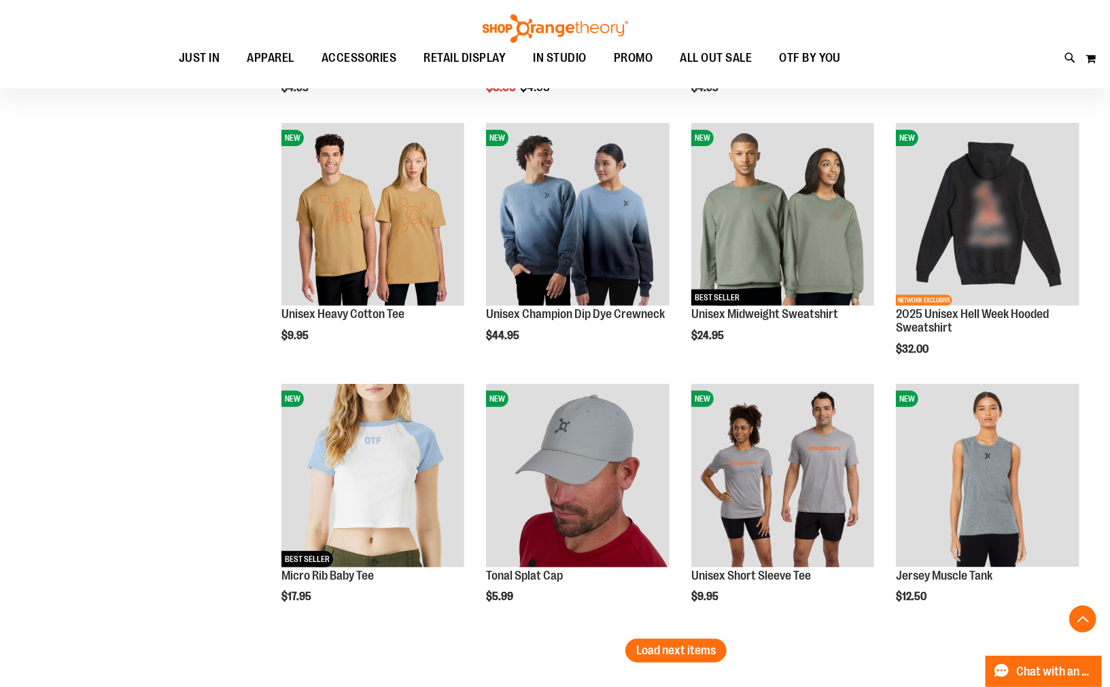
scroll to position [3624, 0]
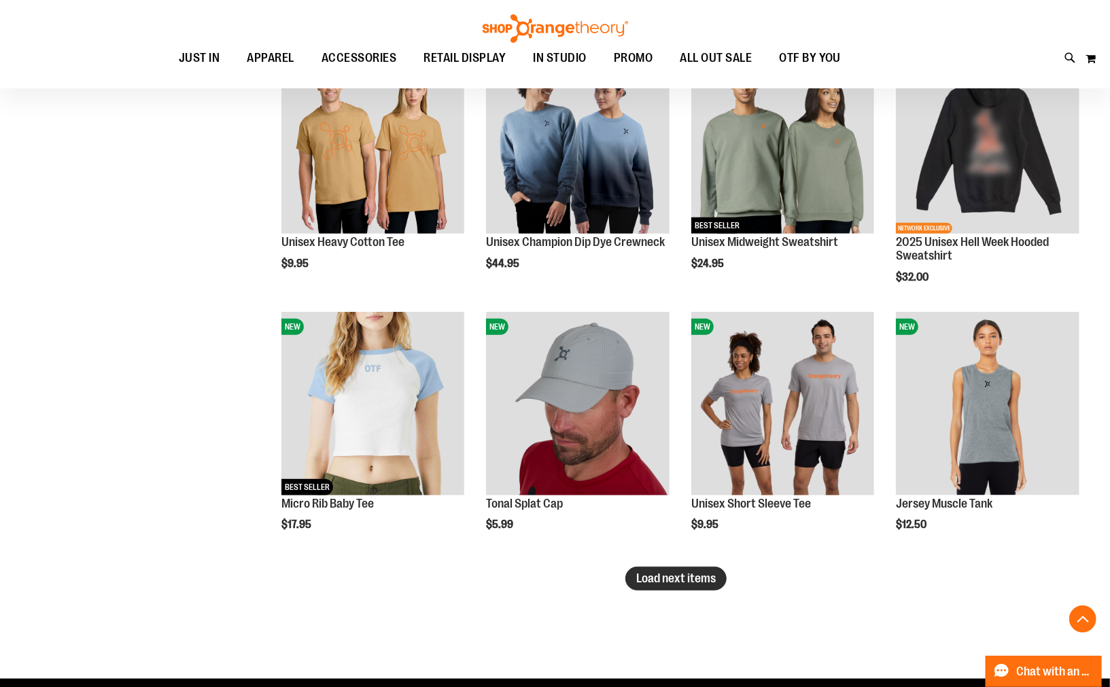
click at [659, 576] on span "Load next items" at bounding box center [676, 578] width 80 height 14
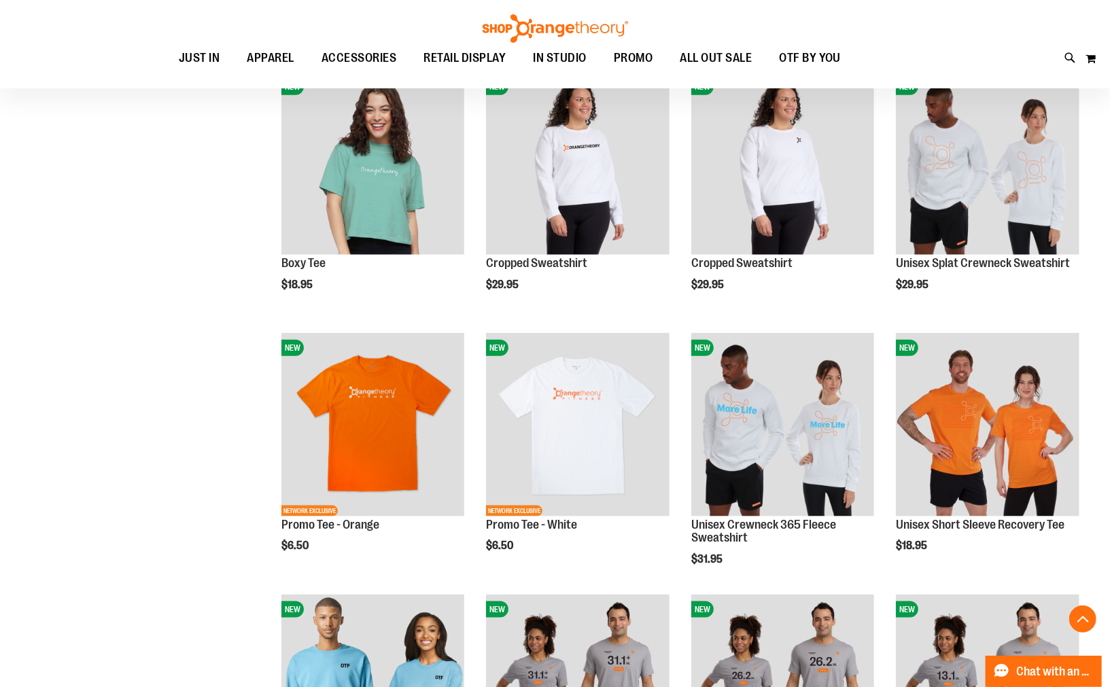
scroll to position [4153, 0]
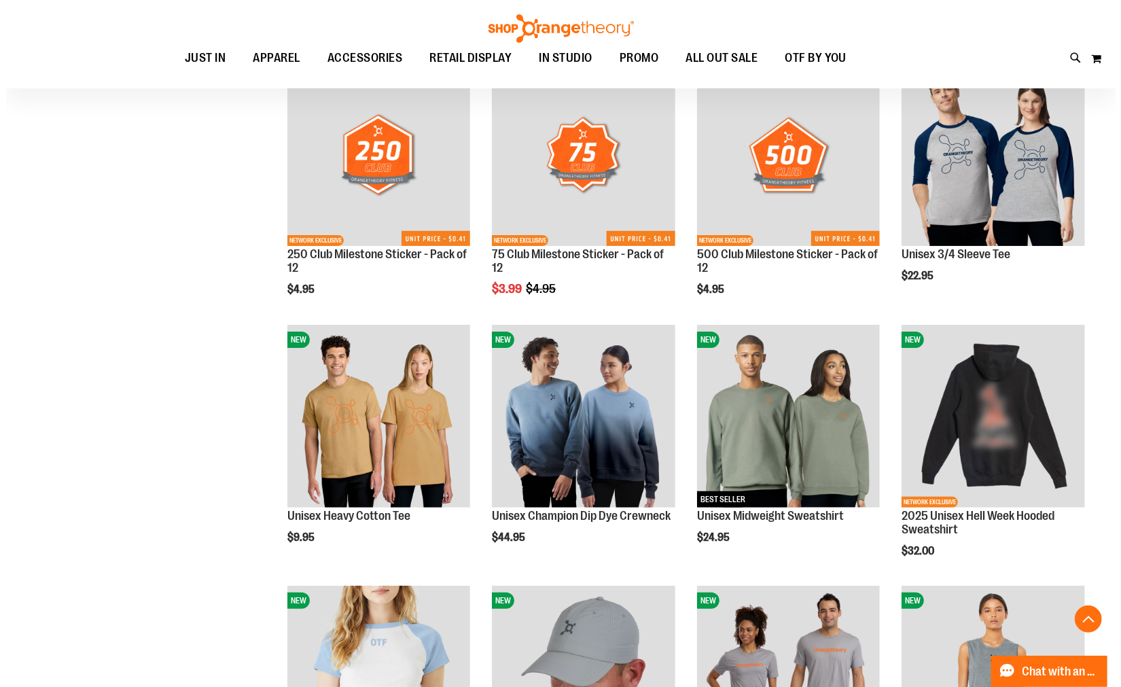
scroll to position [3321, 0]
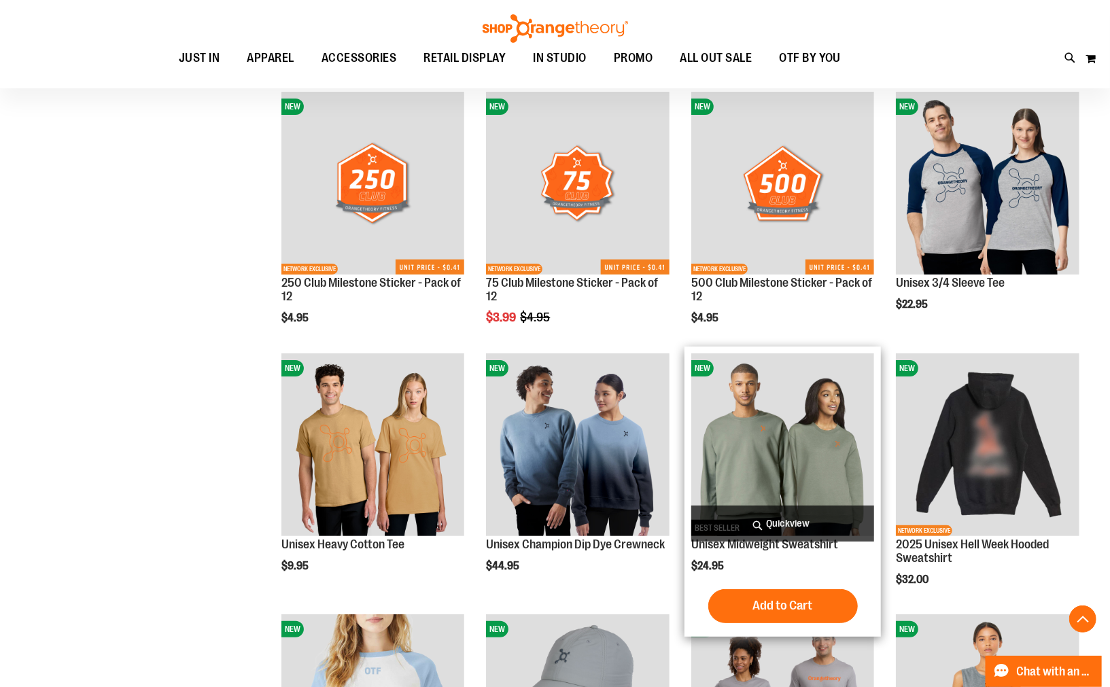
click at [779, 519] on span "Quickview" at bounding box center [782, 524] width 183 height 36
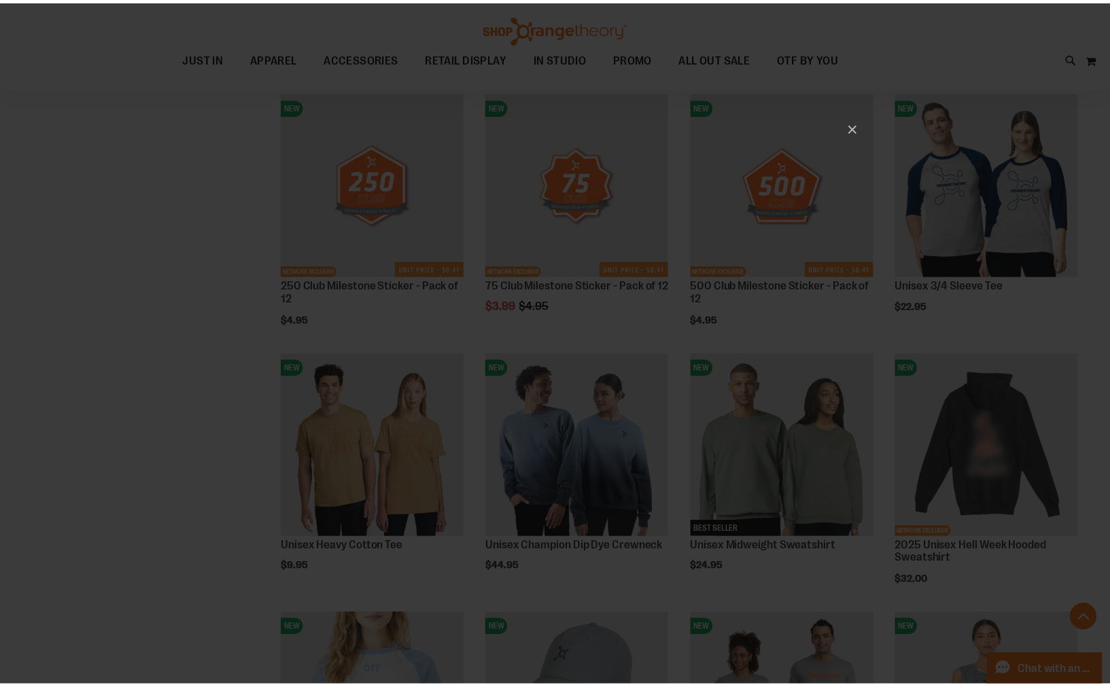
scroll to position [0, 0]
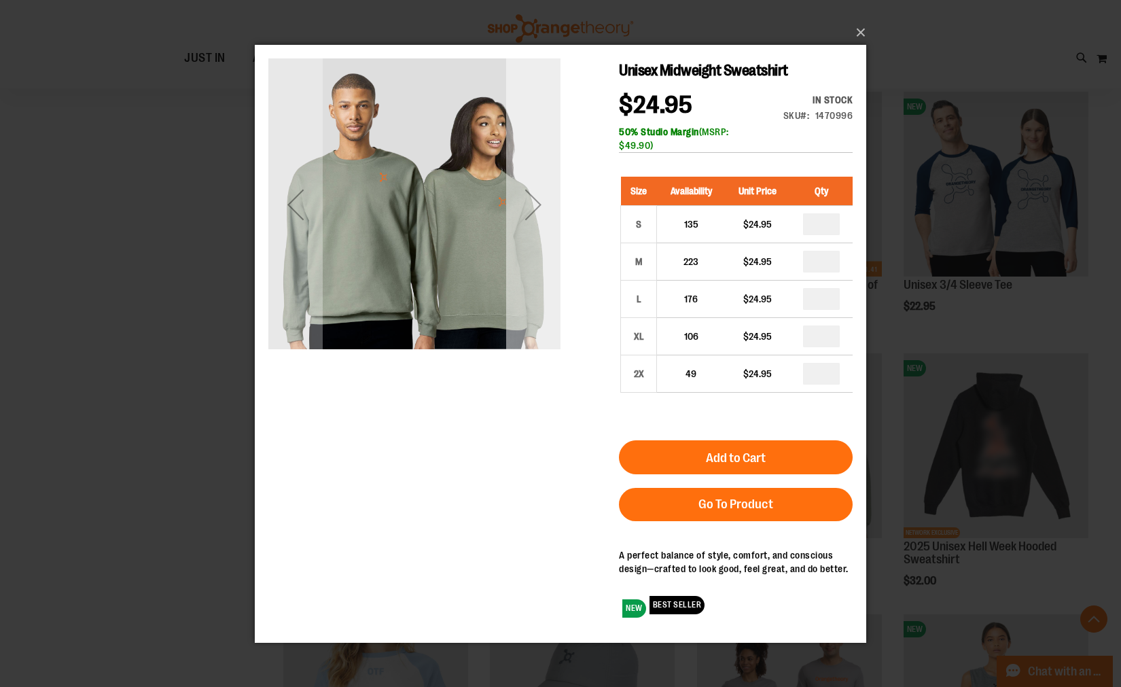
click at [532, 200] on div "Next" at bounding box center [533, 204] width 54 height 54
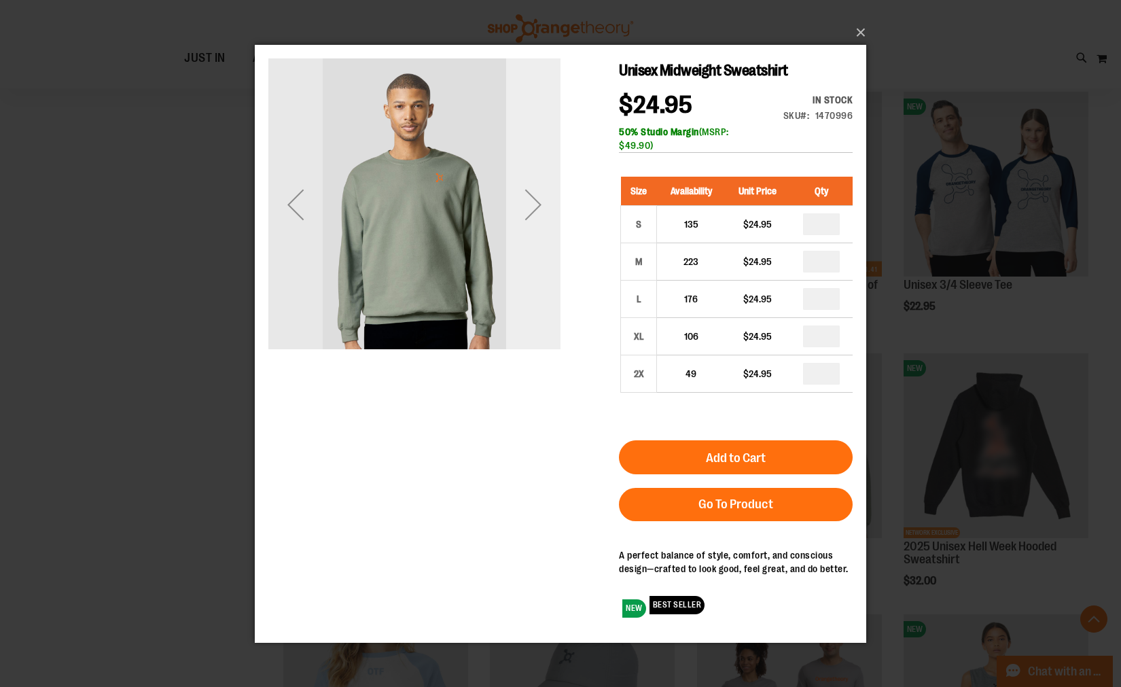
click at [533, 200] on div "Next" at bounding box center [533, 204] width 54 height 54
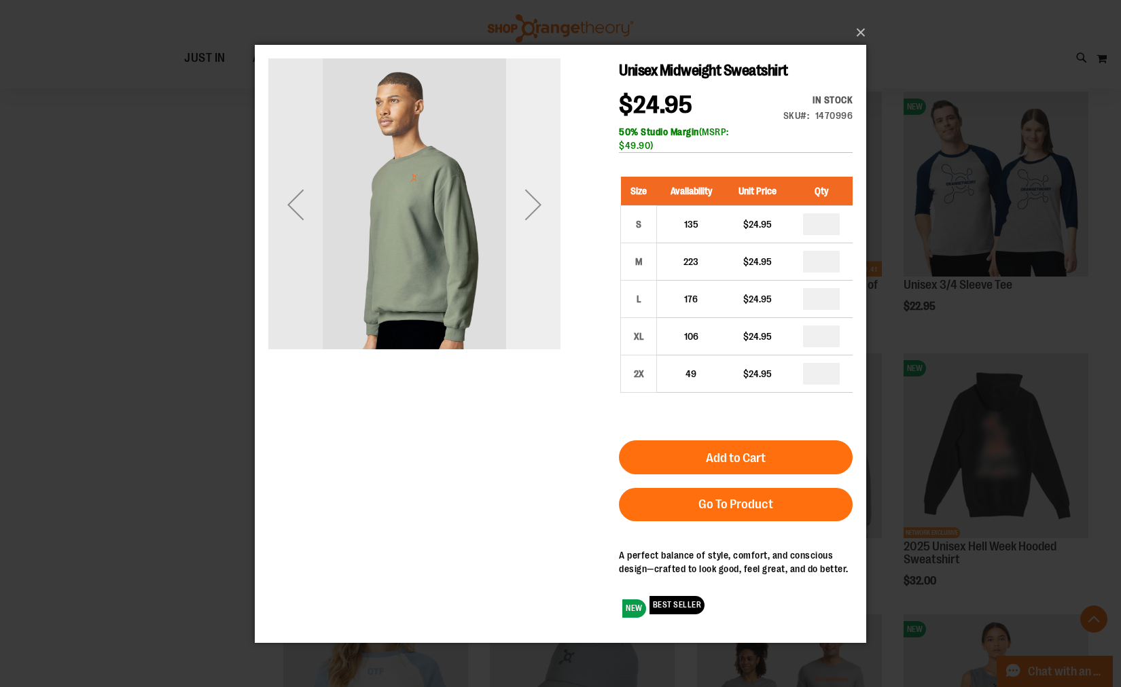
click at [533, 200] on div "Next" at bounding box center [533, 204] width 54 height 54
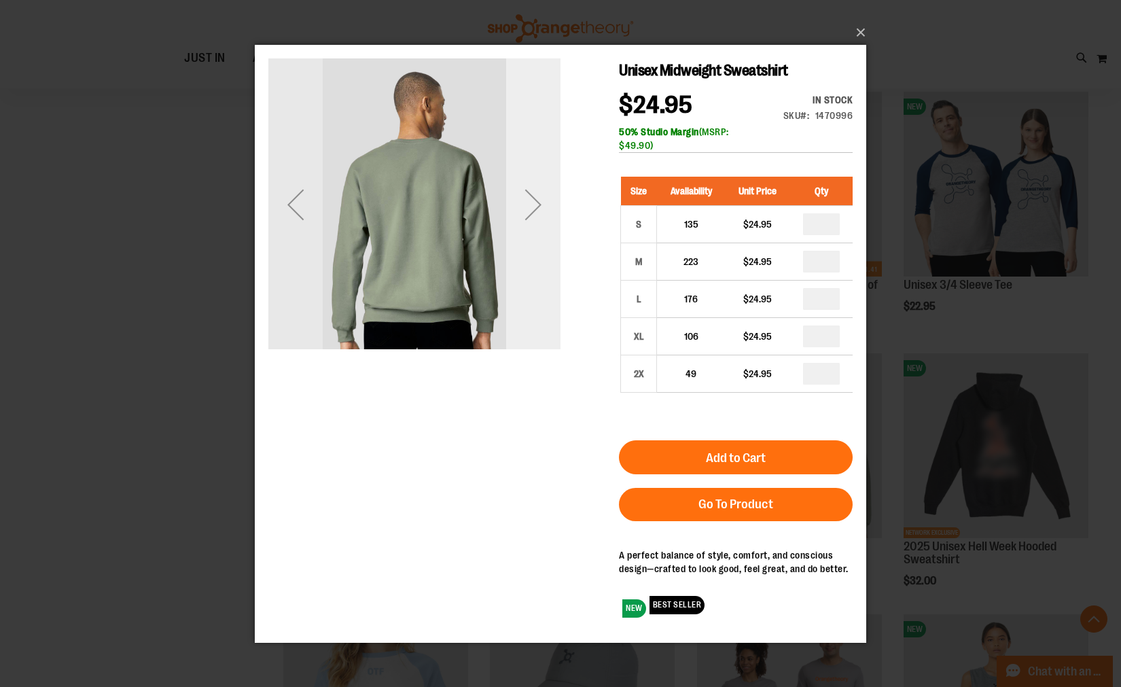
click at [533, 200] on div "Next" at bounding box center [533, 204] width 54 height 54
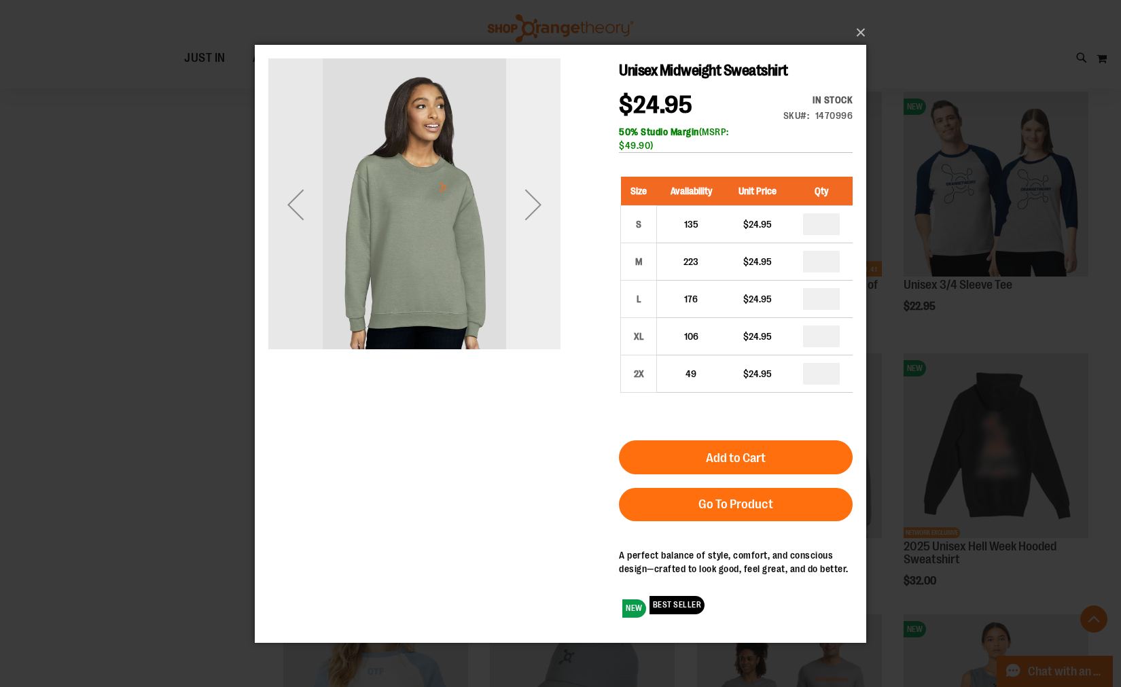
click at [533, 200] on div "Next" at bounding box center [533, 204] width 54 height 54
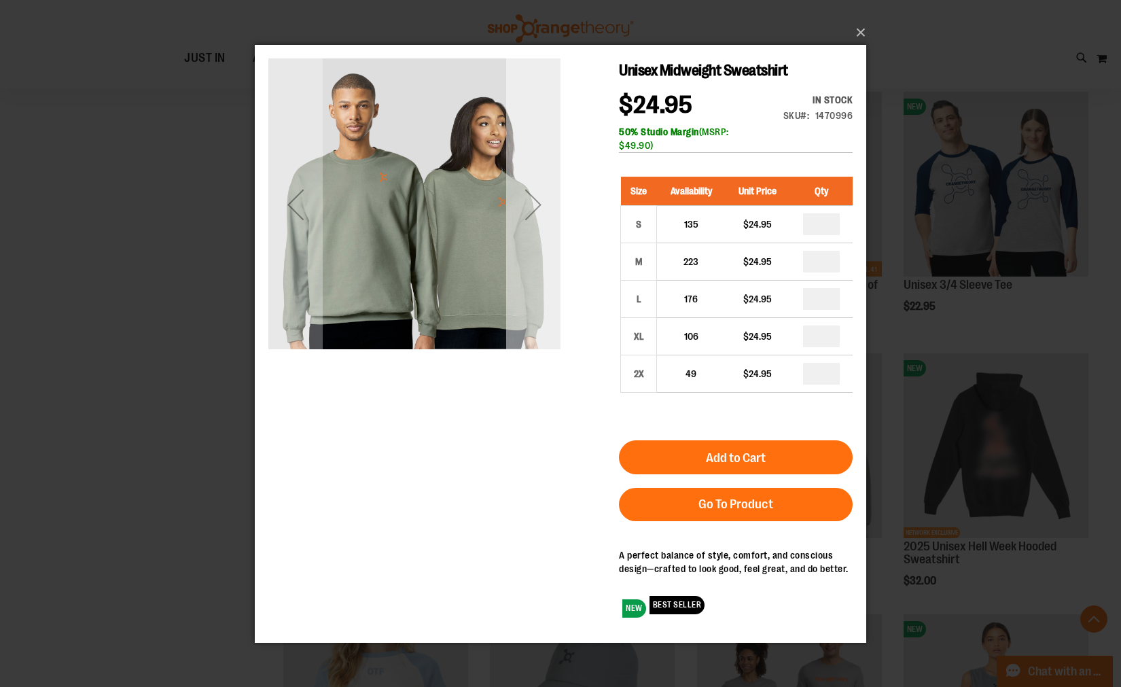
click at [533, 200] on div "Next" at bounding box center [533, 204] width 54 height 54
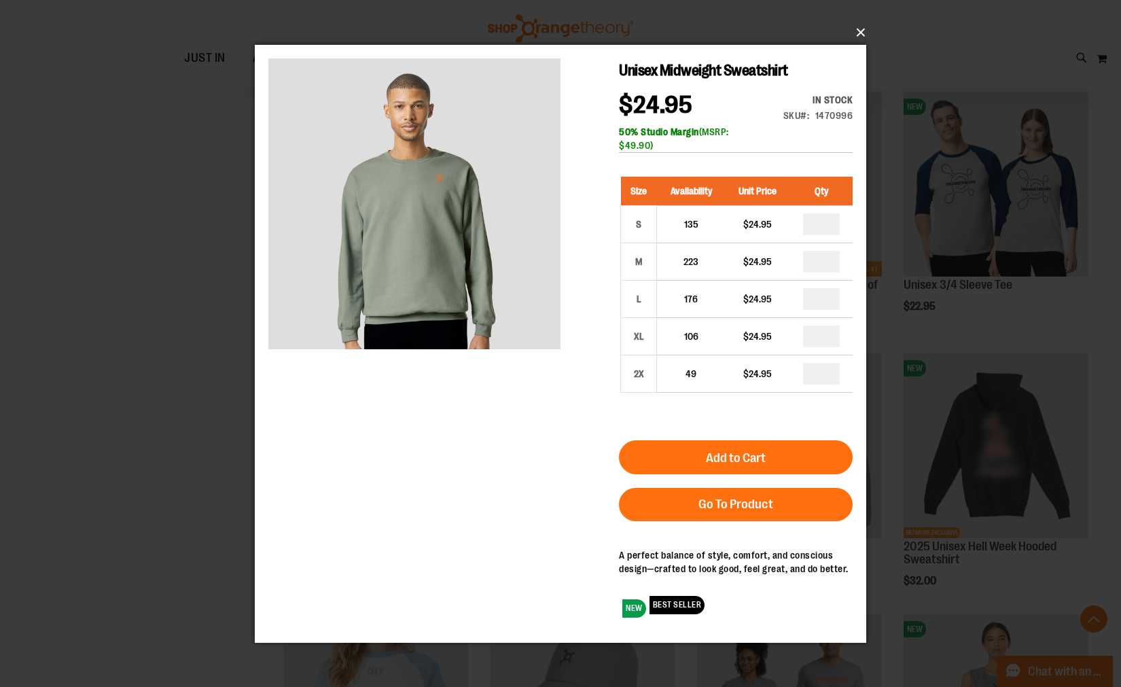
click at [862, 28] on button "×" at bounding box center [565, 33] width 612 height 30
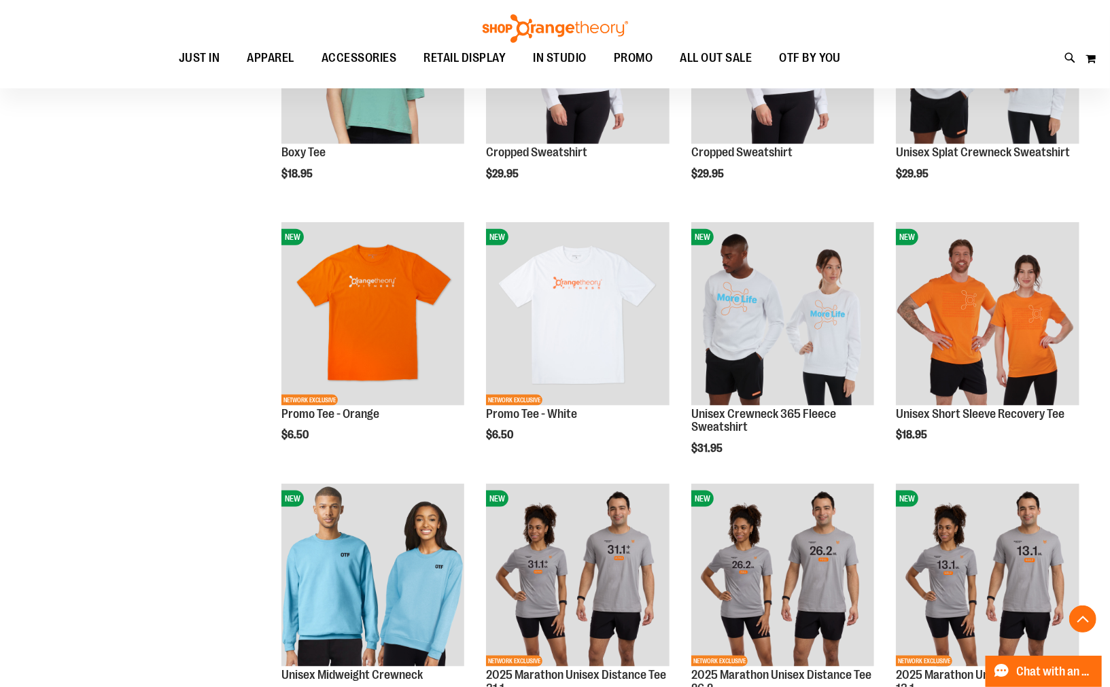
scroll to position [4379, 0]
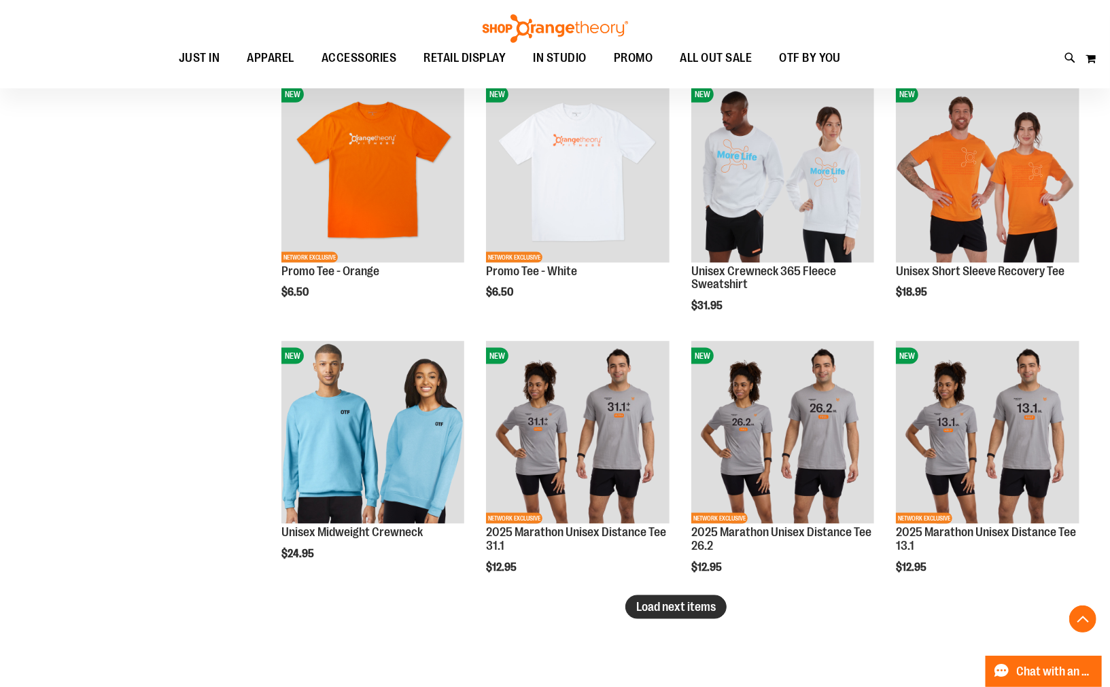
click at [694, 614] on button "Load next items" at bounding box center [675, 607] width 101 height 24
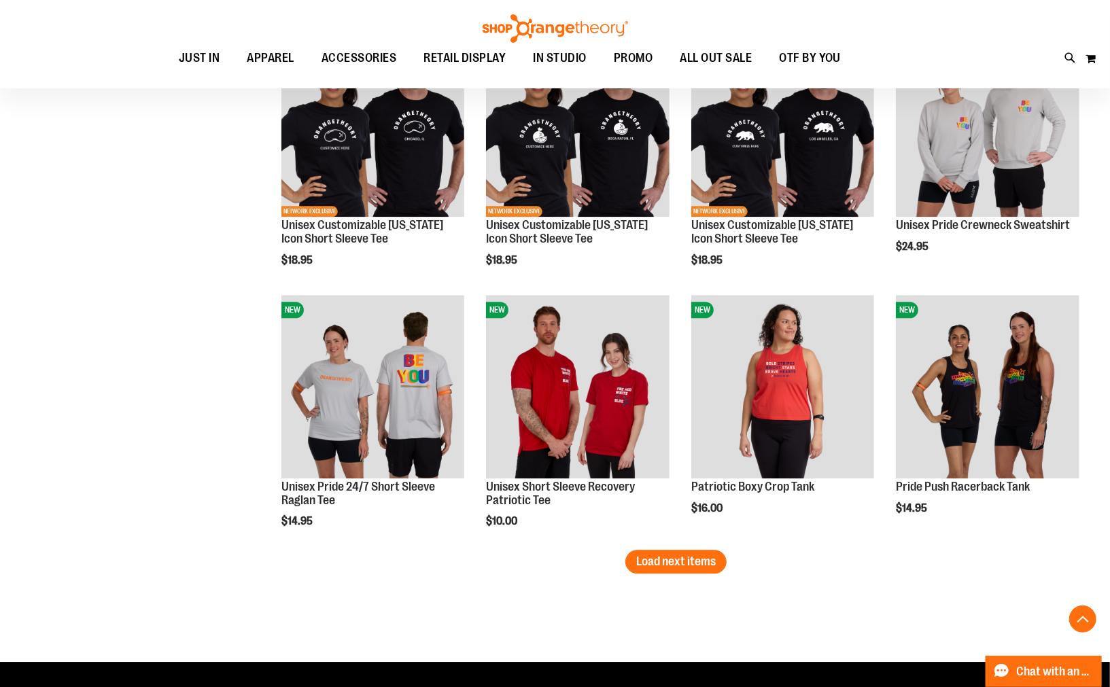
scroll to position [5209, 0]
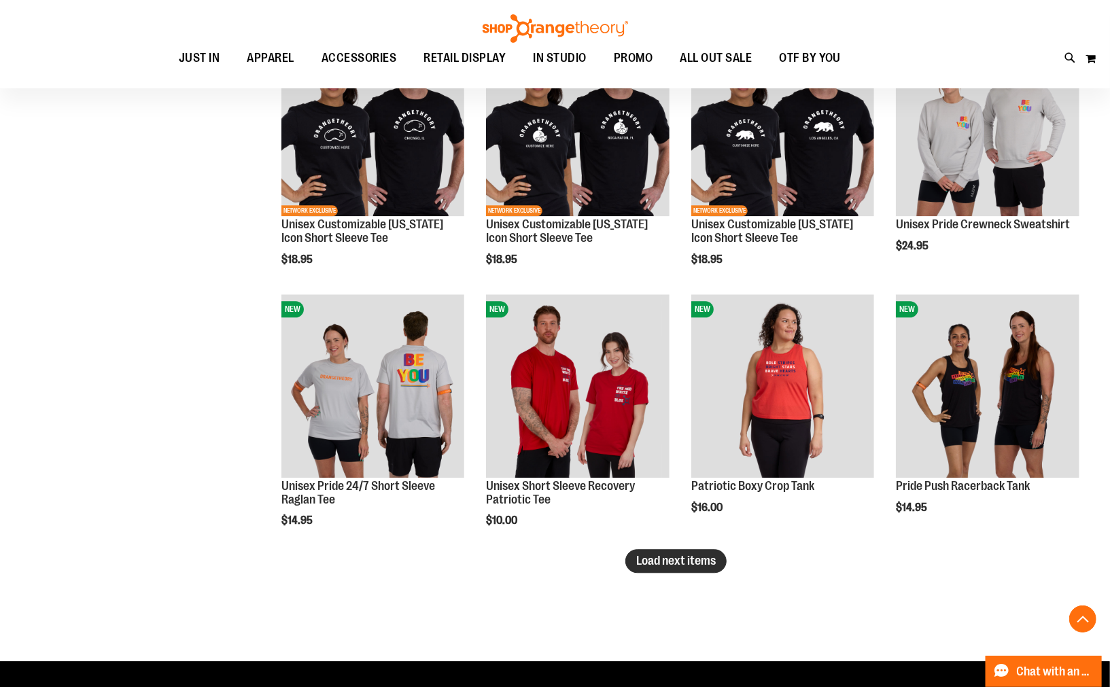
click at [718, 563] on button "Load next items" at bounding box center [675, 561] width 101 height 24
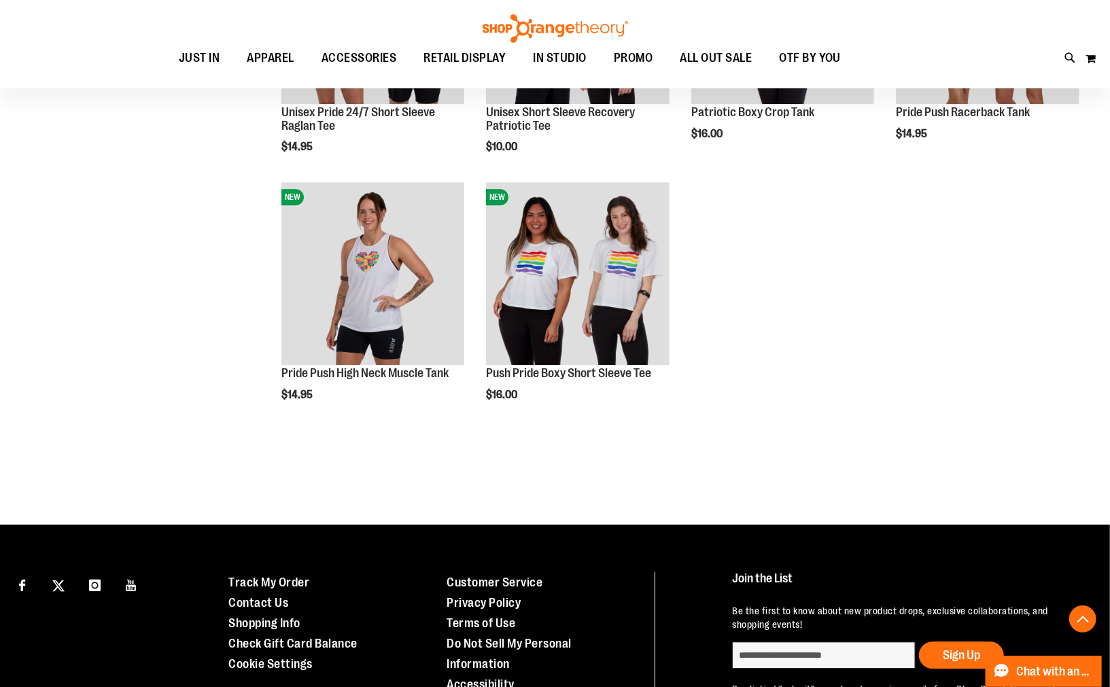
scroll to position [5587, 0]
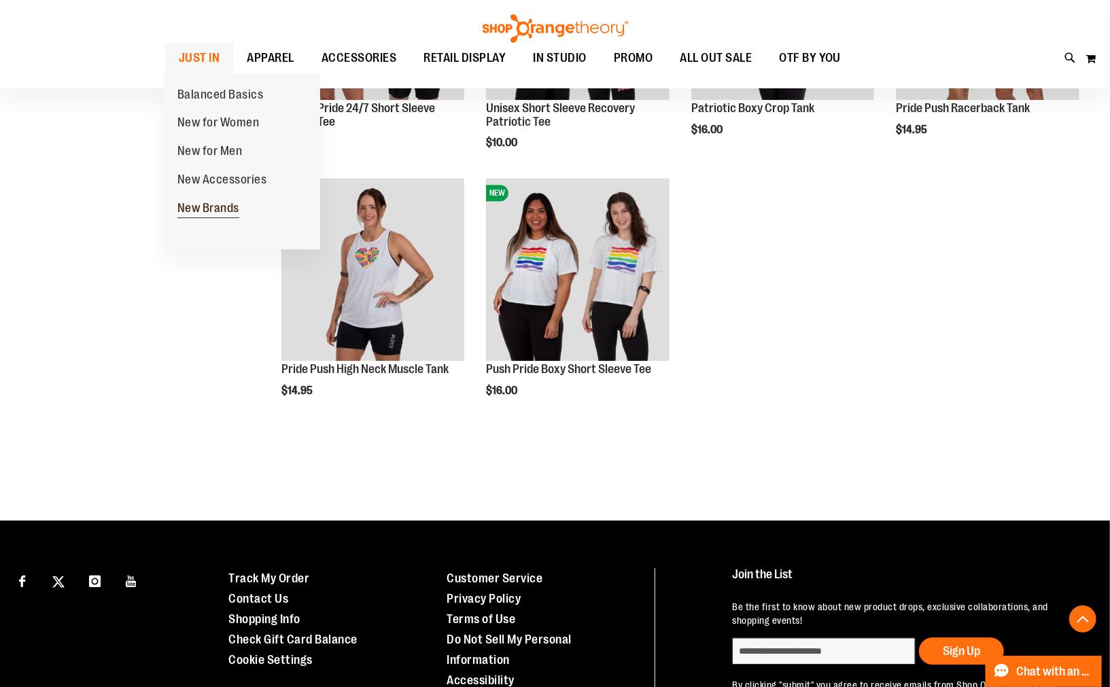
click at [207, 213] on span "New Brands" at bounding box center [208, 209] width 62 height 17
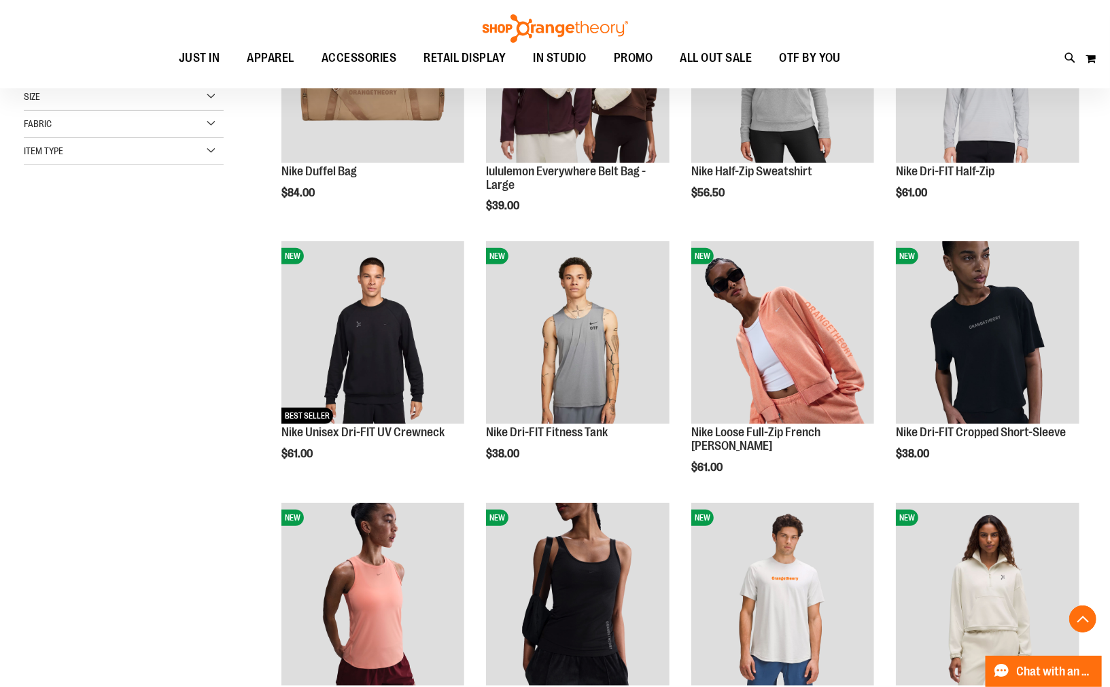
scroll to position [49, 0]
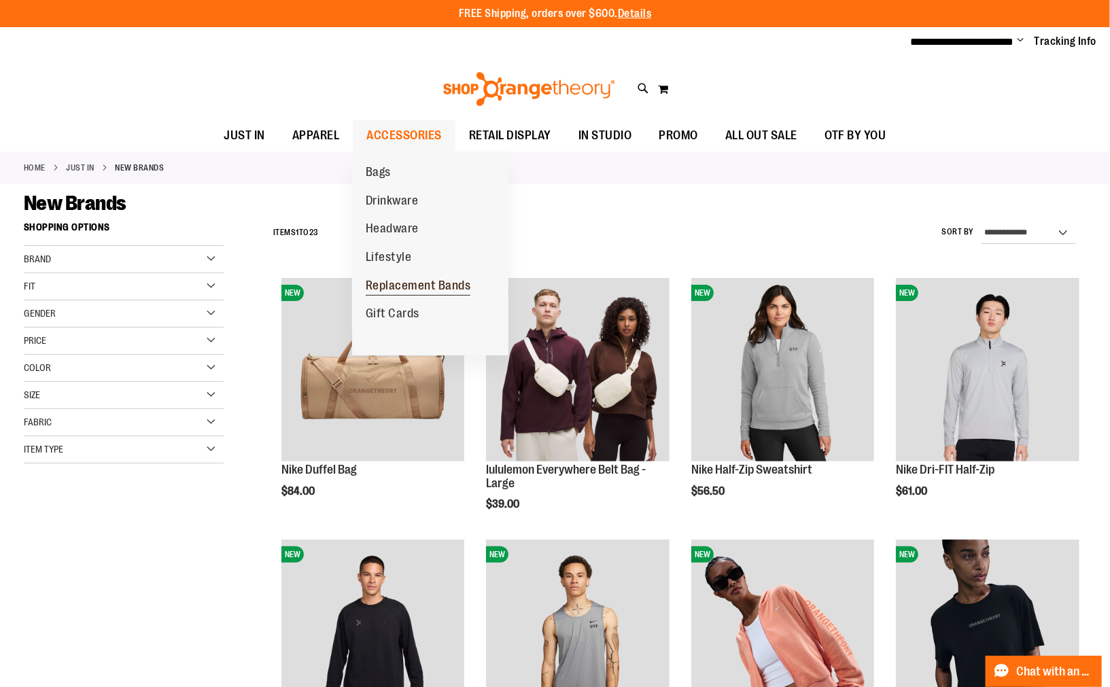
type input "**********"
click at [411, 292] on span "Replacement Bands" at bounding box center [418, 287] width 105 height 17
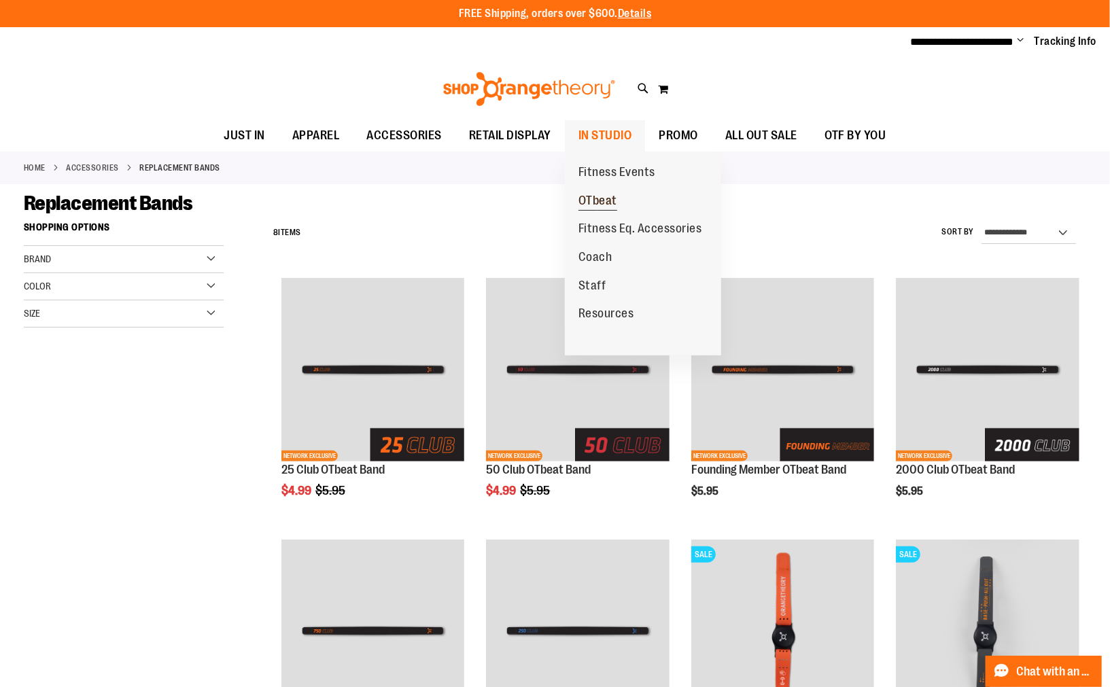
type input "**********"
click at [607, 195] on span "OTbeat" at bounding box center [597, 202] width 39 height 17
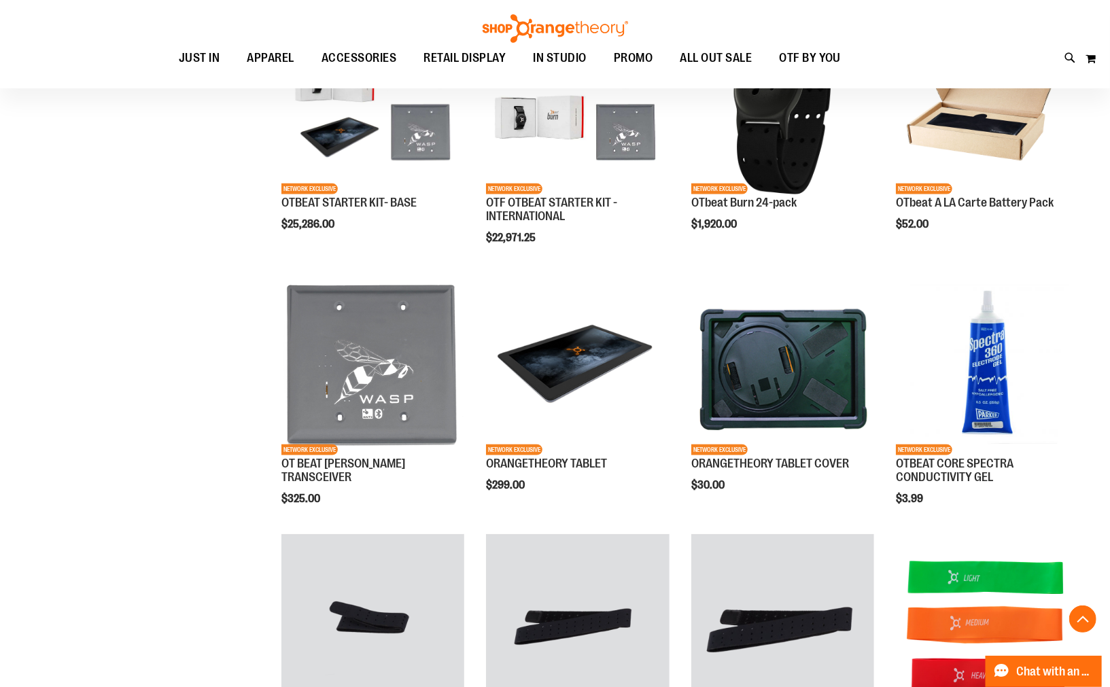
scroll to position [528, 0]
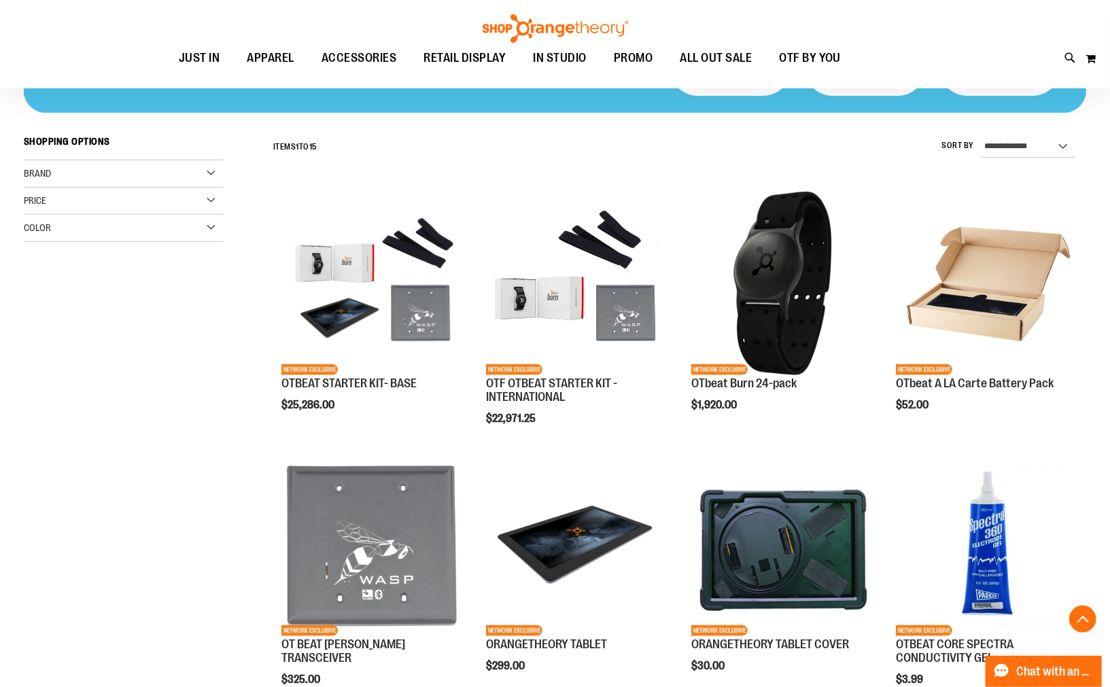
scroll to position [75, 0]
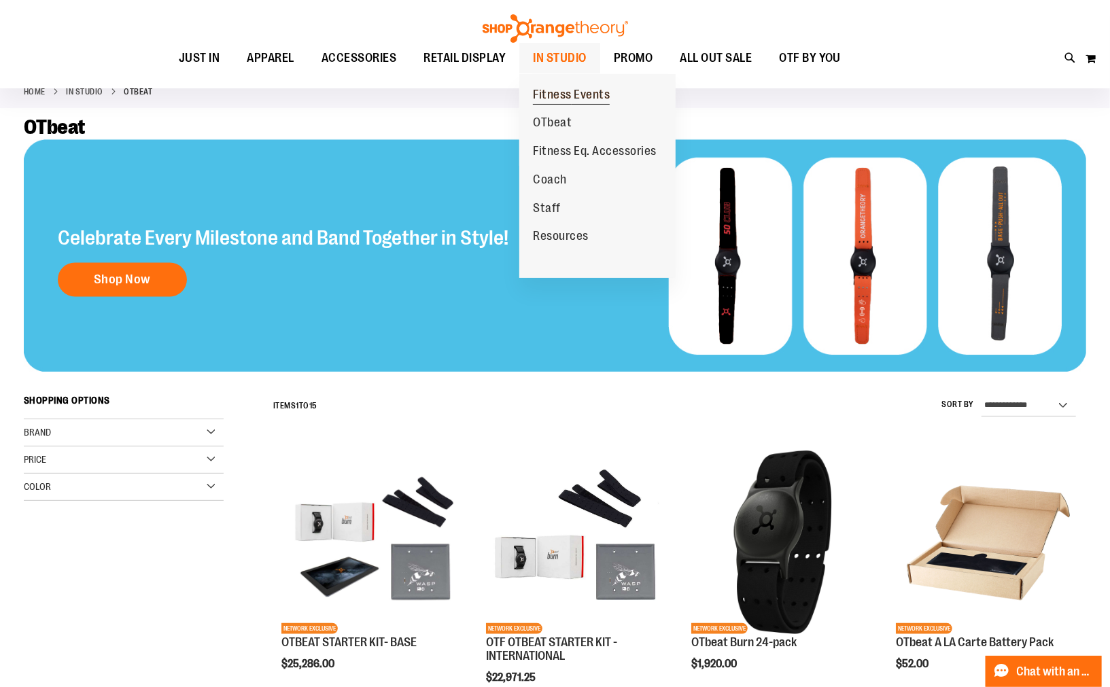
type input "**********"
click at [572, 95] on span "Fitness Events" at bounding box center [571, 96] width 77 height 17
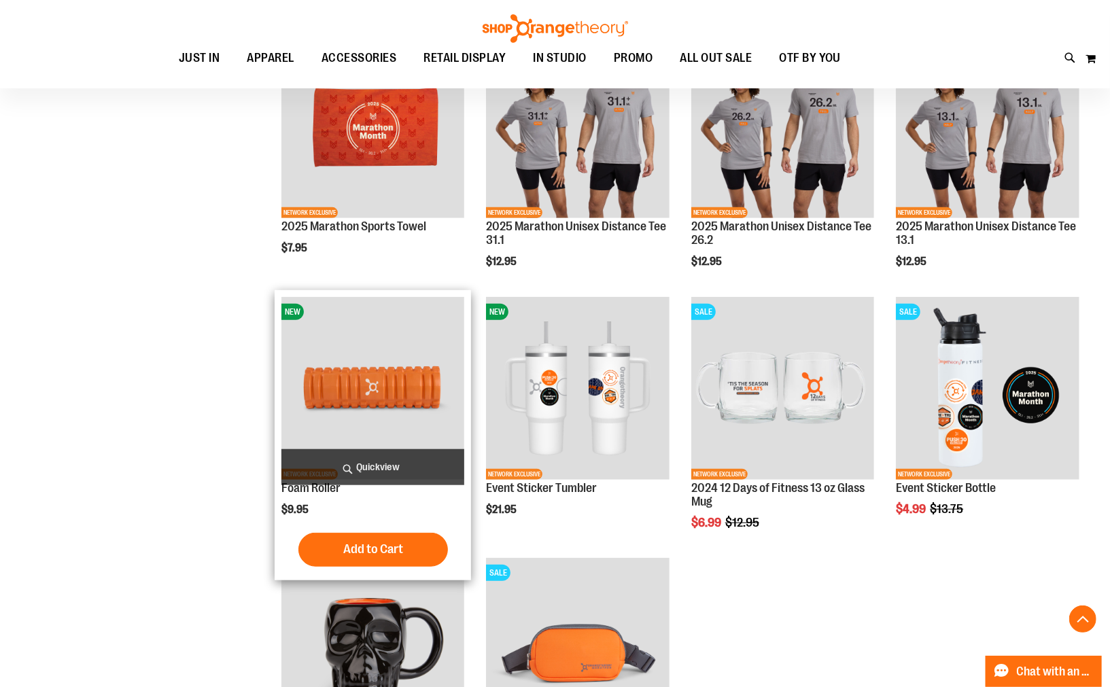
scroll to position [680, 0]
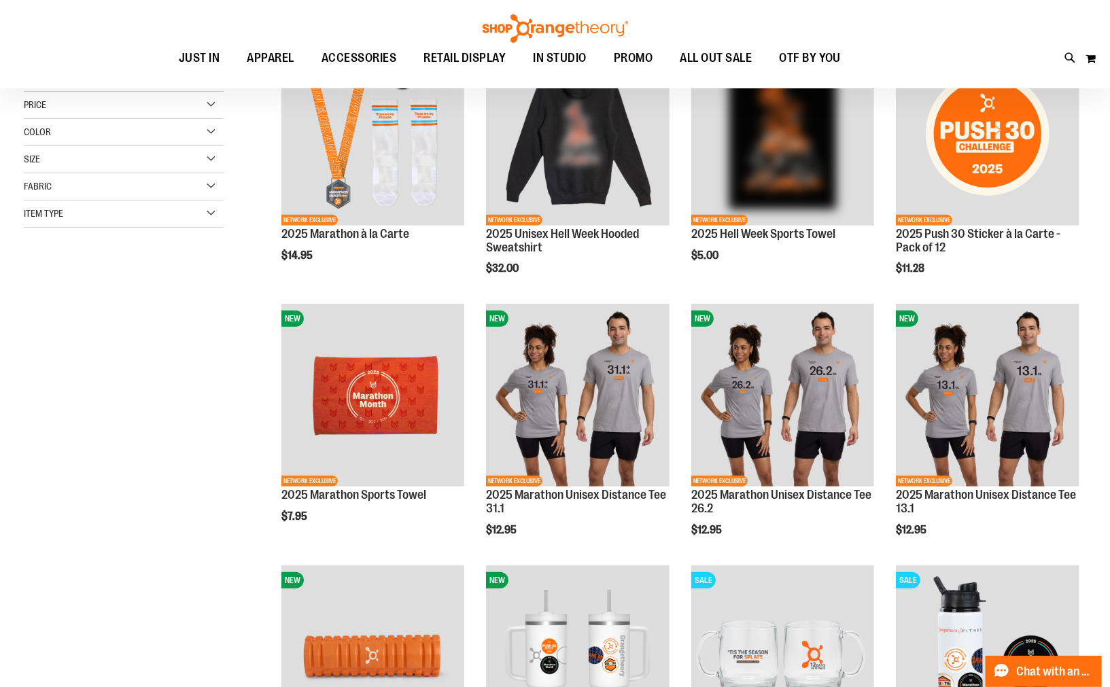
scroll to position [151, 0]
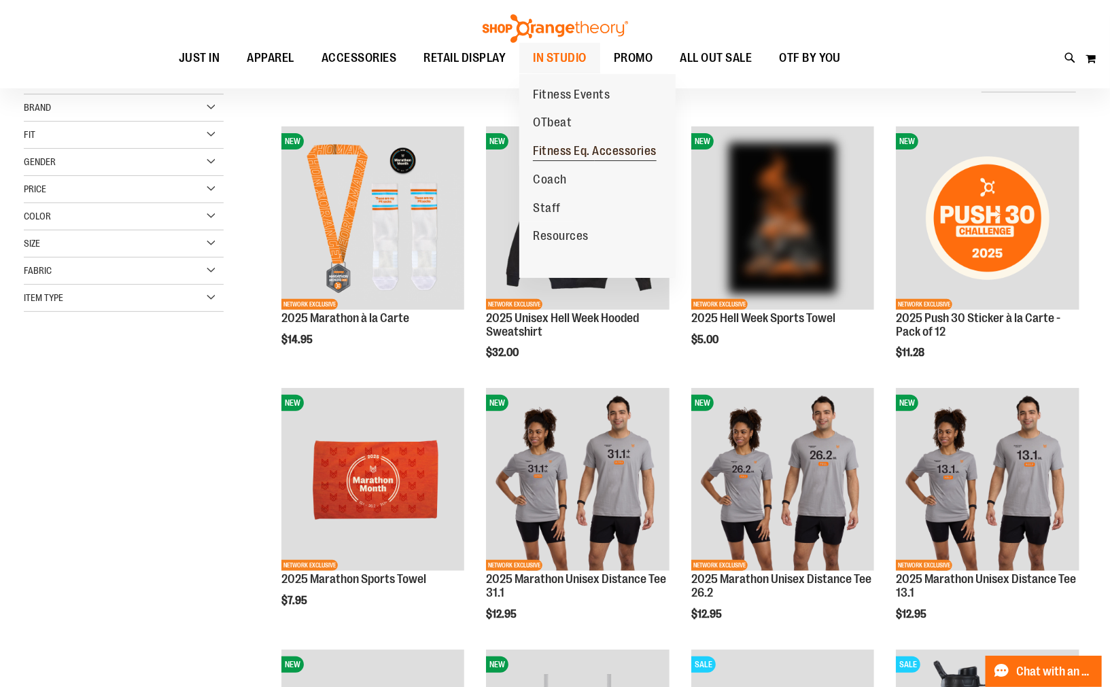
type input "**********"
click at [598, 155] on span "Fitness Eq. Accessories" at bounding box center [595, 152] width 124 height 17
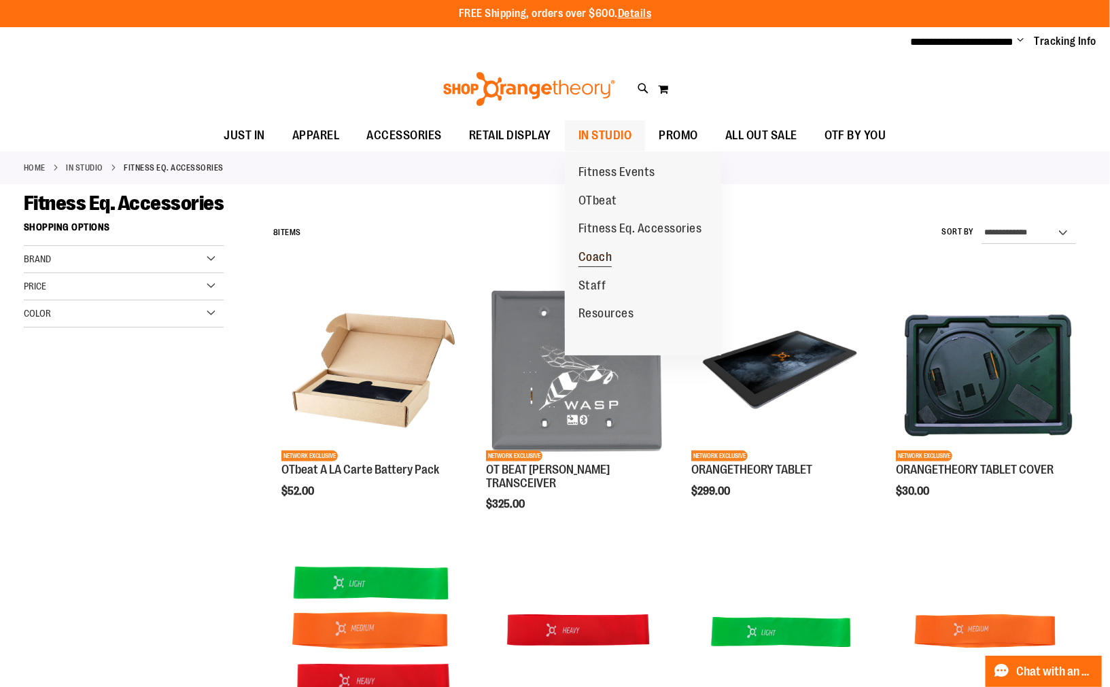
type input "**********"
click at [609, 261] on span "Coach" at bounding box center [595, 258] width 34 height 17
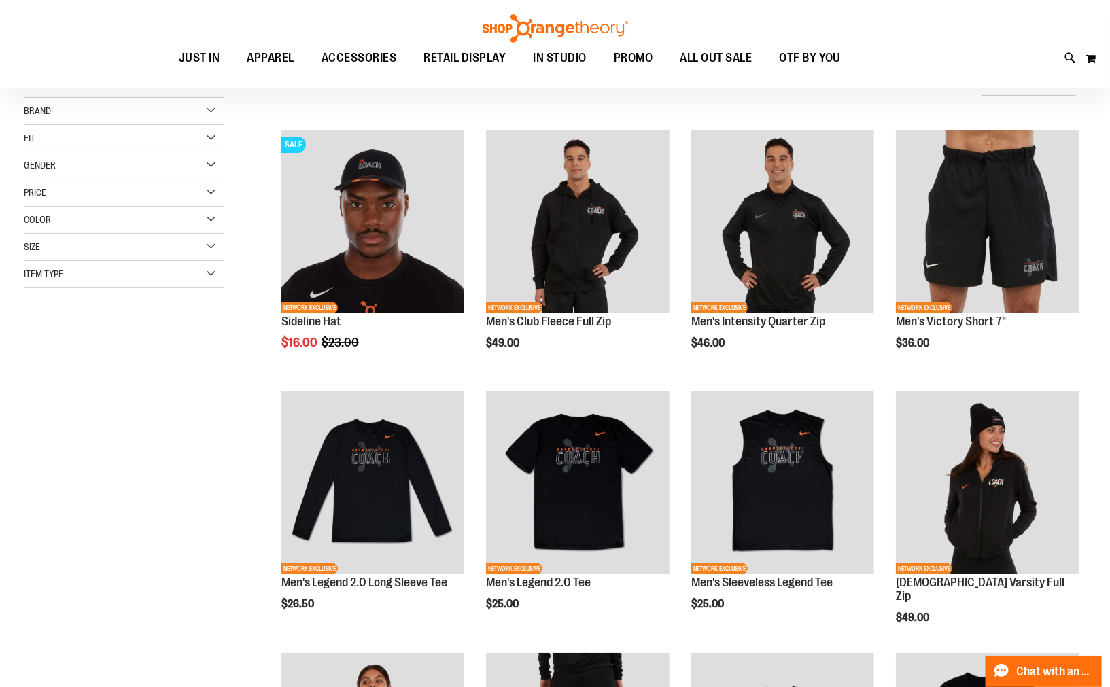
scroll to position [151, 0]
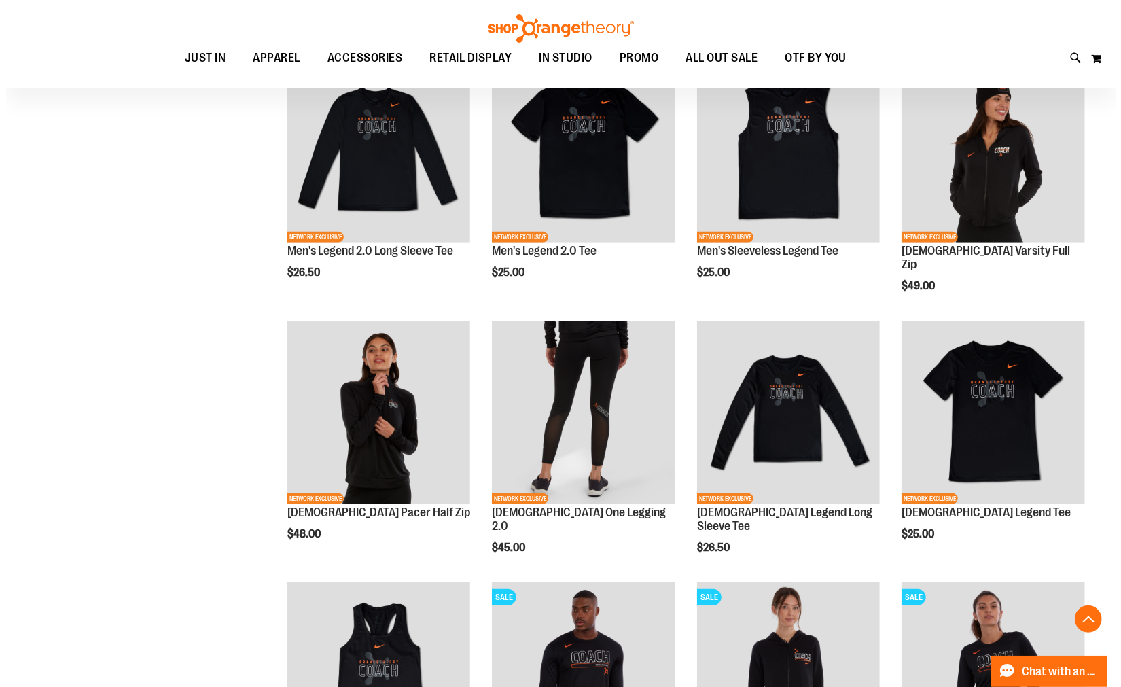
scroll to position [453, 0]
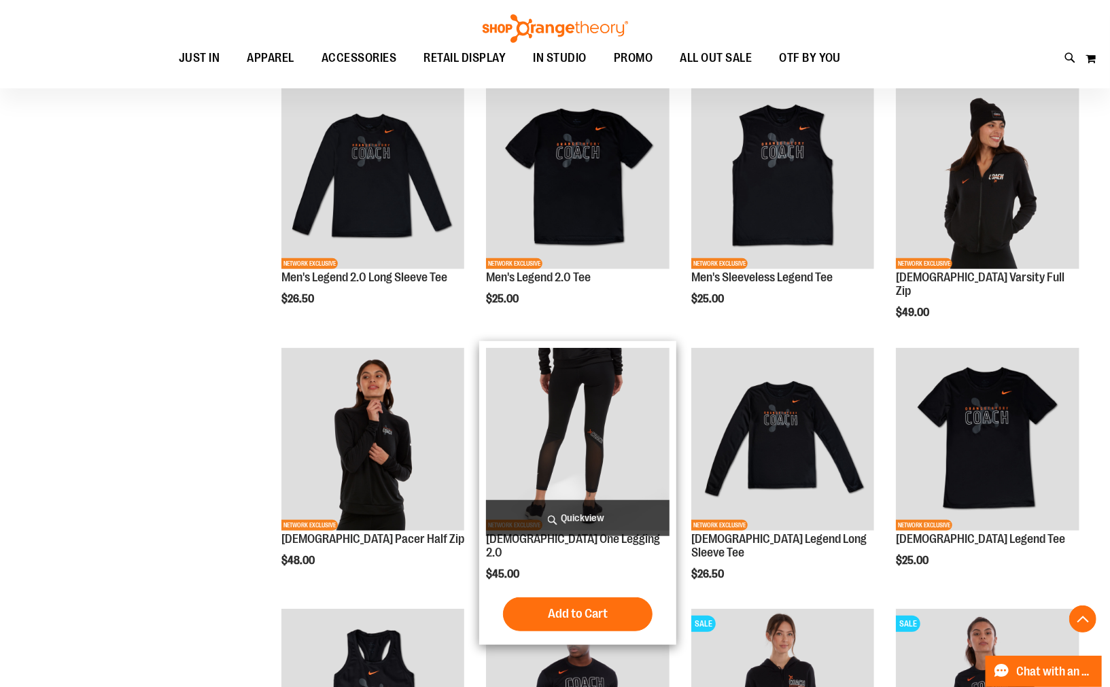
type input "**********"
click at [582, 510] on span "Quickview" at bounding box center [577, 518] width 183 height 36
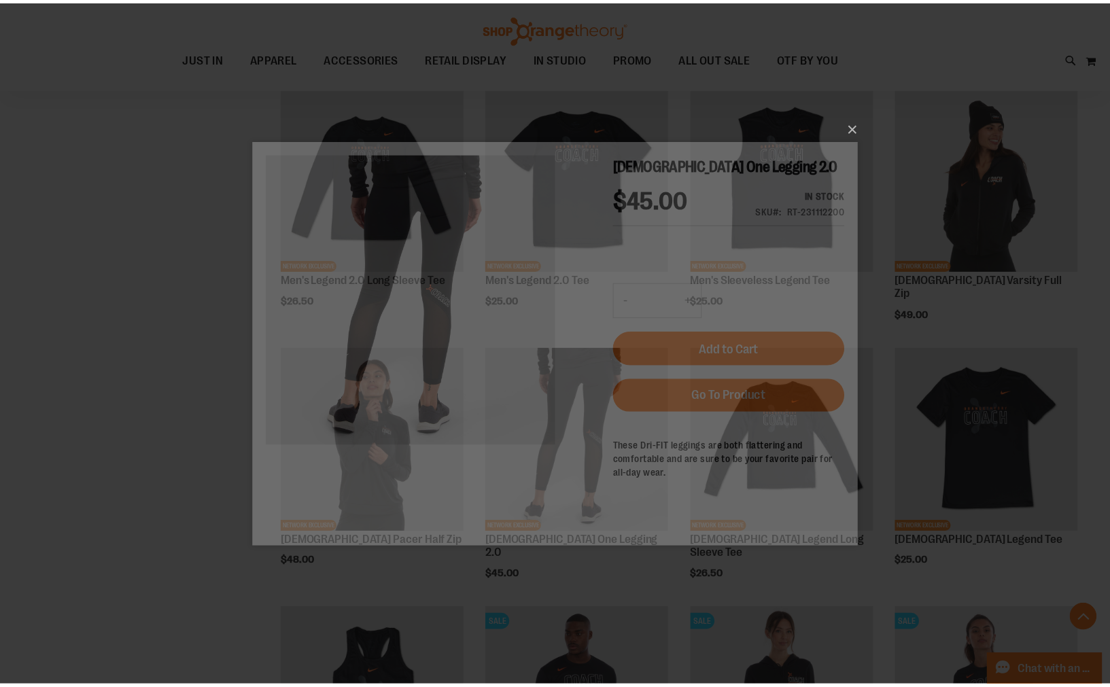
scroll to position [0, 0]
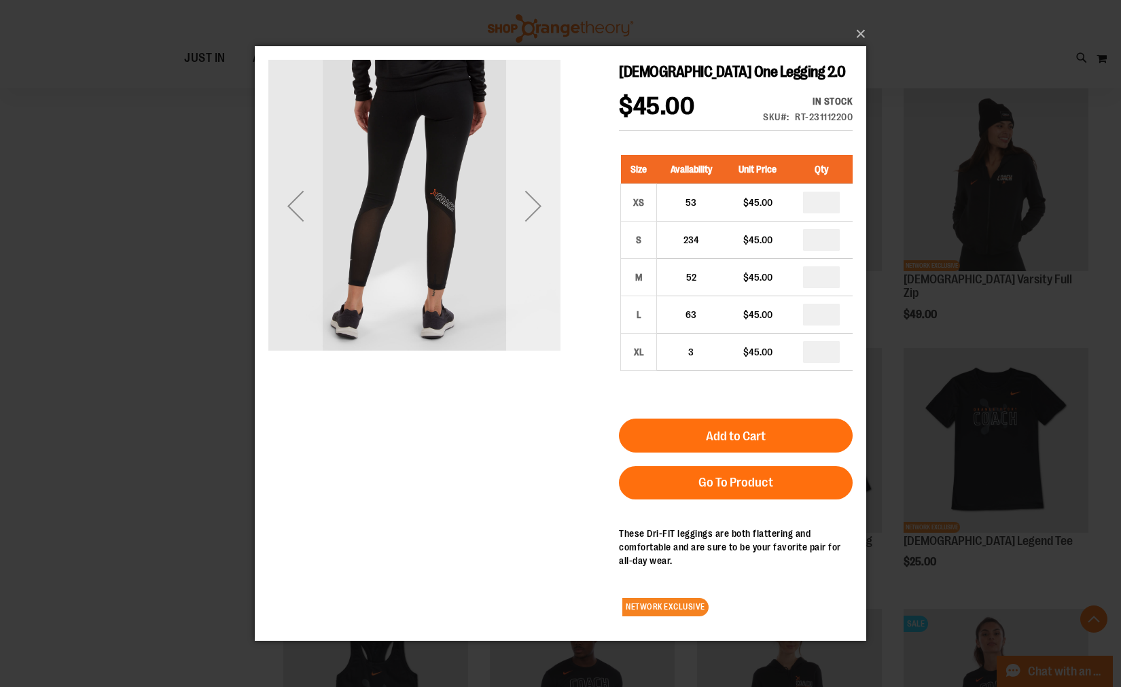
click at [540, 223] on div "Next" at bounding box center [533, 206] width 54 height 54
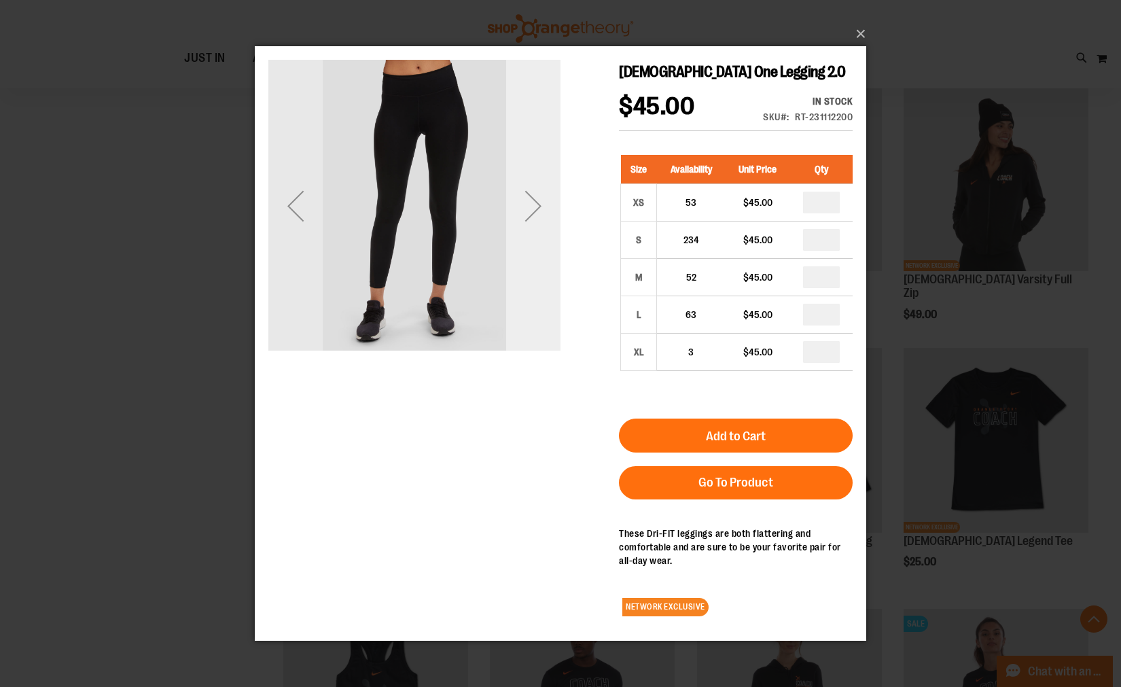
click at [529, 208] on div "Next" at bounding box center [533, 206] width 54 height 54
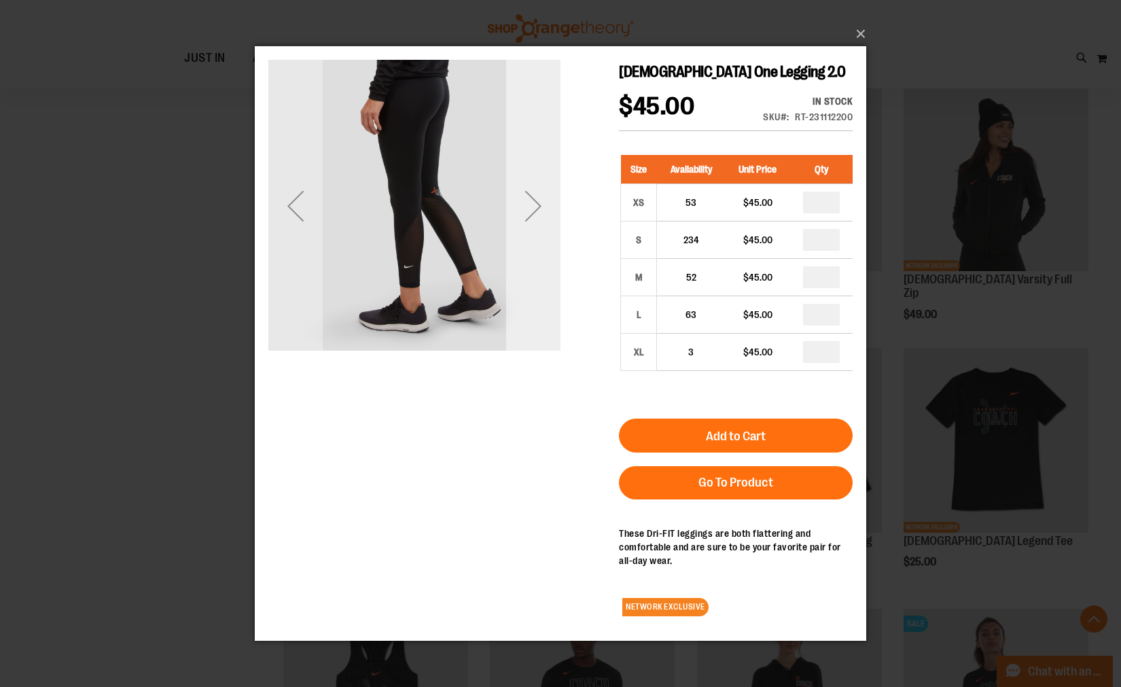
click at [529, 208] on div "Next" at bounding box center [533, 206] width 54 height 54
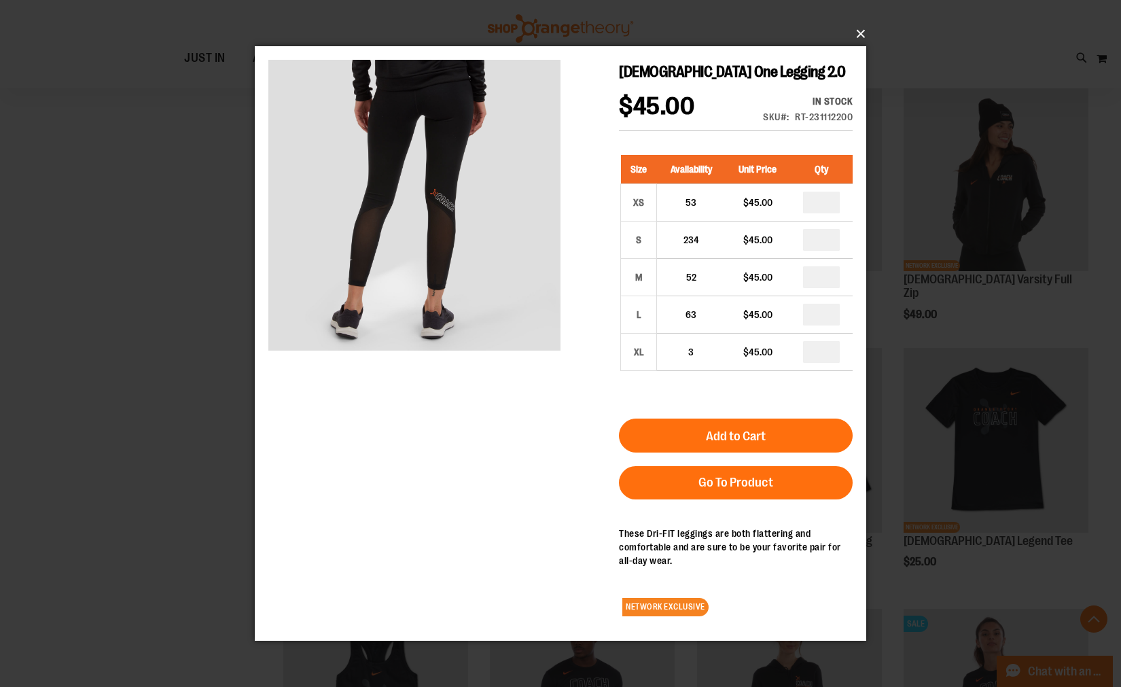
click at [865, 29] on button "×" at bounding box center [565, 34] width 612 height 30
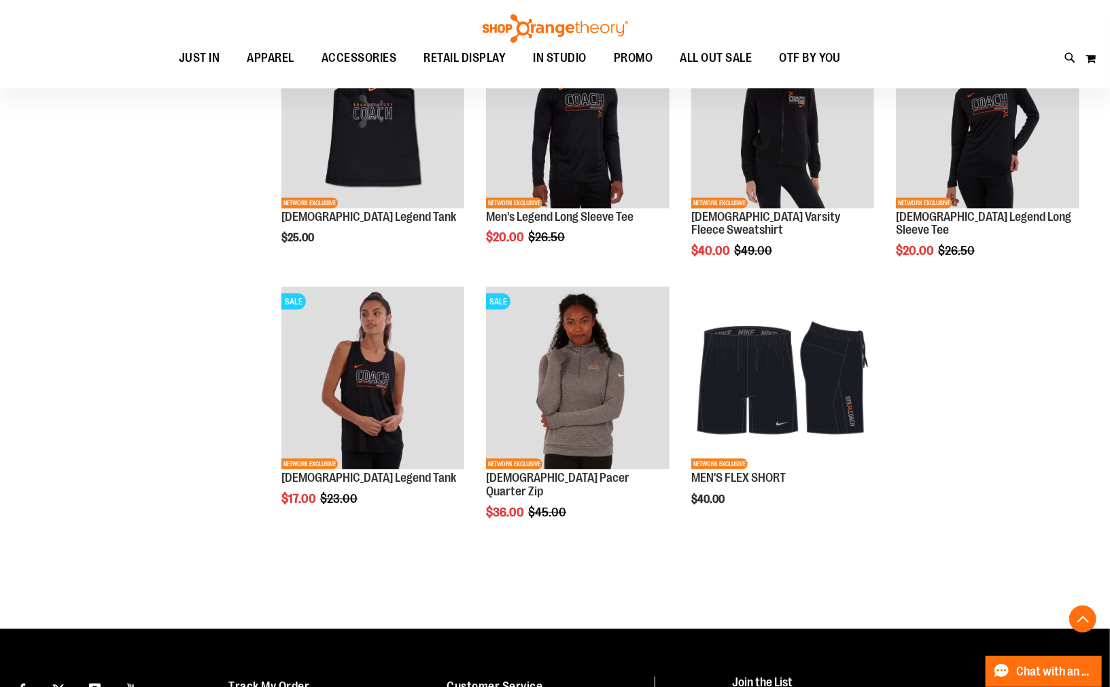
scroll to position [1057, 0]
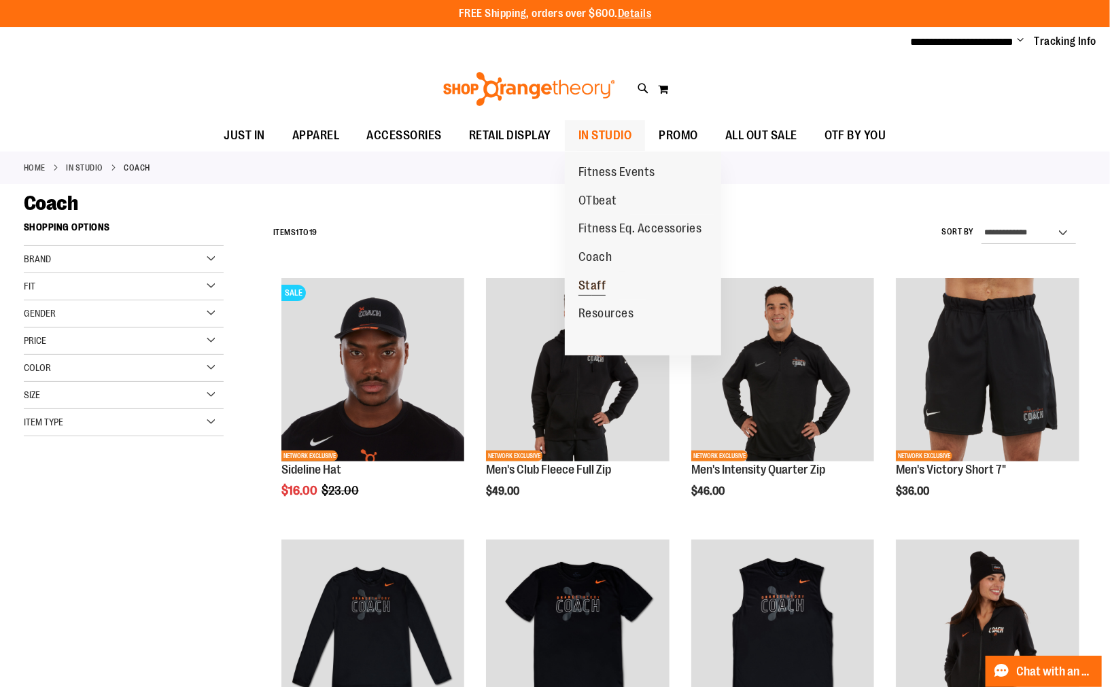
click at [586, 283] on span "Staff" at bounding box center [592, 287] width 28 height 17
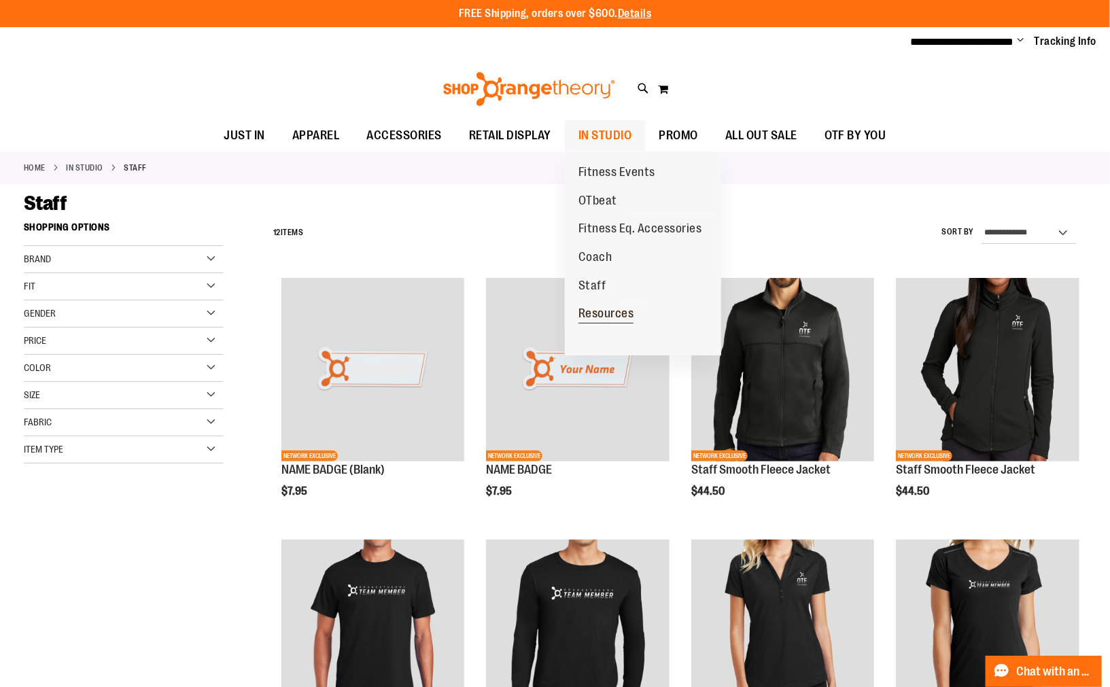
type input "**********"
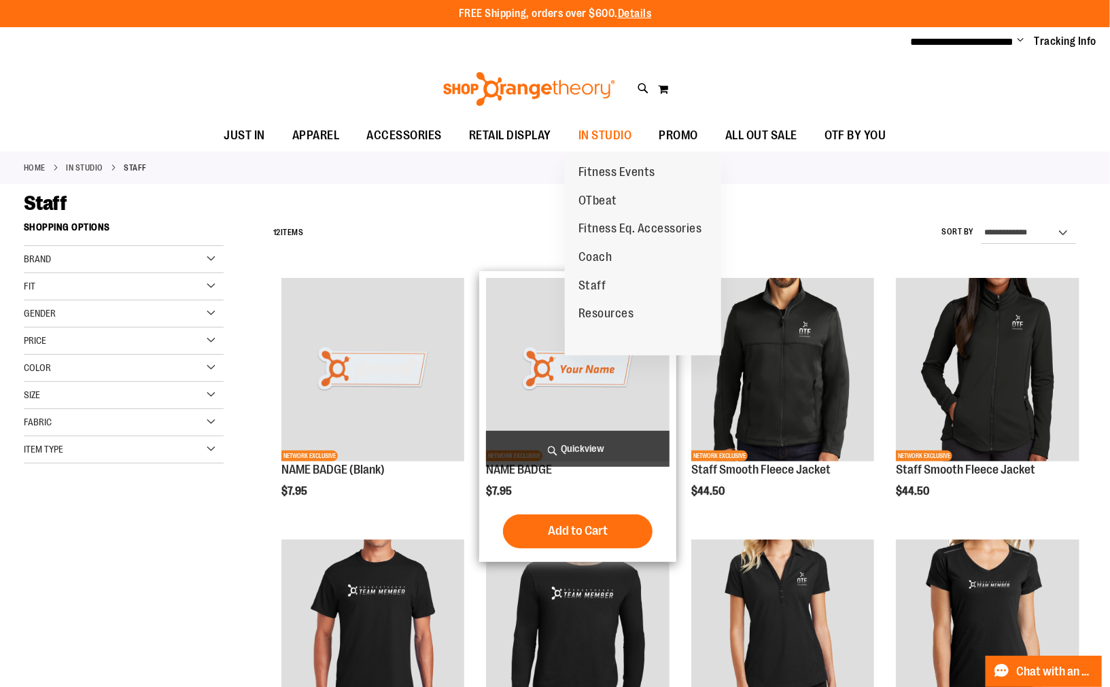
click at [608, 313] on span "Resources" at bounding box center [606, 314] width 56 height 17
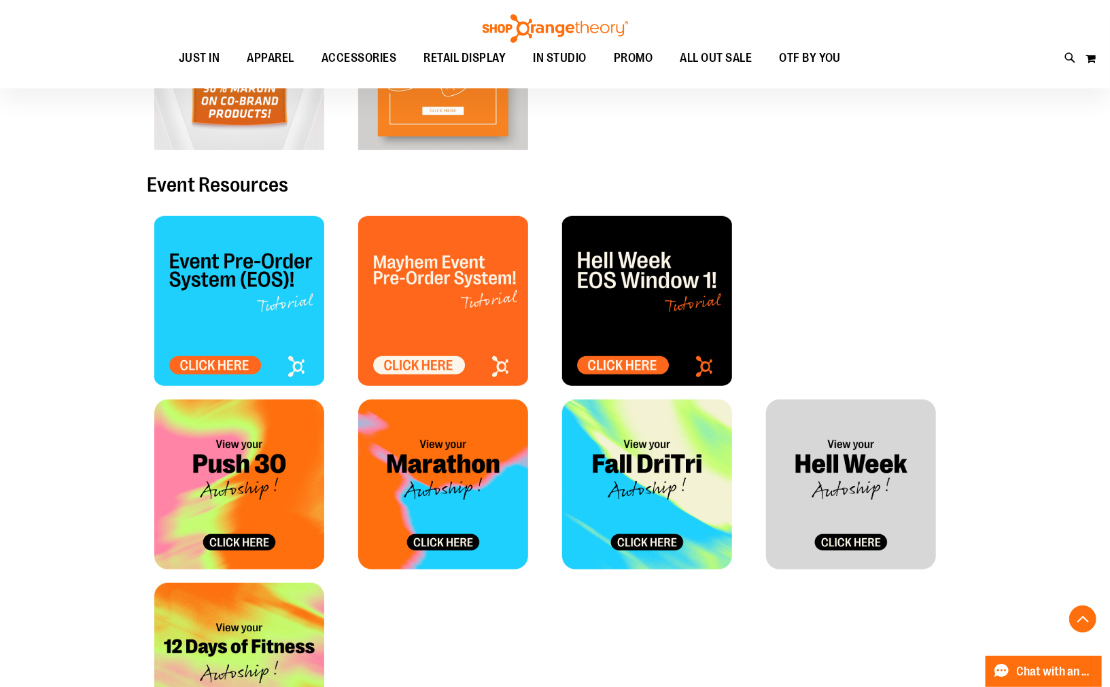
scroll to position [528, 0]
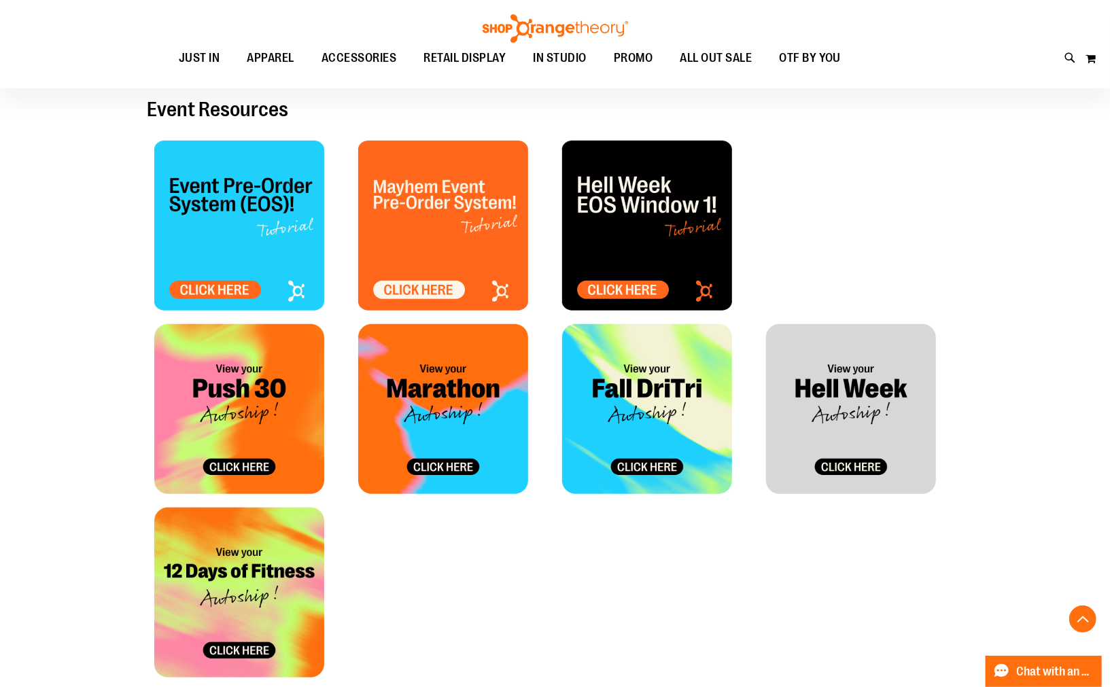
type input "**********"
click at [622, 216] on img at bounding box center [647, 226] width 170 height 170
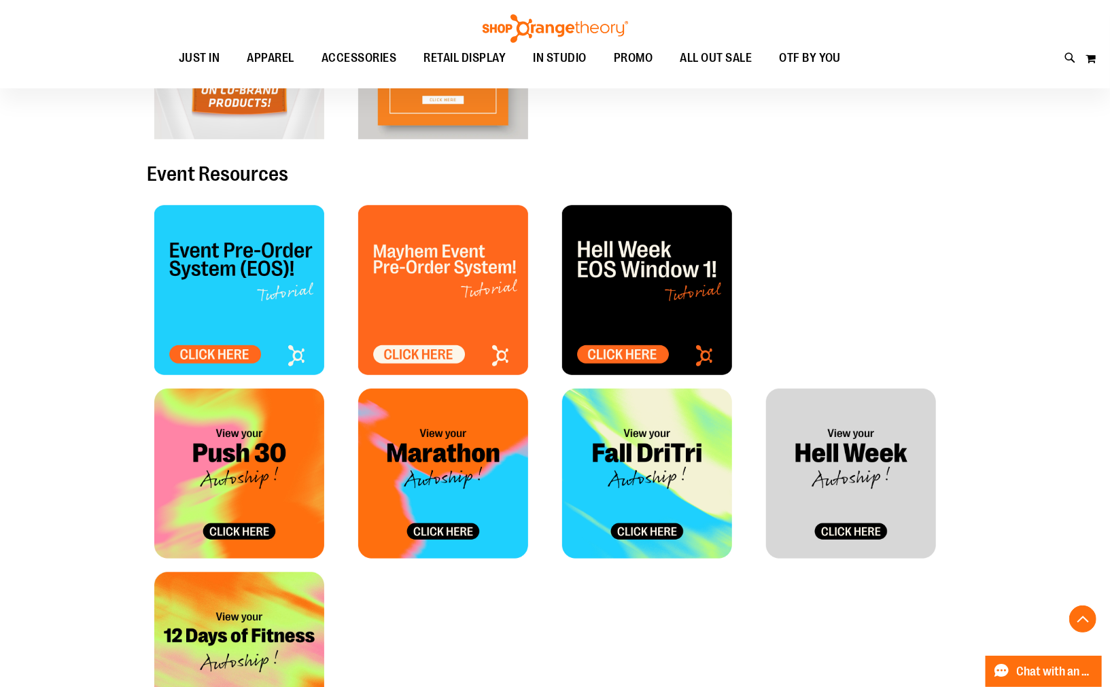
scroll to position [0, 0]
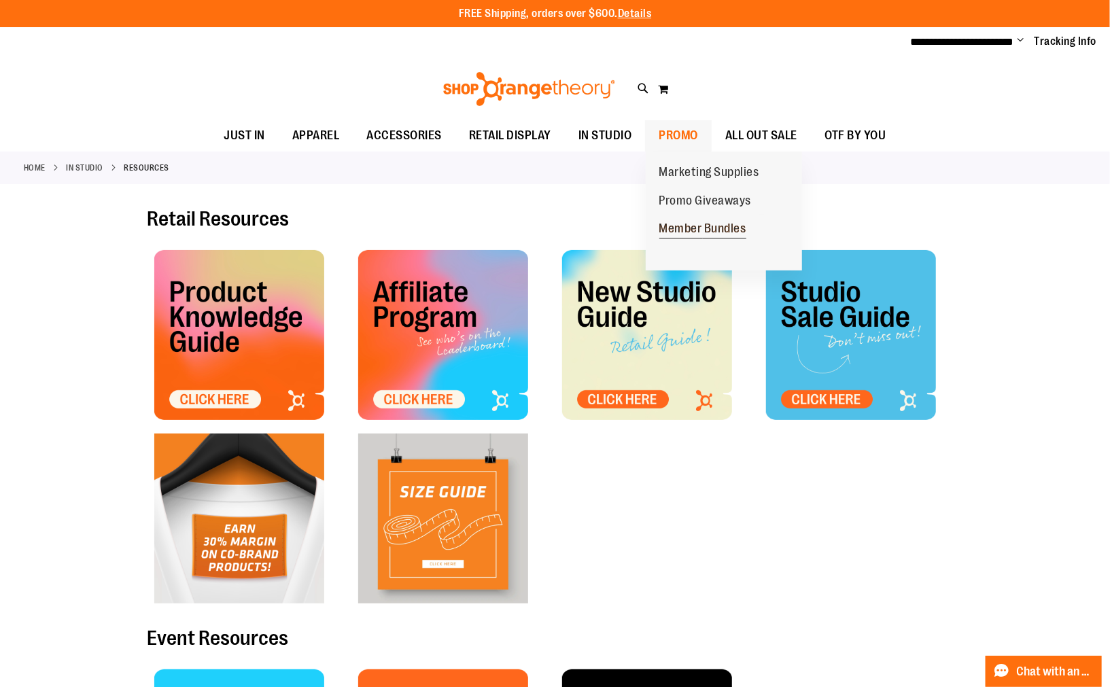
click at [732, 227] on span "Member Bundles" at bounding box center [702, 230] width 87 height 17
